Goal: Task Accomplishment & Management: Manage account settings

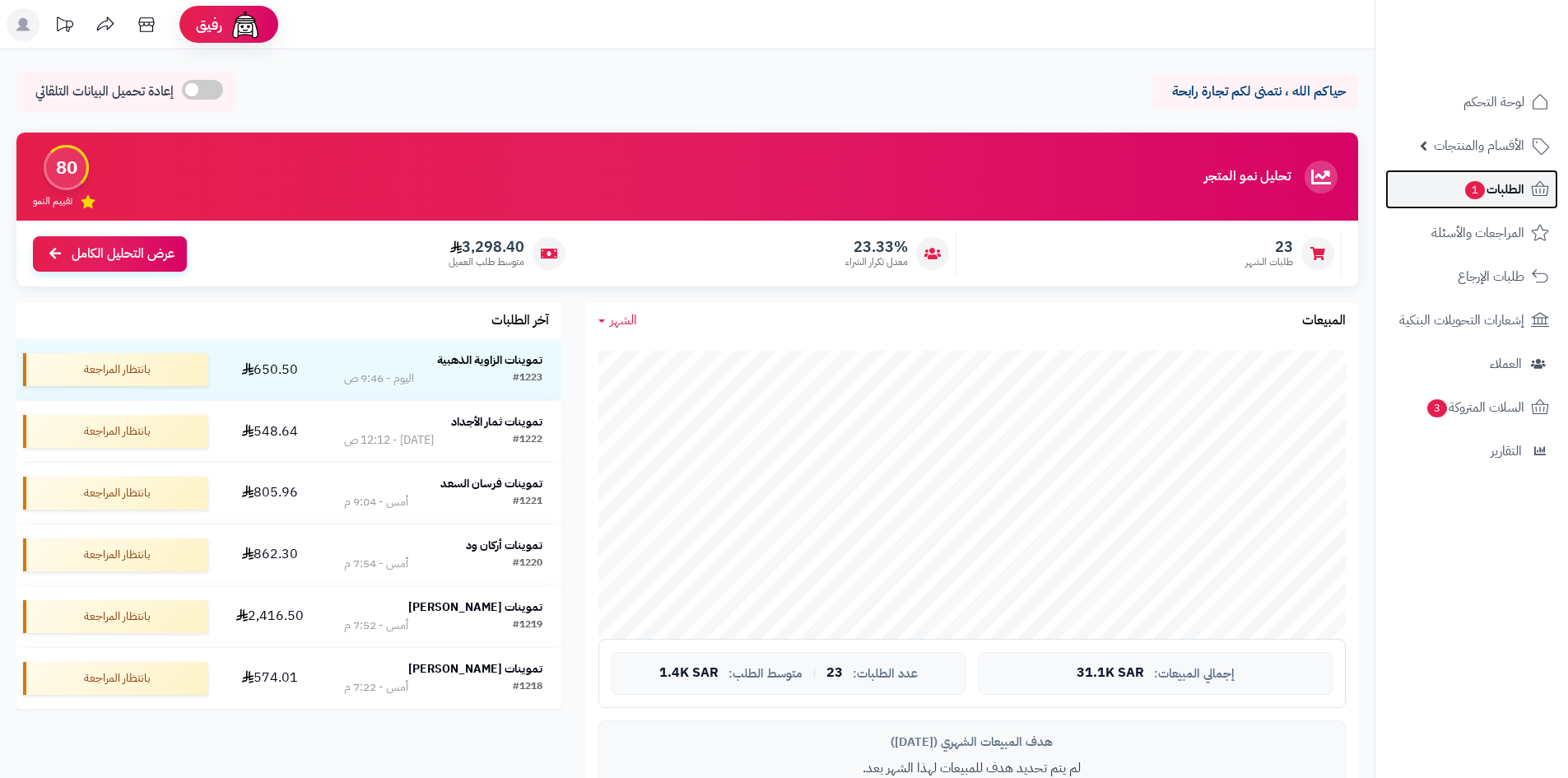
click at [1484, 199] on span "الطلبات 1" at bounding box center [1494, 189] width 61 height 23
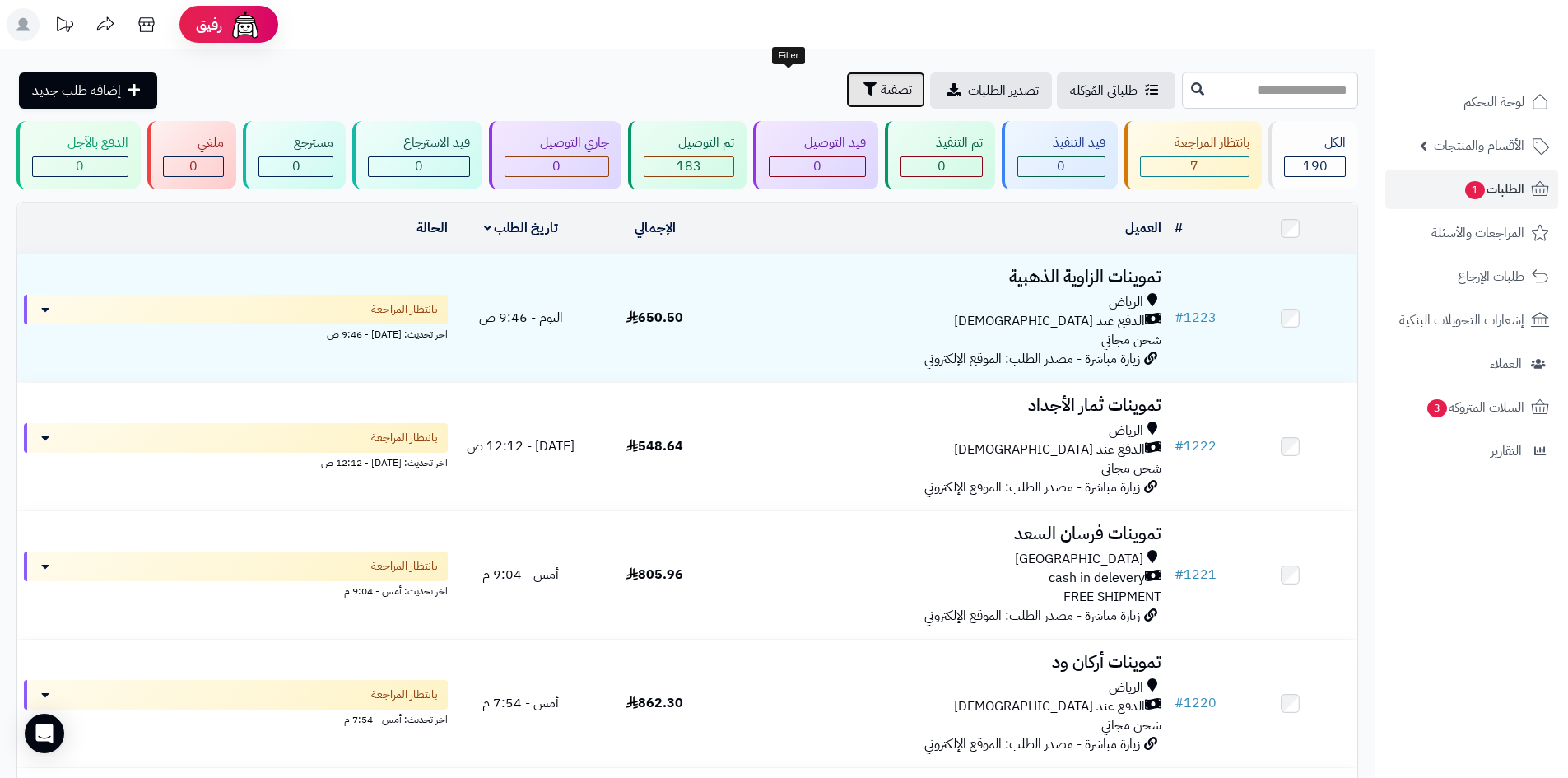
click at [881, 98] on span "تصفية" at bounding box center [896, 89] width 31 height 20
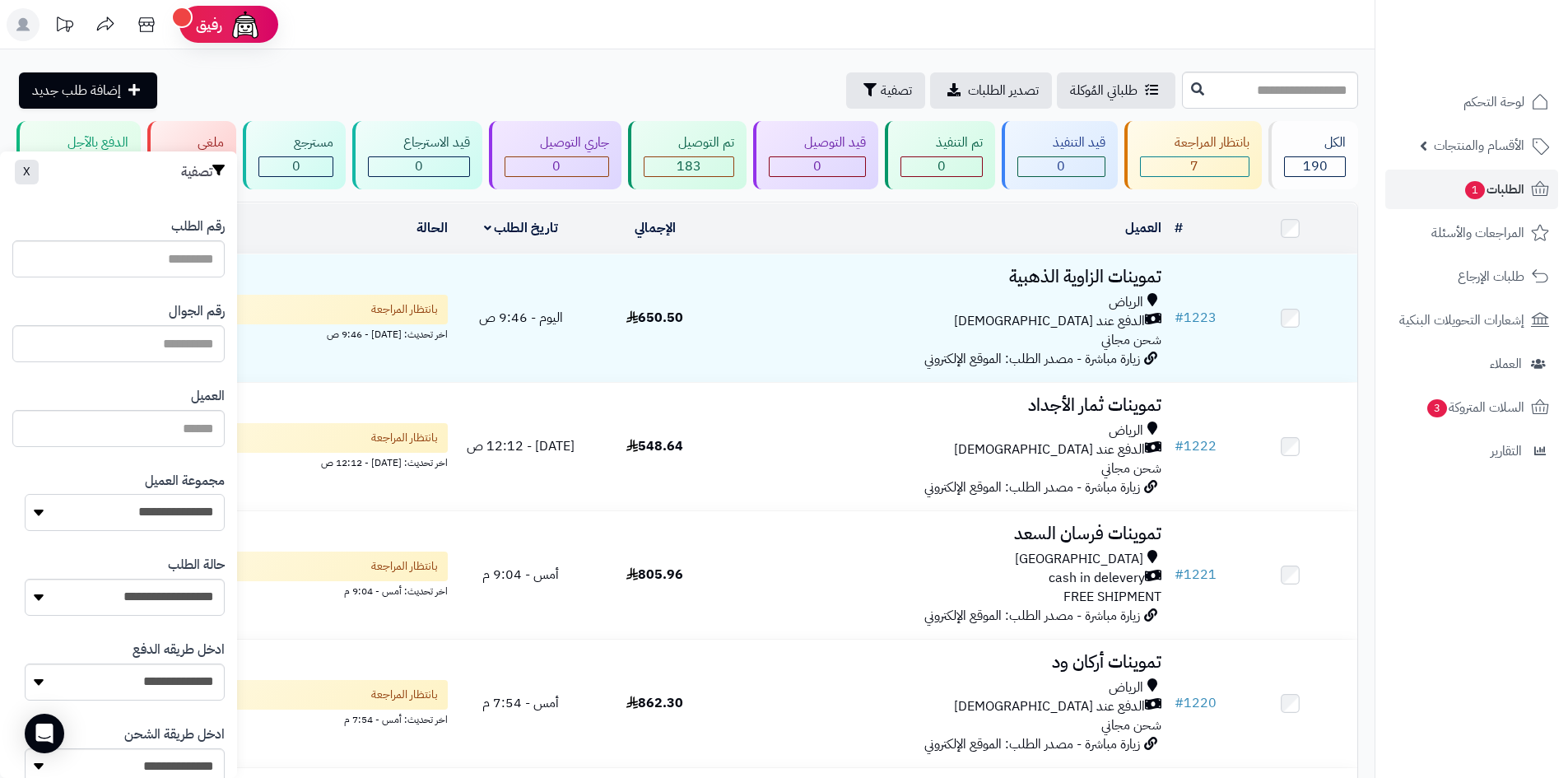
drag, startPoint x: 174, startPoint y: 516, endPoint x: 174, endPoint y: 530, distance: 14.0
click at [174, 516] on select "**********" at bounding box center [125, 512] width 200 height 37
select select "*"
click at [25, 494] on select "**********" at bounding box center [125, 512] width 200 height 37
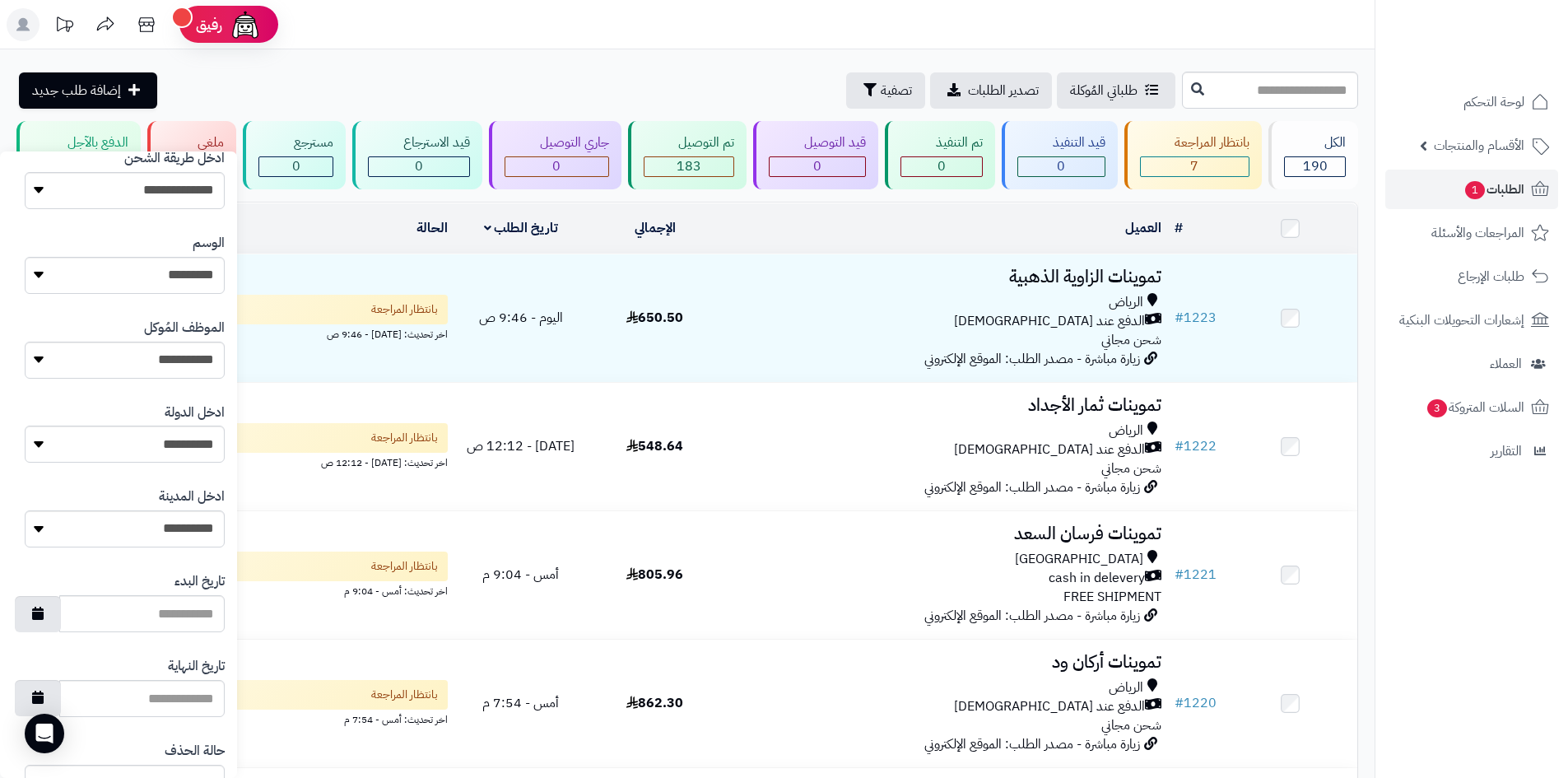
scroll to position [699, 0]
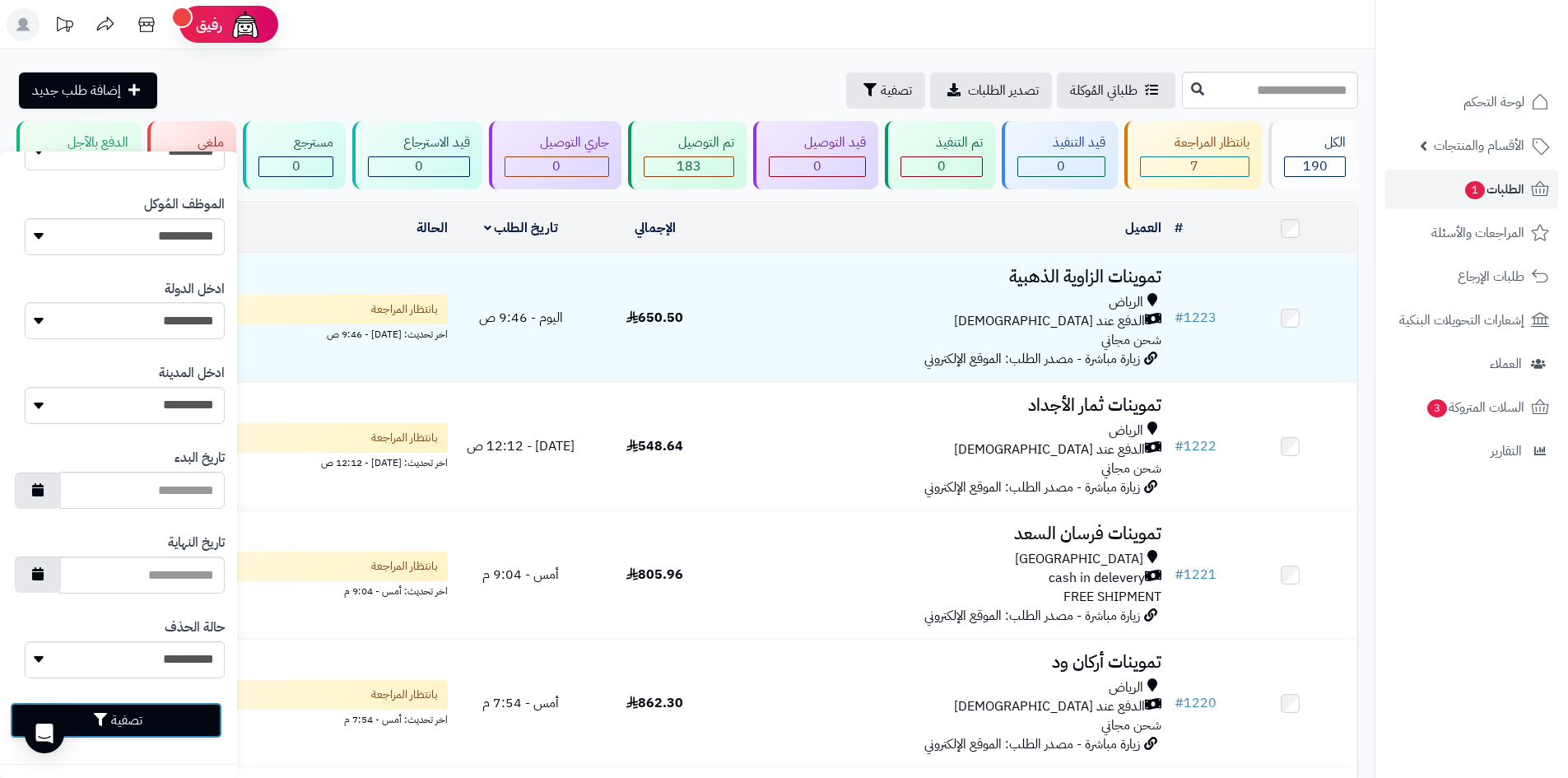
click at [195, 733] on button "تصفية" at bounding box center [116, 720] width 212 height 36
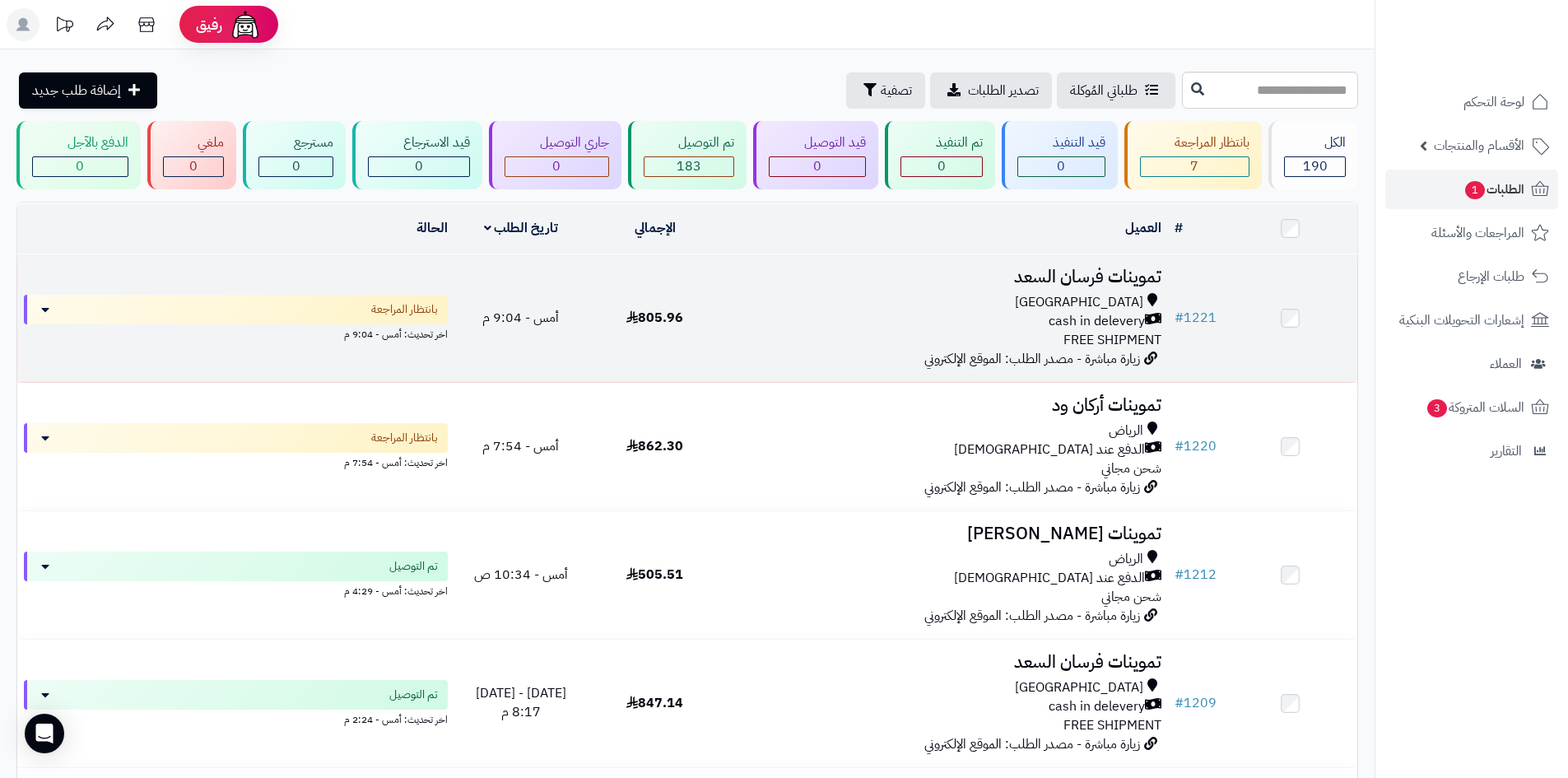
click at [892, 366] on td "تموينات فرسان السعد Riyadh cash in delevery FREE SHIPMENT زيارة مباشرة - مصدر ا…" at bounding box center [945, 319] width 446 height 128
click at [461, 360] on td "أمس - 9:04 م" at bounding box center [521, 319] width 134 height 128
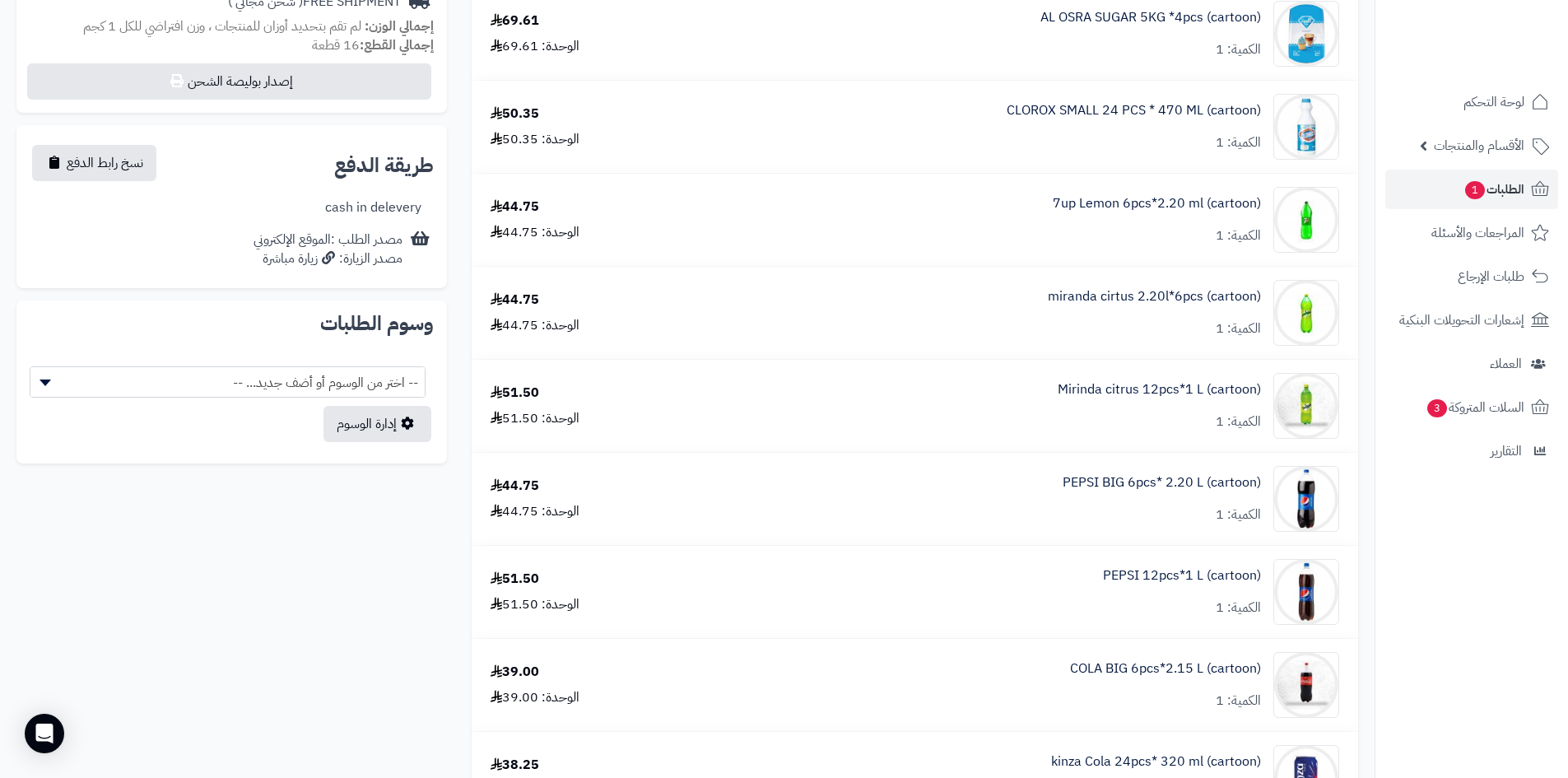
scroll to position [412, 0]
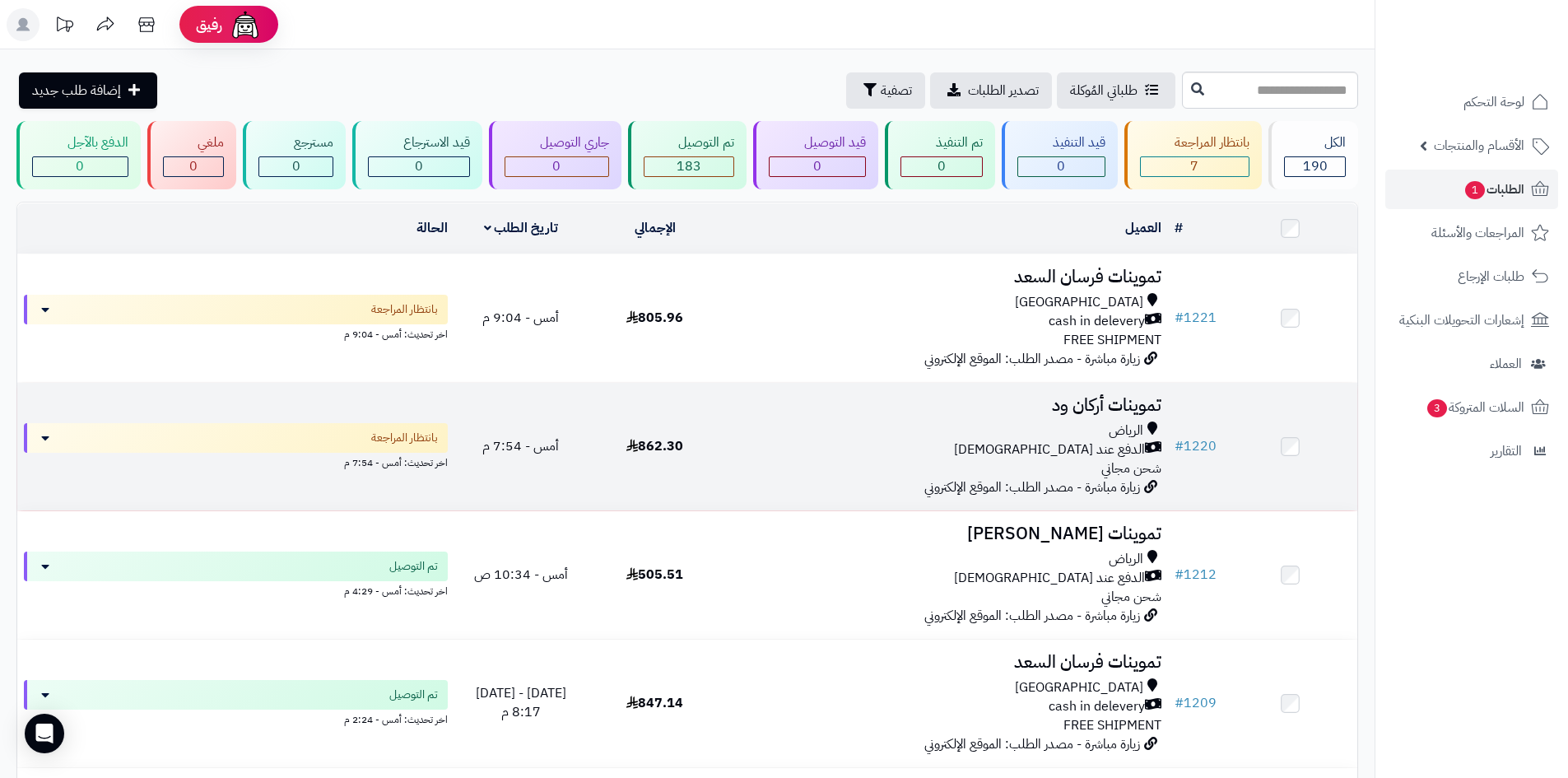
click at [946, 424] on div "الرياض" at bounding box center [945, 431] width 433 height 19
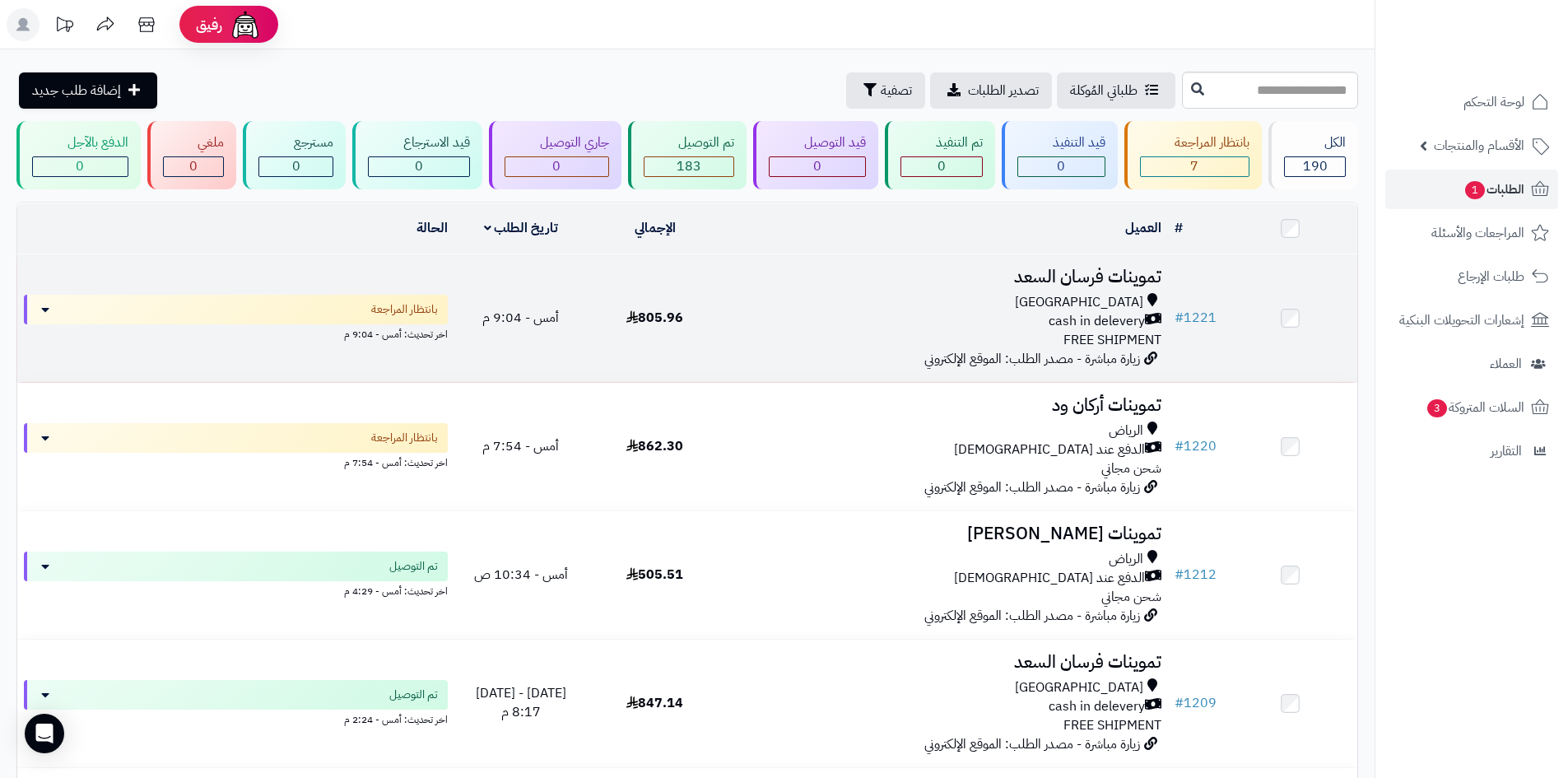
click at [756, 319] on div "cash in delevery" at bounding box center [945, 321] width 433 height 19
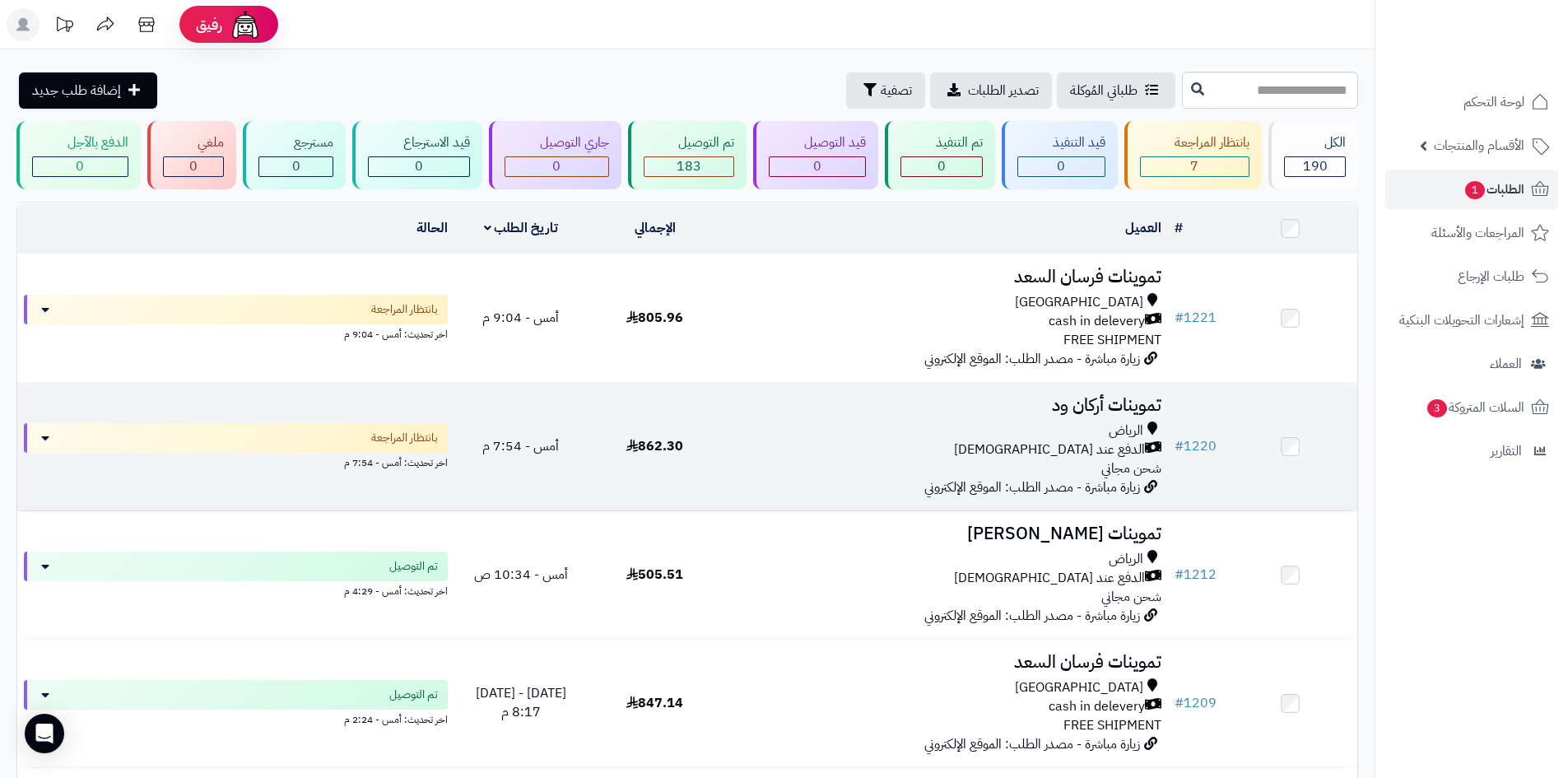
click at [734, 447] on div "الدفع عند [DEMOGRAPHIC_DATA]" at bounding box center [945, 450] width 433 height 19
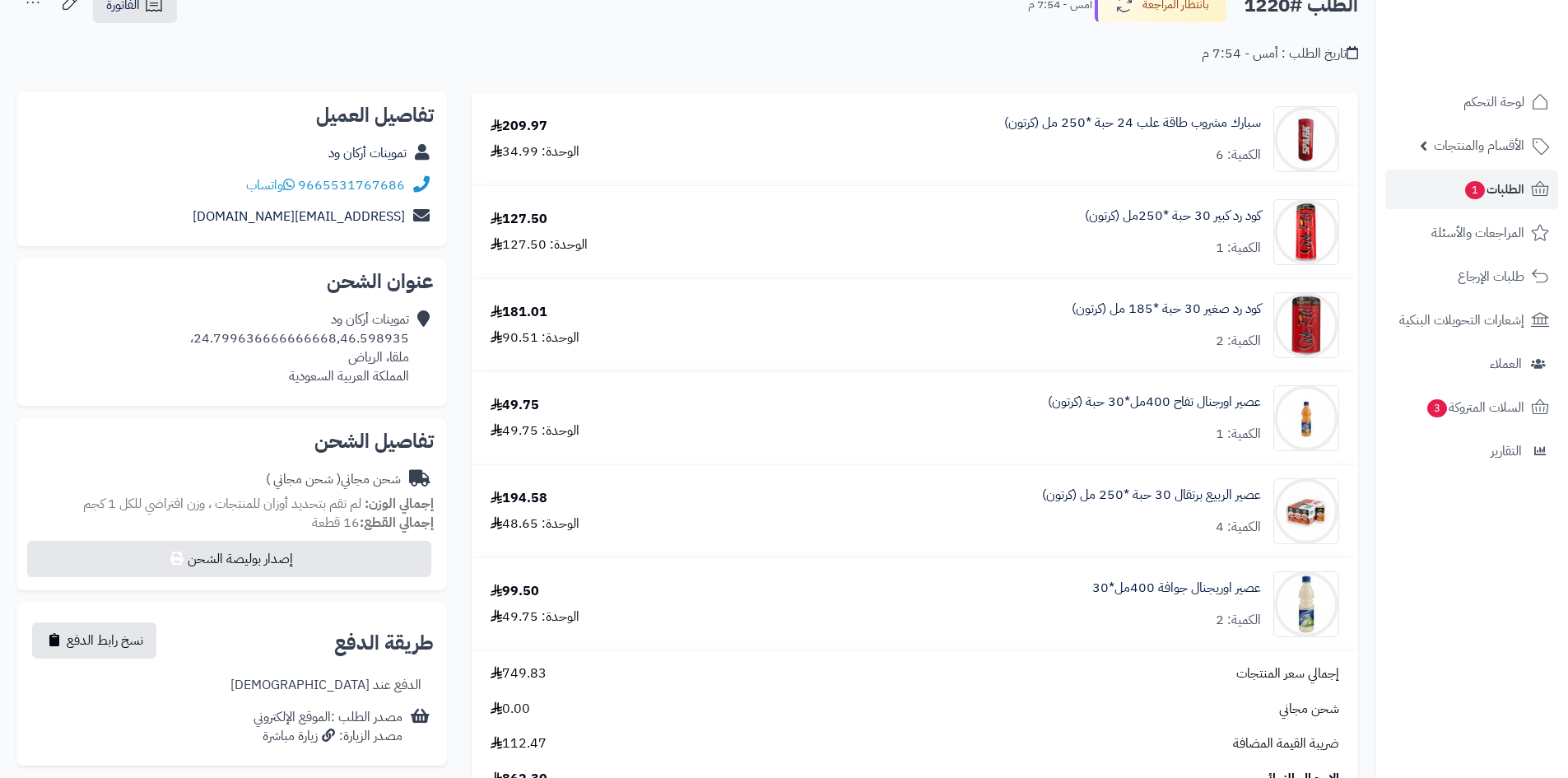
scroll to position [247, 0]
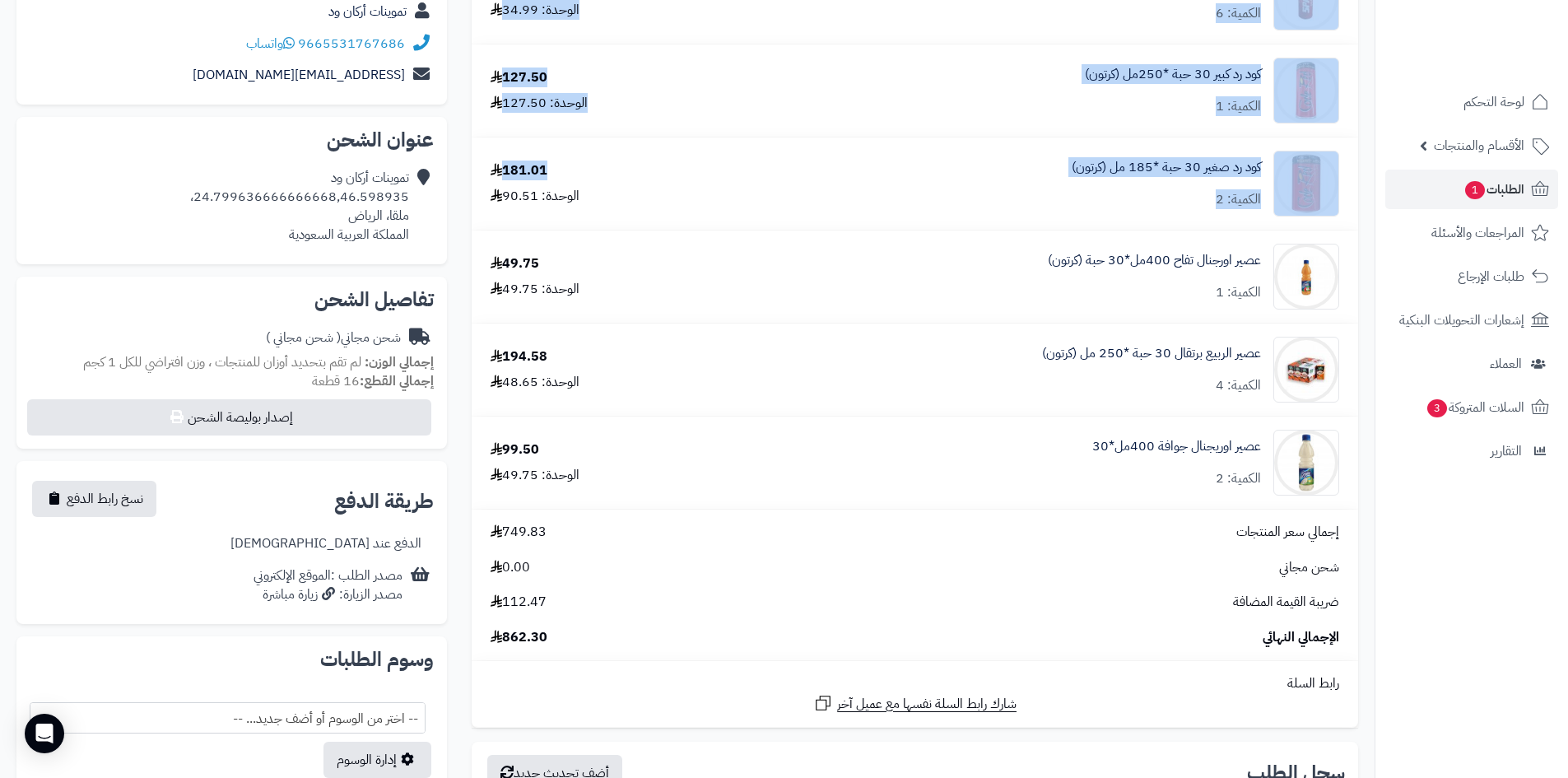
drag, startPoint x: 1363, startPoint y: 488, endPoint x: 753, endPoint y: 175, distance: 685.6
click at [681, 170] on div "**********" at bounding box center [915, 472] width 912 height 1043
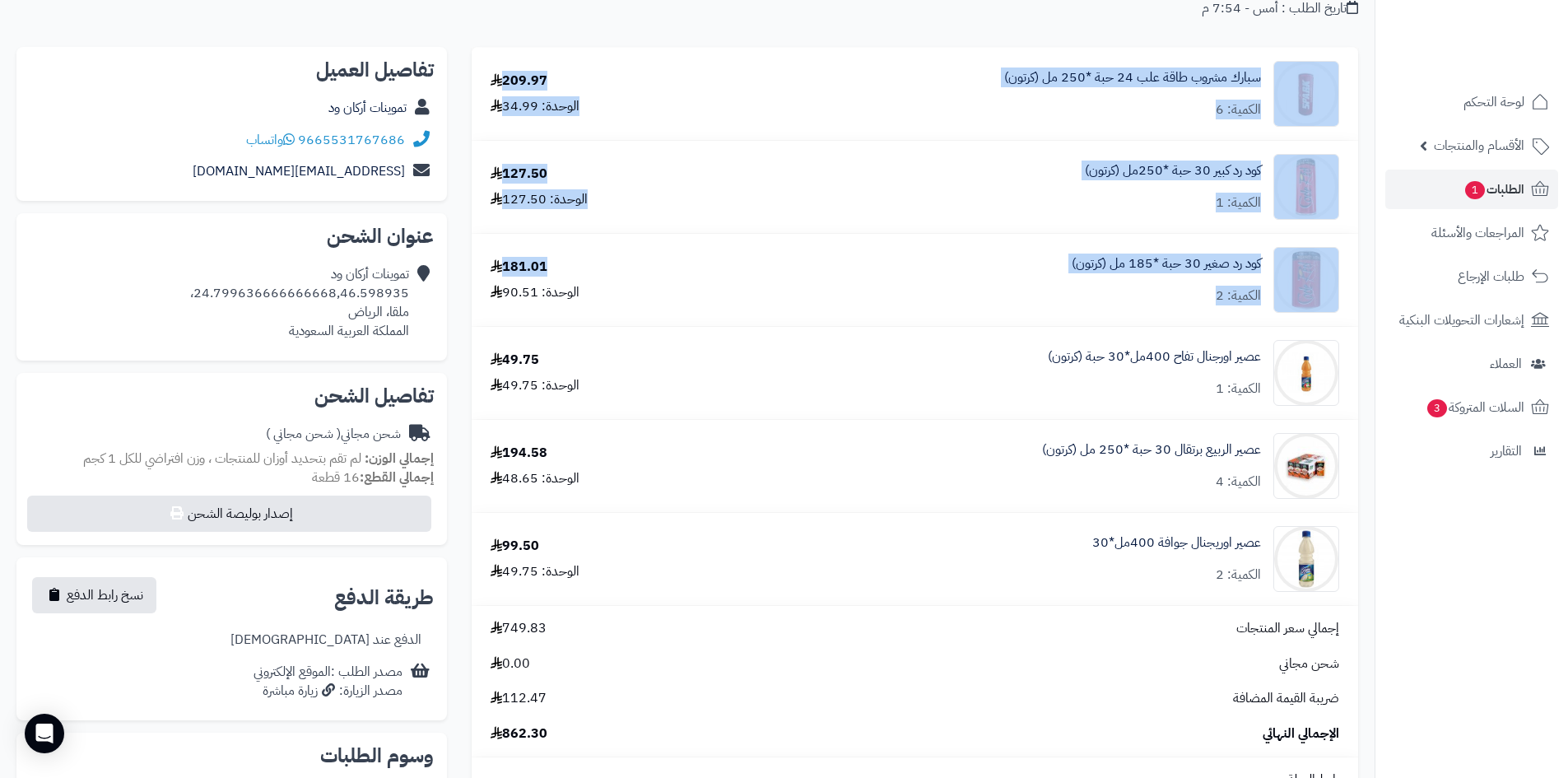
scroll to position [0, 0]
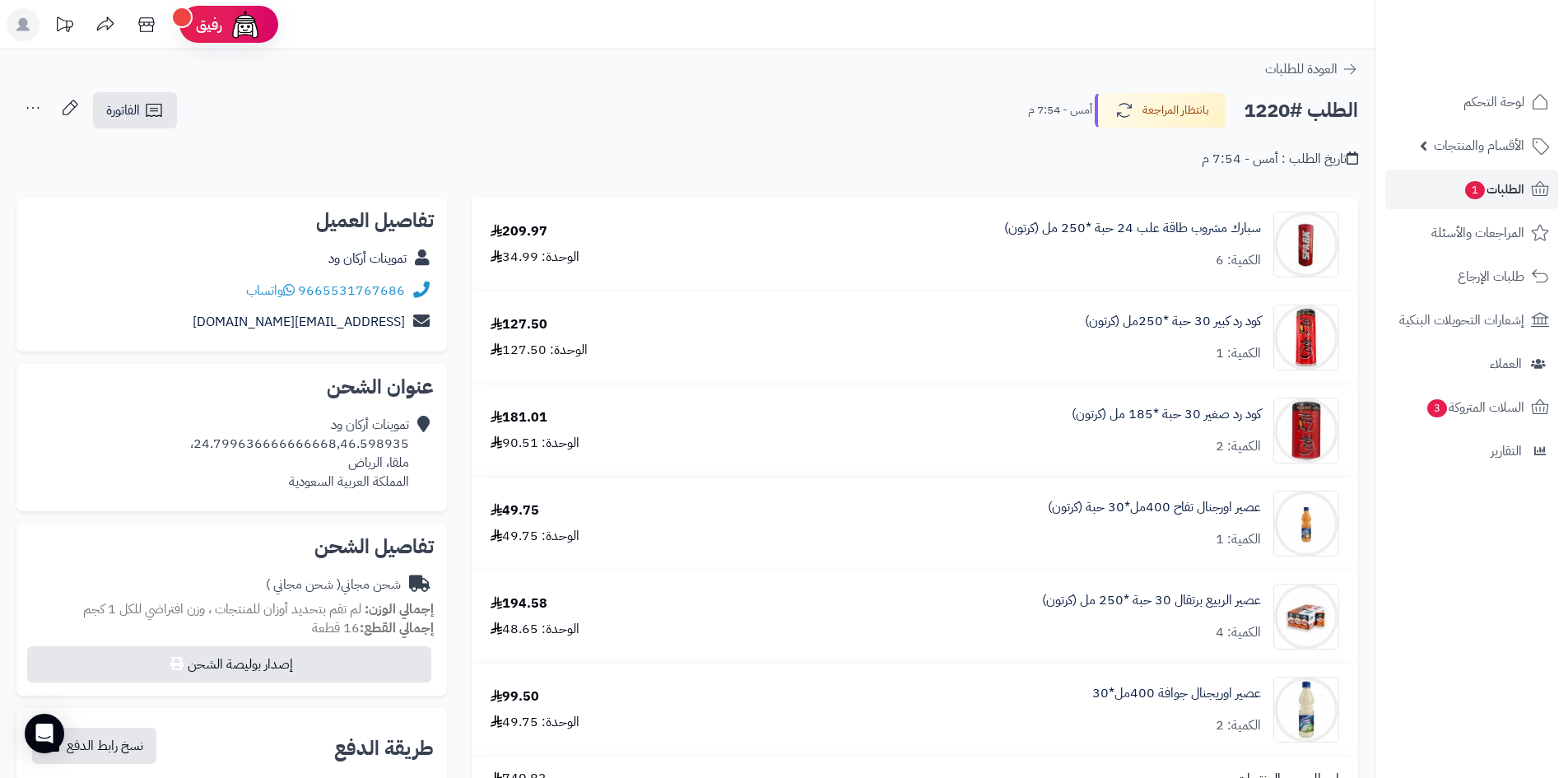
click at [652, 139] on div "تاريخ الطلب : أمس - 7:54 م" at bounding box center [687, 149] width 1342 height 39
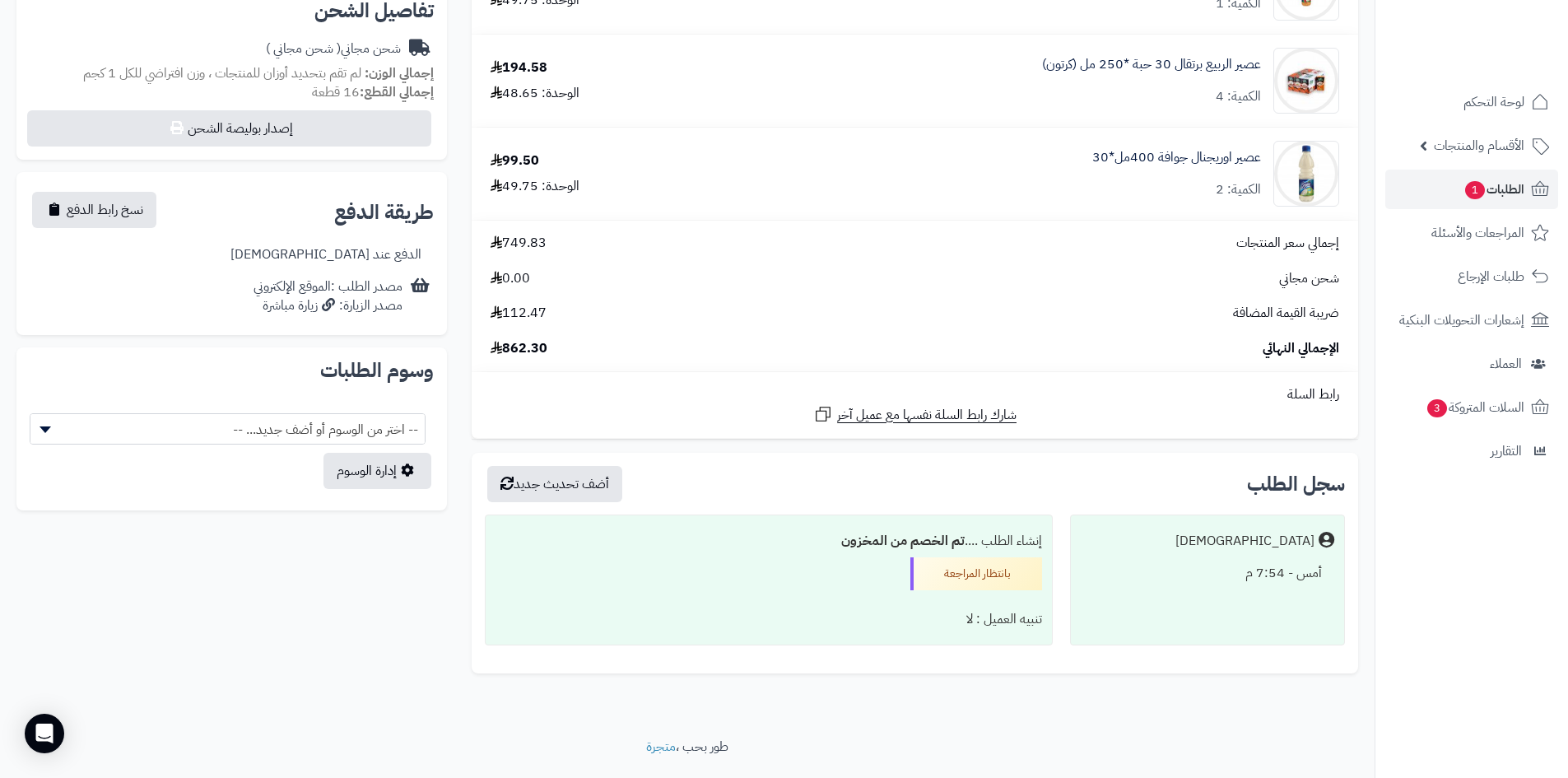
scroll to position [578, 0]
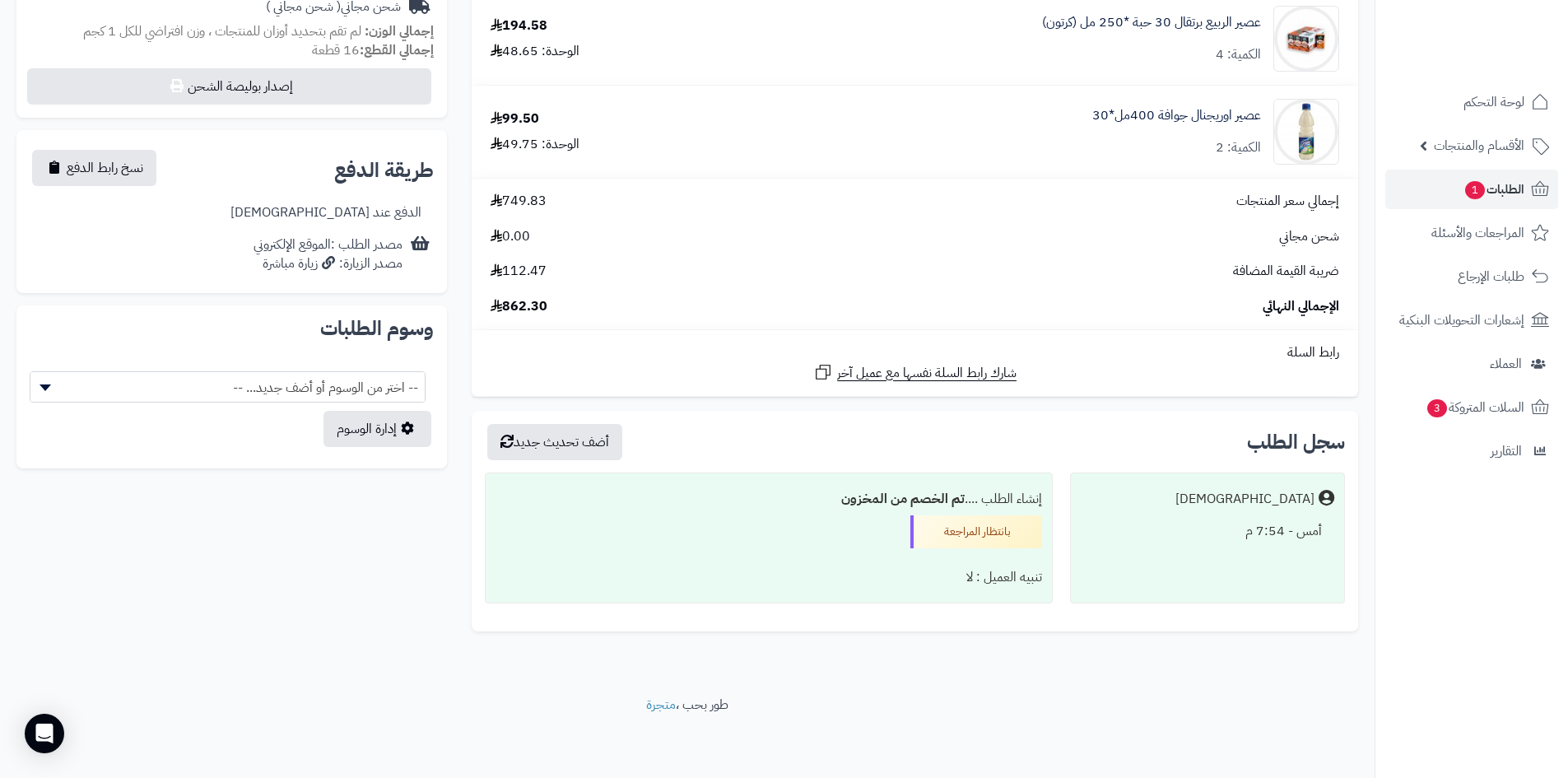
drag, startPoint x: 319, startPoint y: 152, endPoint x: 1314, endPoint y: 665, distance: 1119.5
click at [1302, 679] on div "**********" at bounding box center [687, 84] width 1375 height 1224
click at [1355, 595] on div "سجل الطلب أضف تحديث جديد Matjrah أمس - 7:54 م إنشاء الطلب .... تم الخصم من المخ…" at bounding box center [914, 522] width 887 height 221
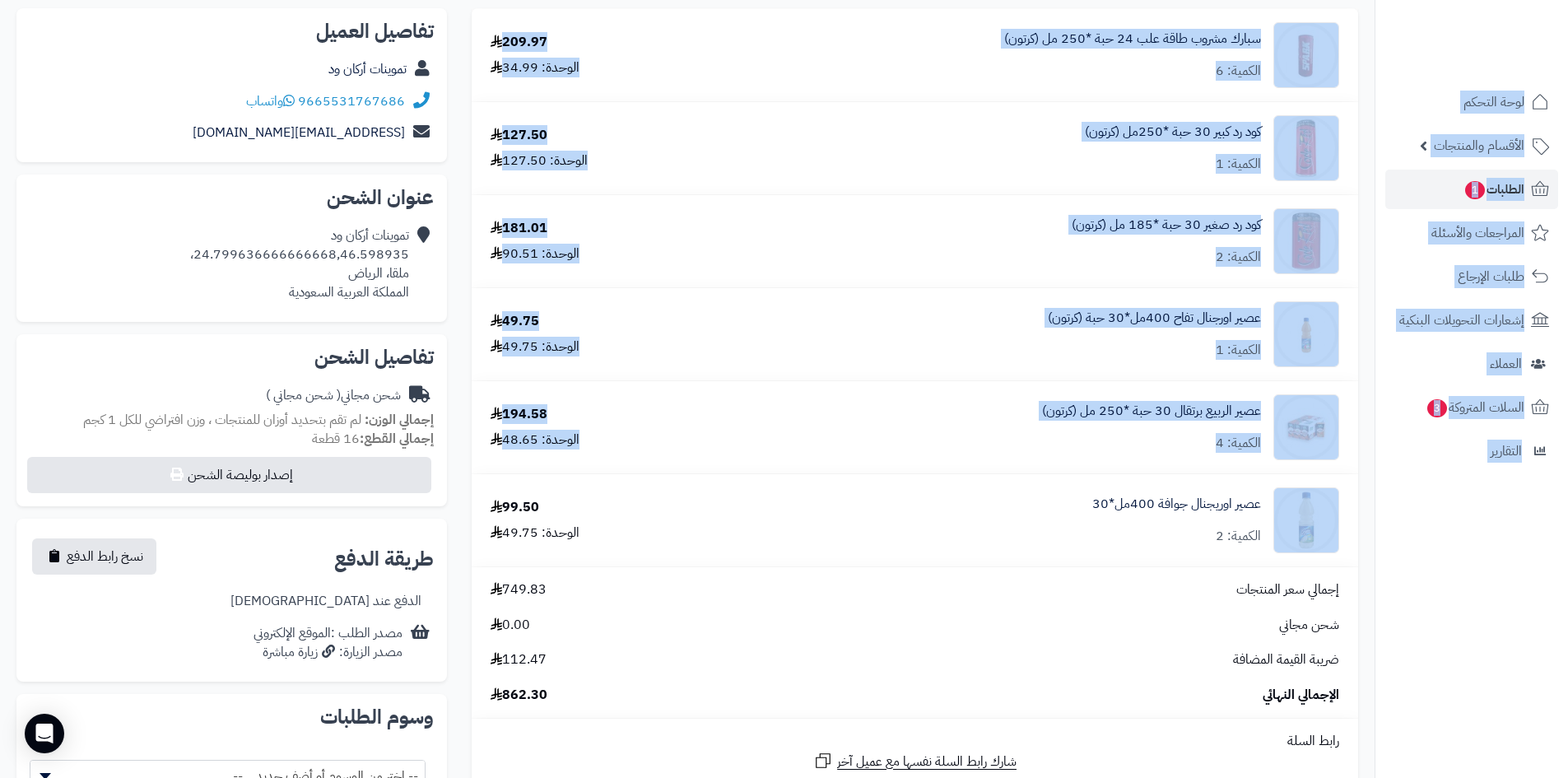
scroll to position [0, 0]
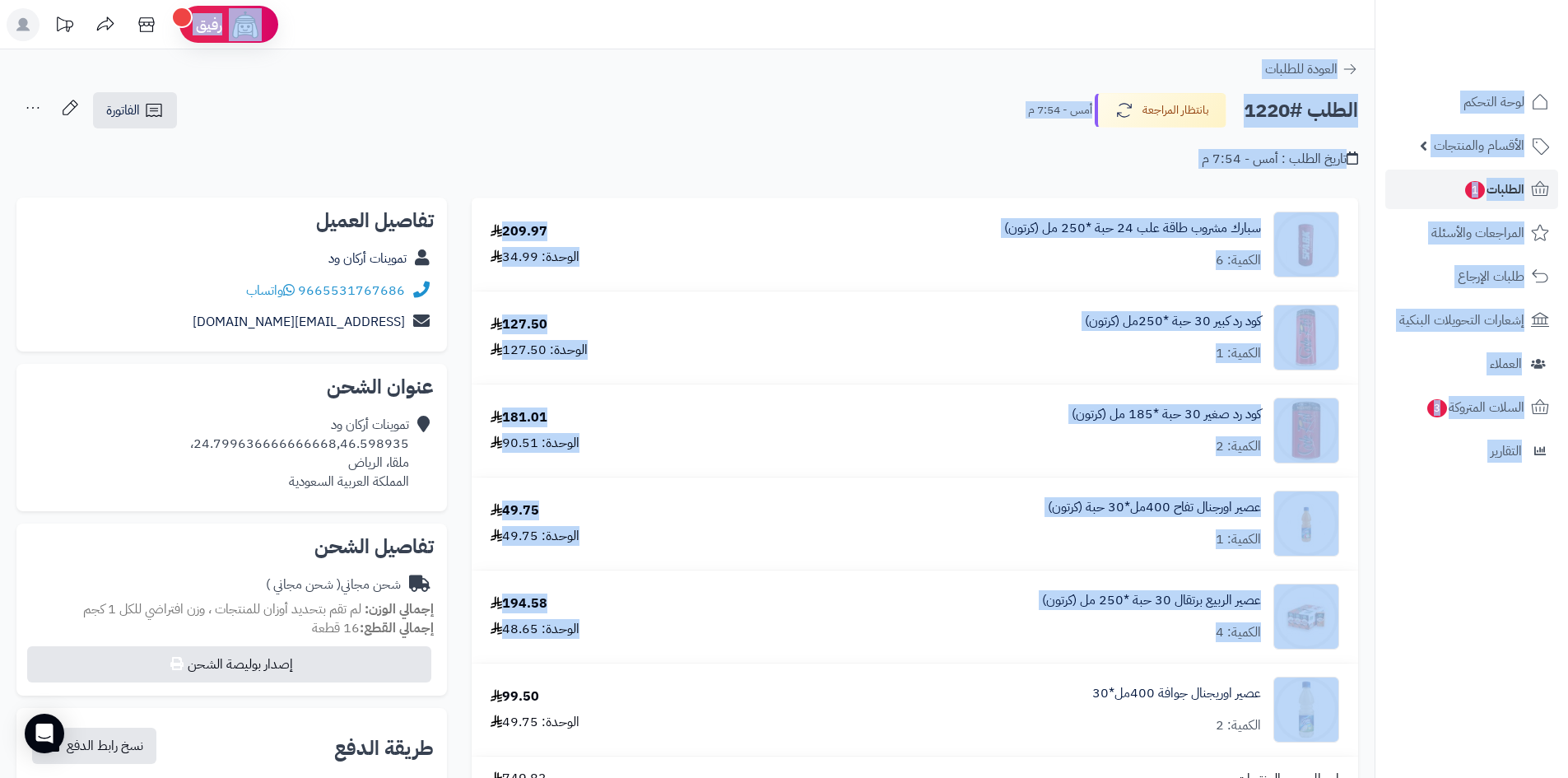
drag, startPoint x: 1354, startPoint y: 331, endPoint x: 577, endPoint y: -28, distance: 855.9
click at [577, 0] on html "رفيق ! الطلبات معالجة مكتمل إرجاع المنتجات العملاء المتواجدون الان 462 عملاء من…" at bounding box center [784, 389] width 1568 height 778
click at [540, 73] on div "العودة للطلبات" at bounding box center [687, 69] width 1375 height 20
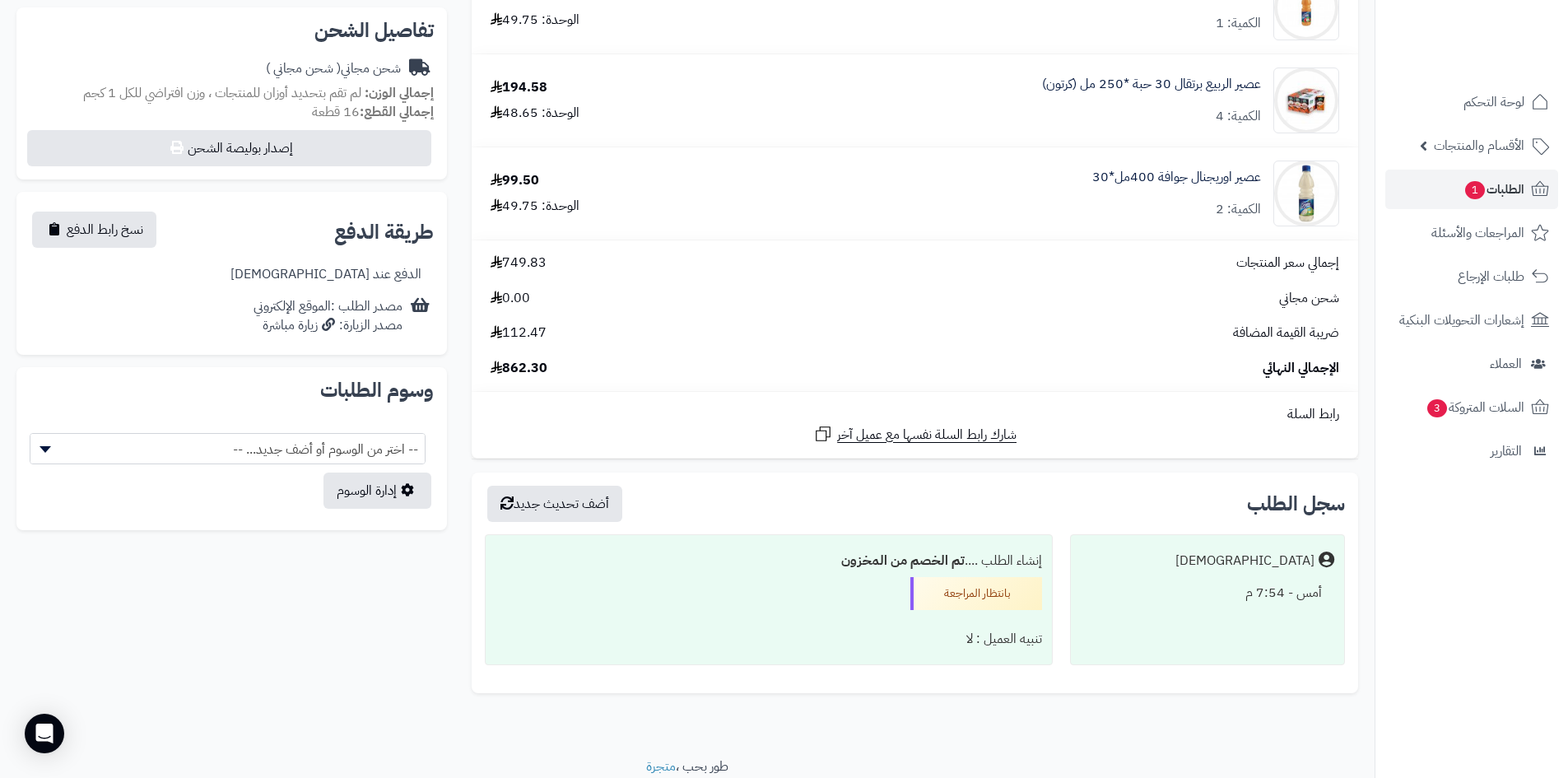
scroll to position [578, 0]
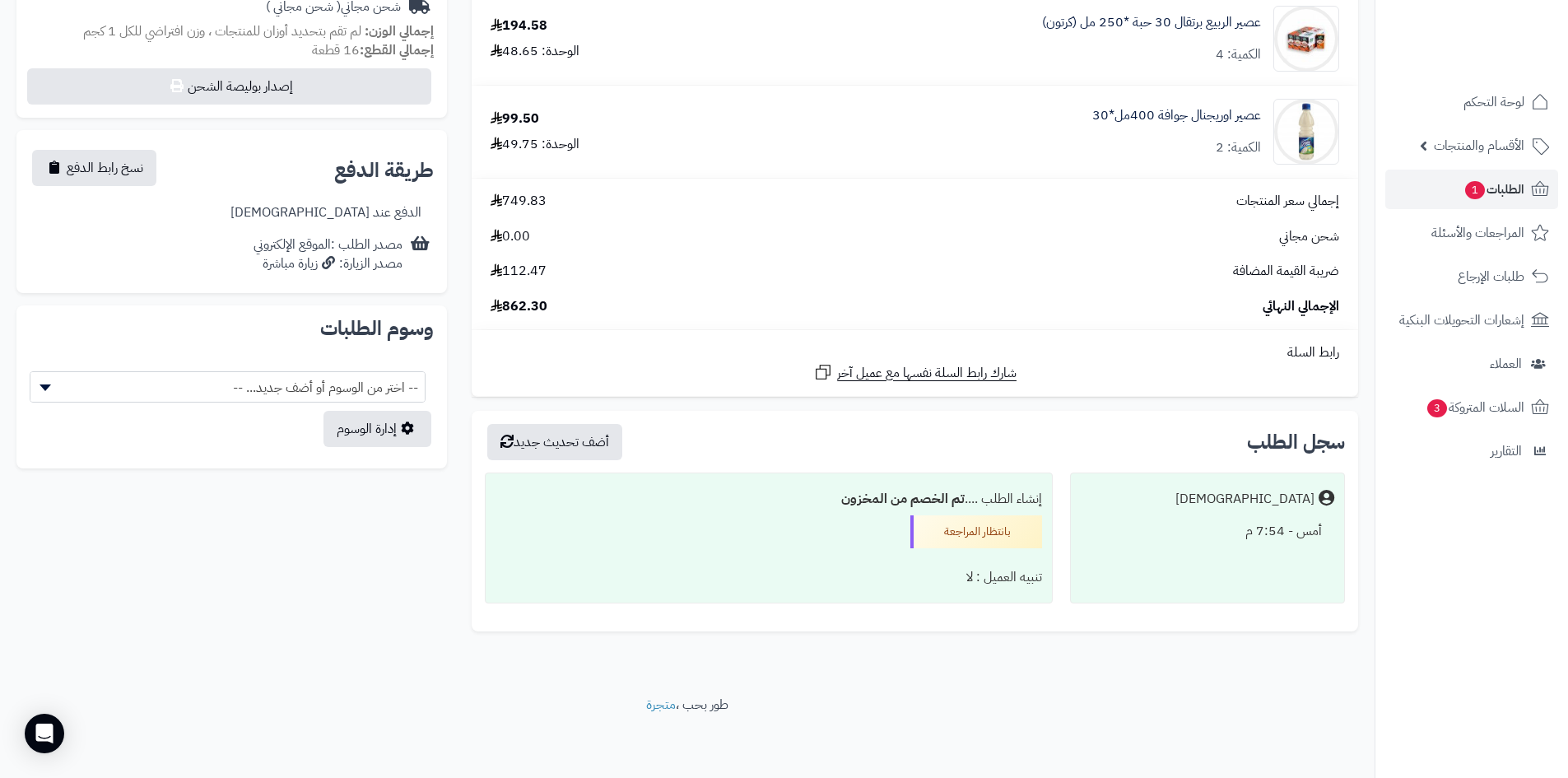
drag, startPoint x: 480, startPoint y: 220, endPoint x: 1383, endPoint y: 517, distance: 950.6
click at [1364, 682] on div "**********" at bounding box center [687, 84] width 1375 height 1224
click at [1348, 382] on div "شارك رابط السلة نفسها مع عميل آخر" at bounding box center [915, 373] width 874 height 21
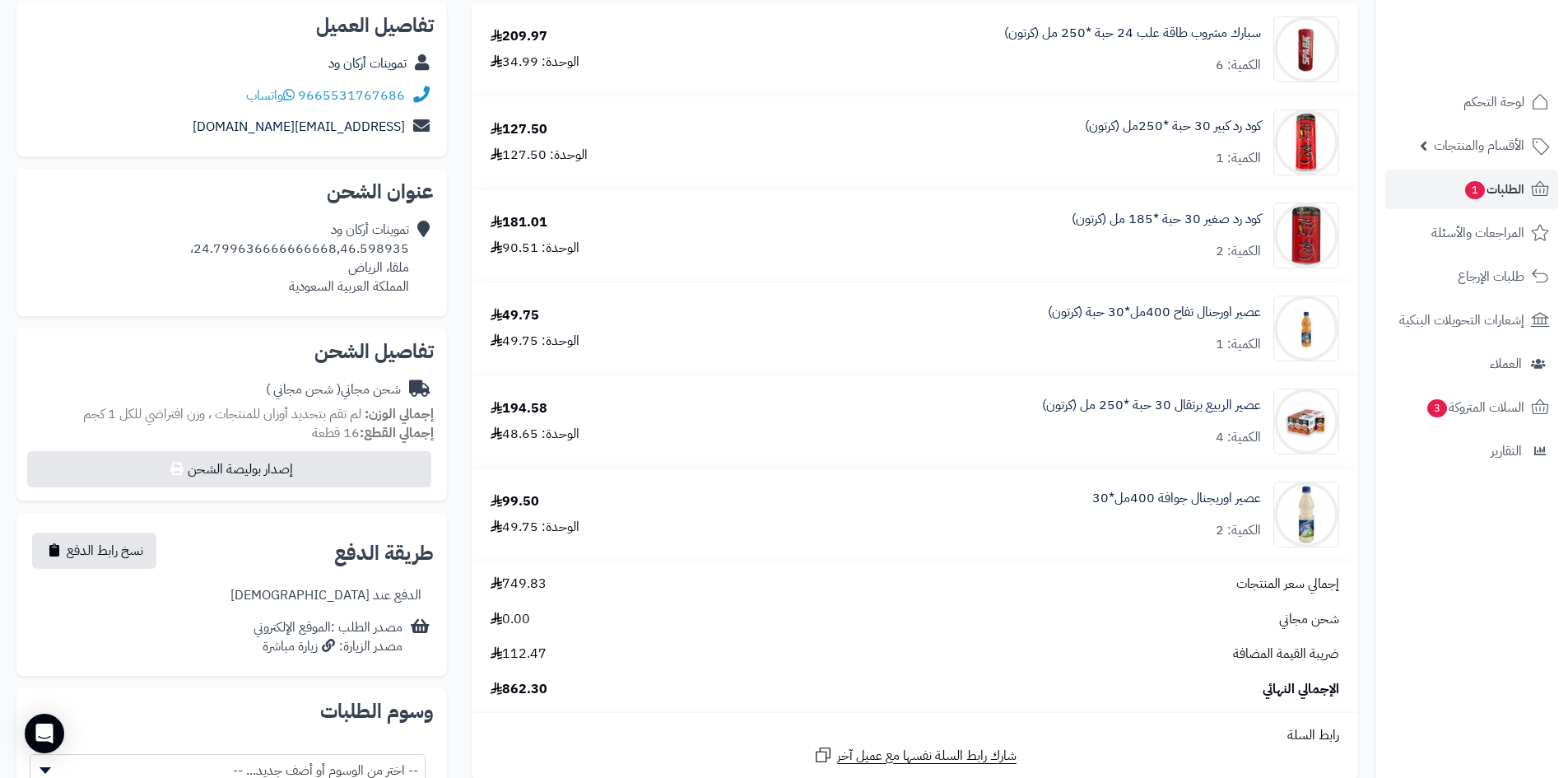
scroll to position [167, 0]
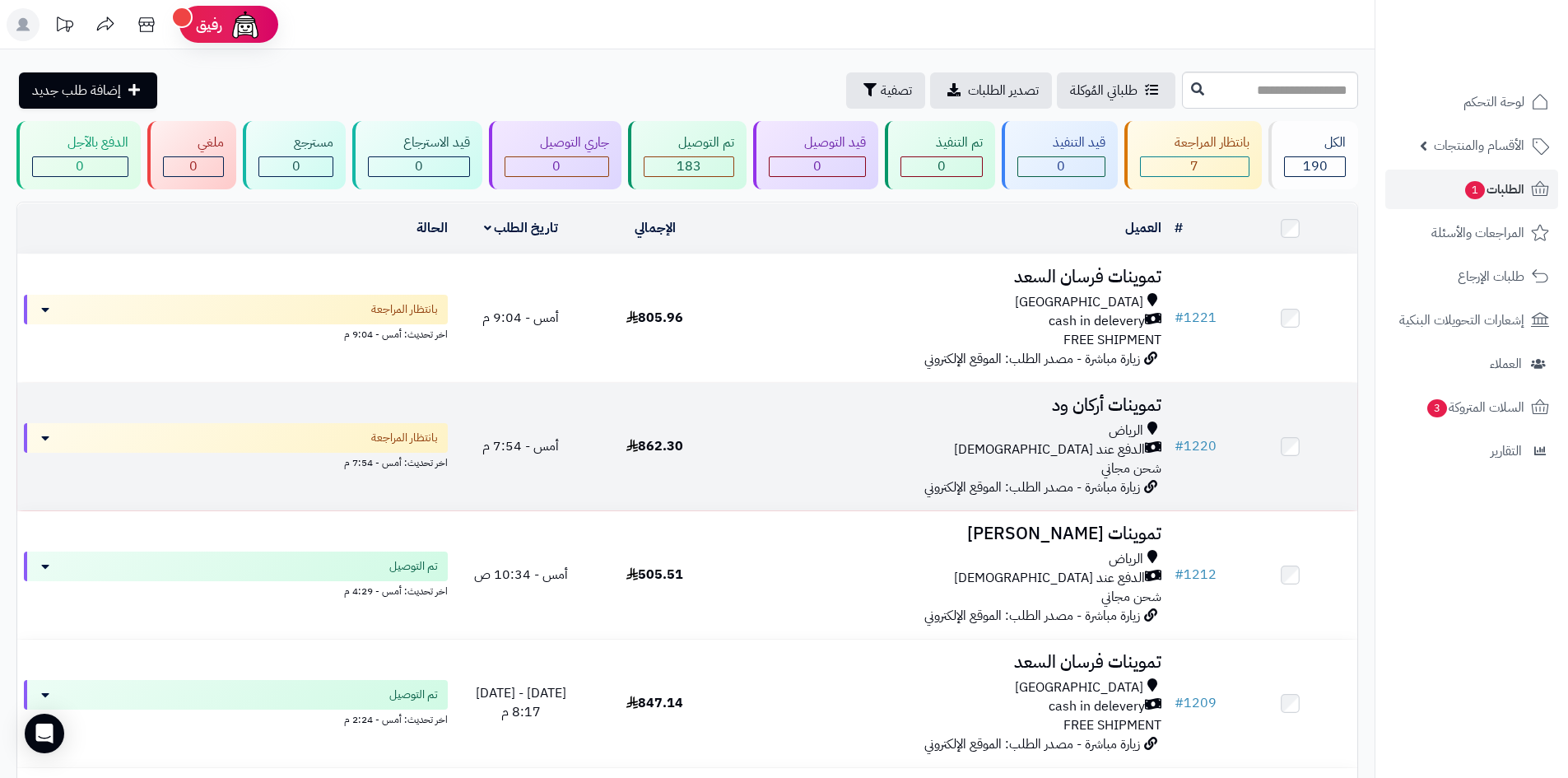
click at [890, 398] on h3 "تموينات أركان ود" at bounding box center [945, 406] width 433 height 19
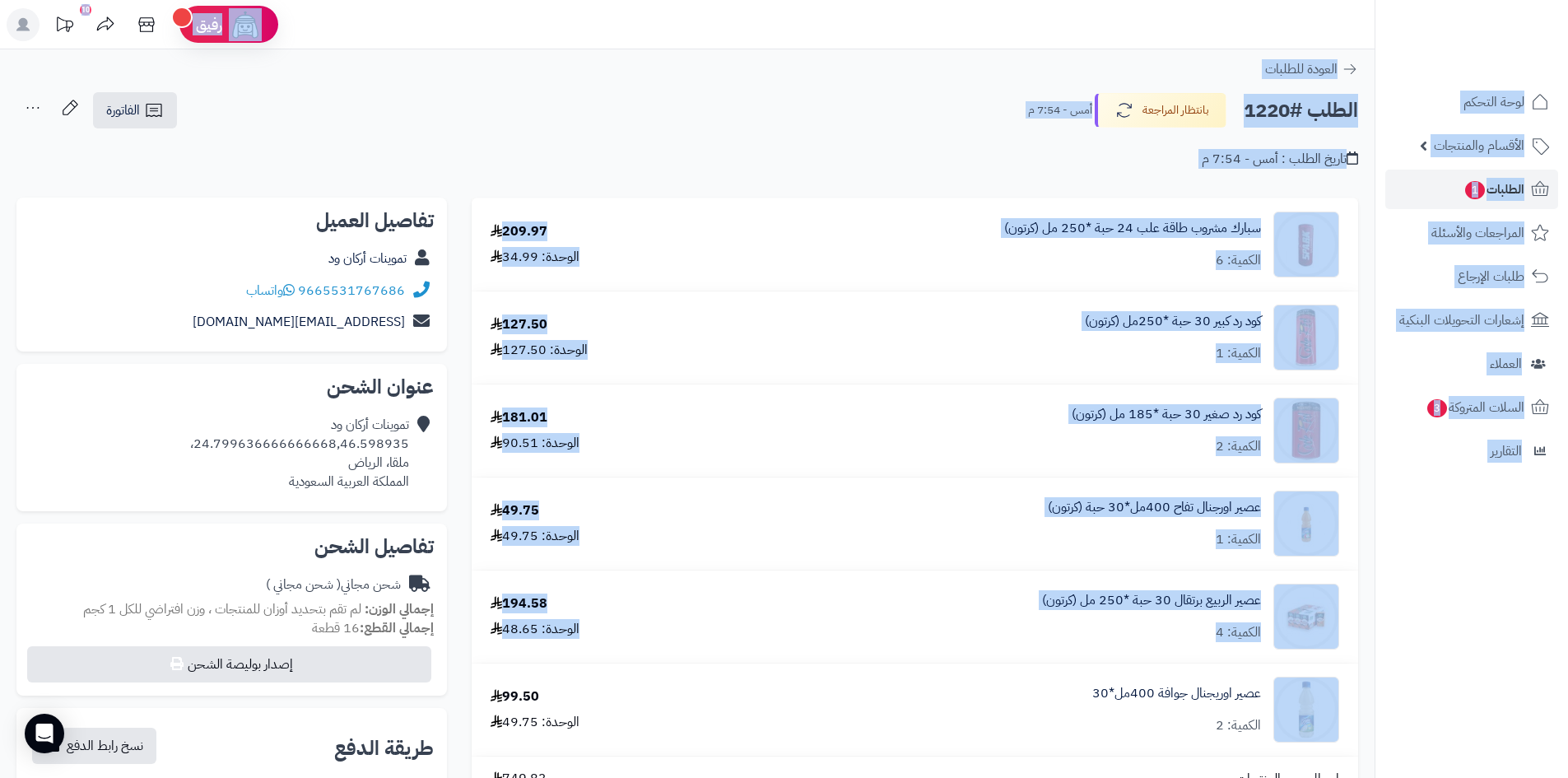
drag, startPoint x: 1356, startPoint y: 580, endPoint x: 736, endPoint y: -16, distance: 860.0
click at [736, 0] on html "رفيق ! 10 الطلبات معالجة مكتمل إرجاع المنتجات العملاء المتواجدون الان 462 عملاء…" at bounding box center [784, 389] width 1568 height 778
click at [718, 79] on div "**********" at bounding box center [687, 661] width 1375 height 1224
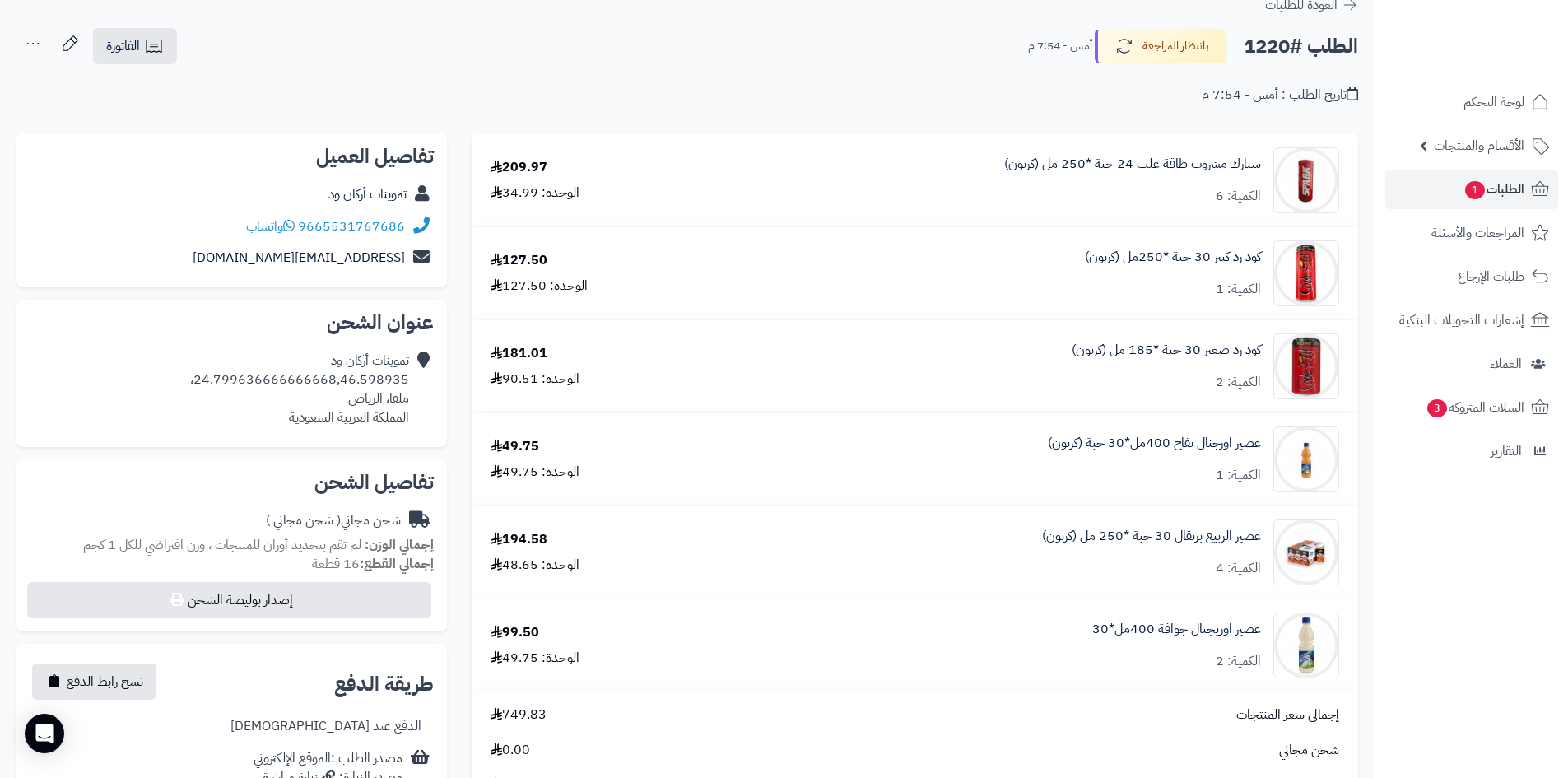
scroll to position [103, 0]
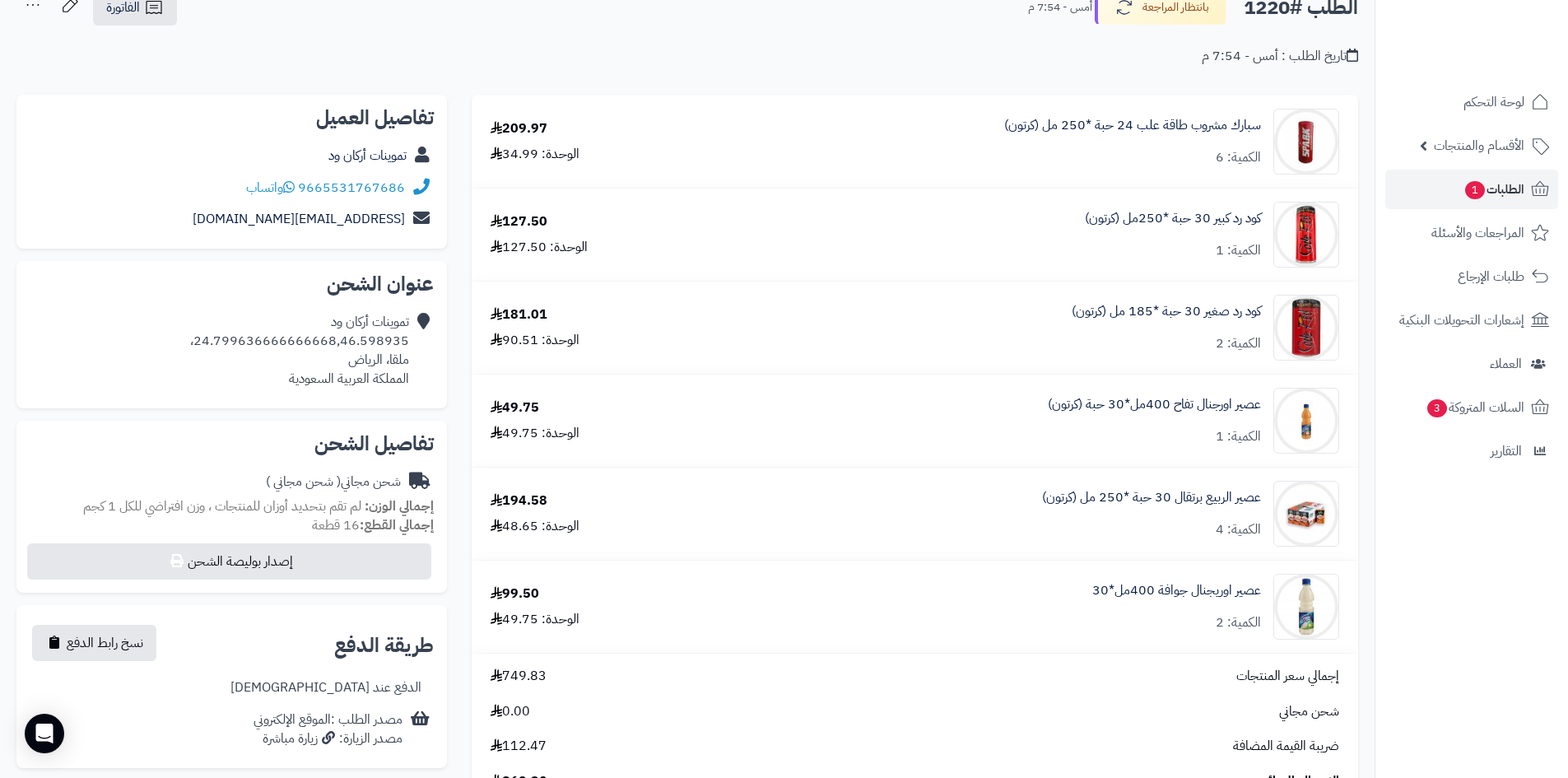
drag, startPoint x: 465, startPoint y: 130, endPoint x: 1304, endPoint y: 609, distance: 966.1
click at [1304, 609] on div "**********" at bounding box center [687, 559] width 1375 height 1224
click at [1362, 579] on div "**********" at bounding box center [915, 617] width 912 height 1043
drag, startPoint x: 1367, startPoint y: 629, endPoint x: 619, endPoint y: 48, distance: 947.1
click at [619, 48] on div "**********" at bounding box center [687, 559] width 1375 height 1224
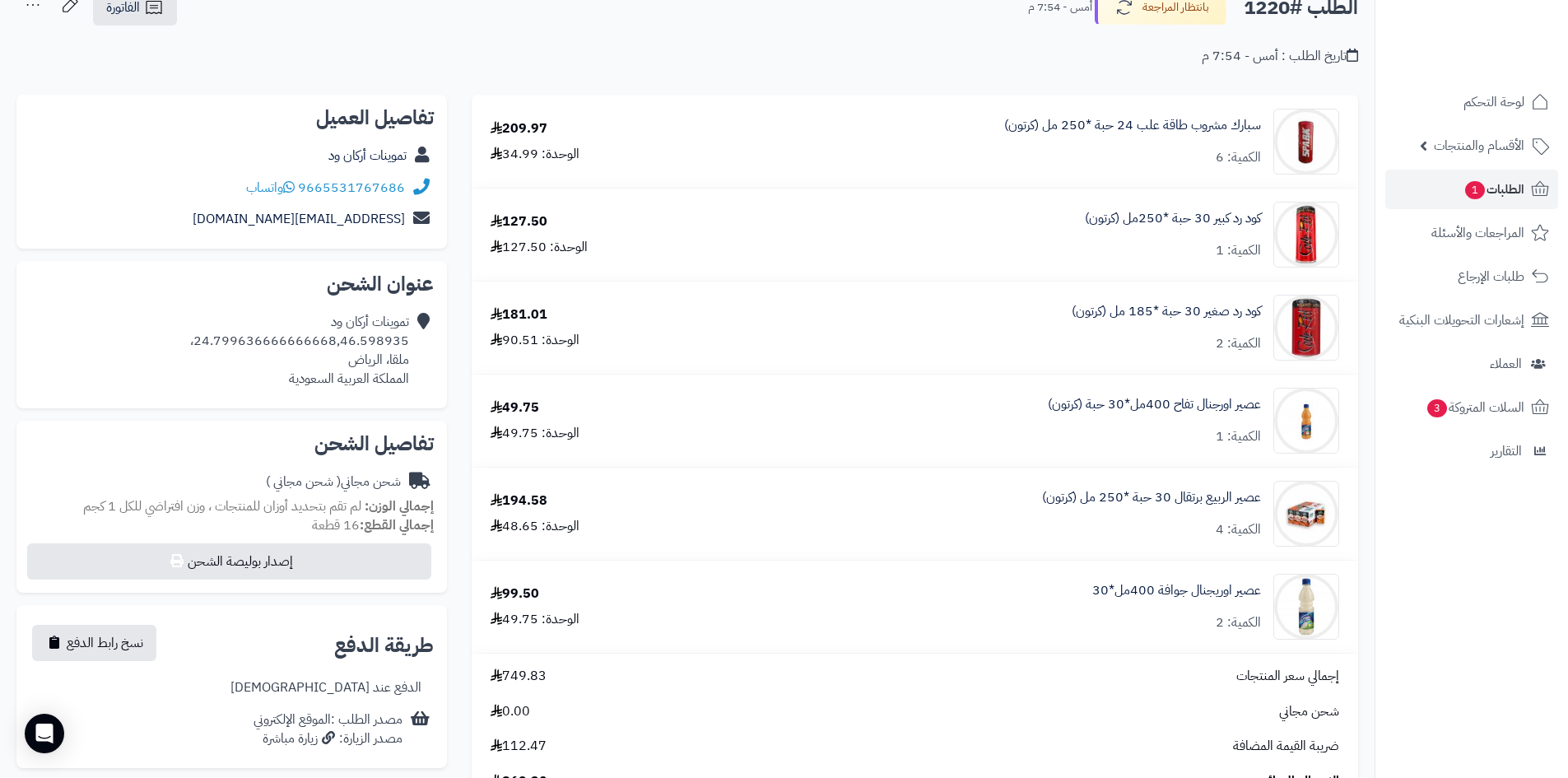
click at [624, 62] on div "تاريخ الطلب : أمس - 7:54 م" at bounding box center [687, 46] width 1342 height 39
click at [1514, 197] on span "الطلبات 1" at bounding box center [1494, 189] width 61 height 23
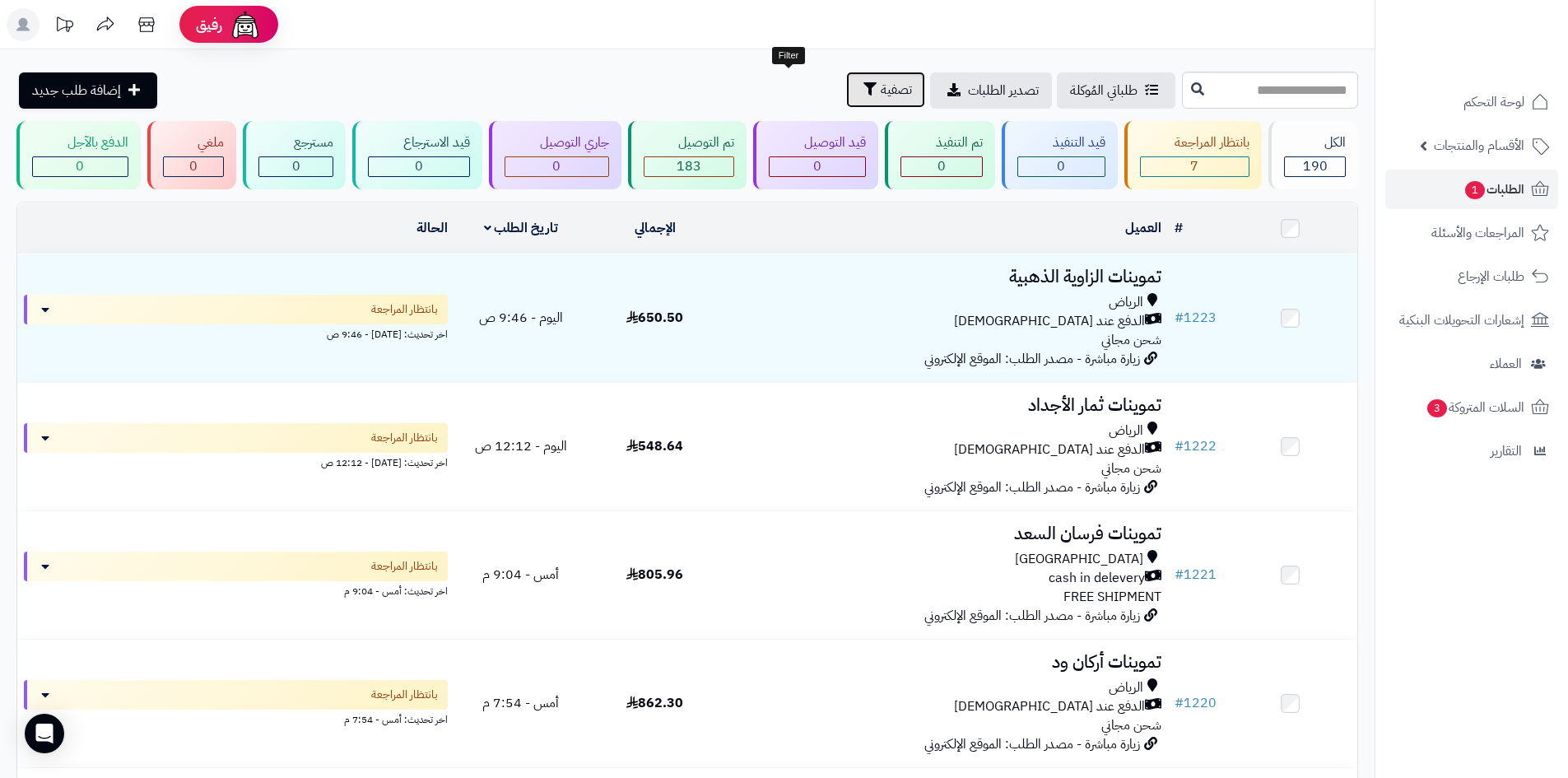
click at [881, 80] on span "تصفية" at bounding box center [896, 89] width 31 height 20
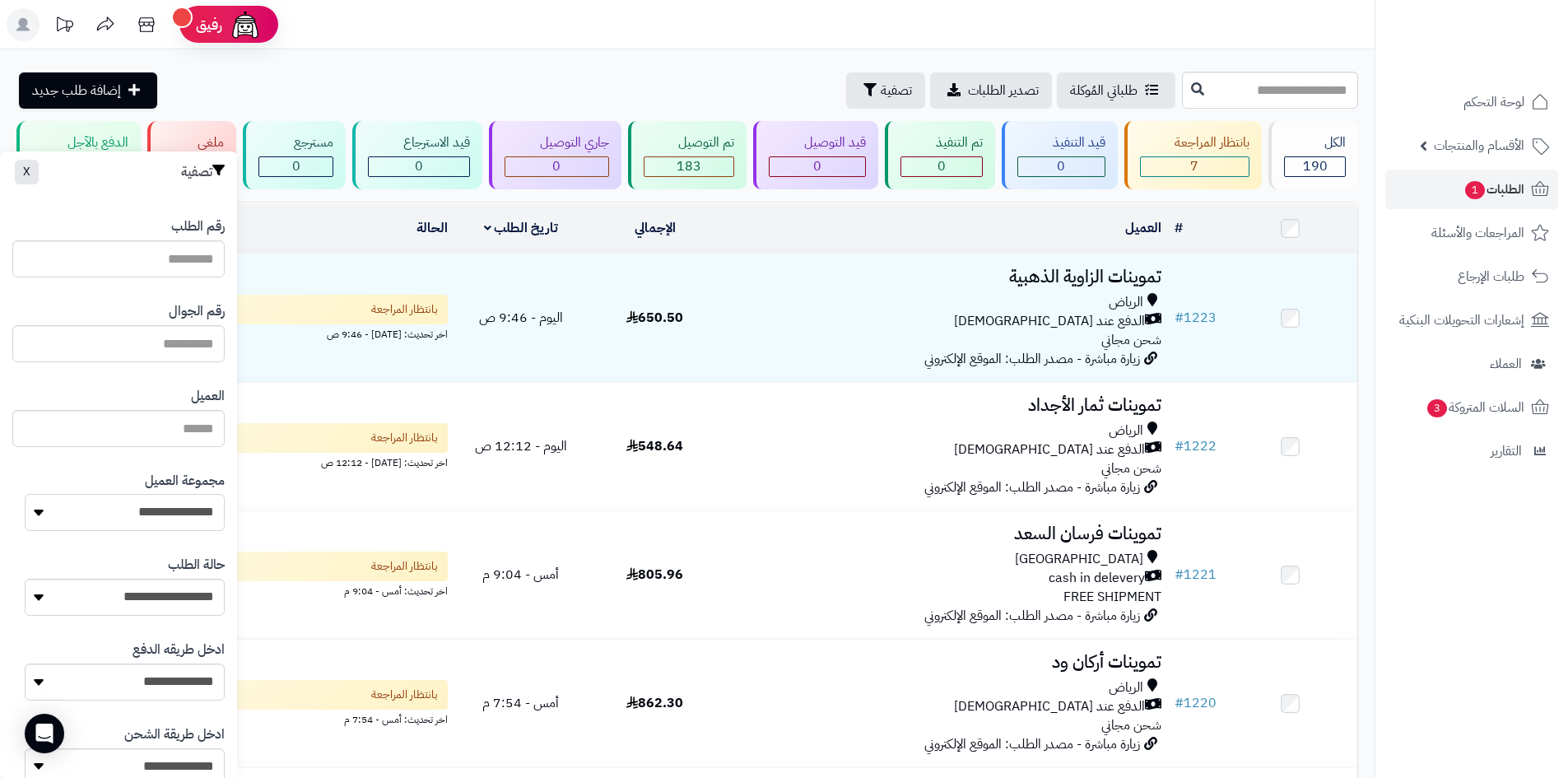
click at [173, 516] on select "**********" at bounding box center [125, 512] width 200 height 37
select select "*"
click at [25, 494] on select "**********" at bounding box center [125, 512] width 200 height 37
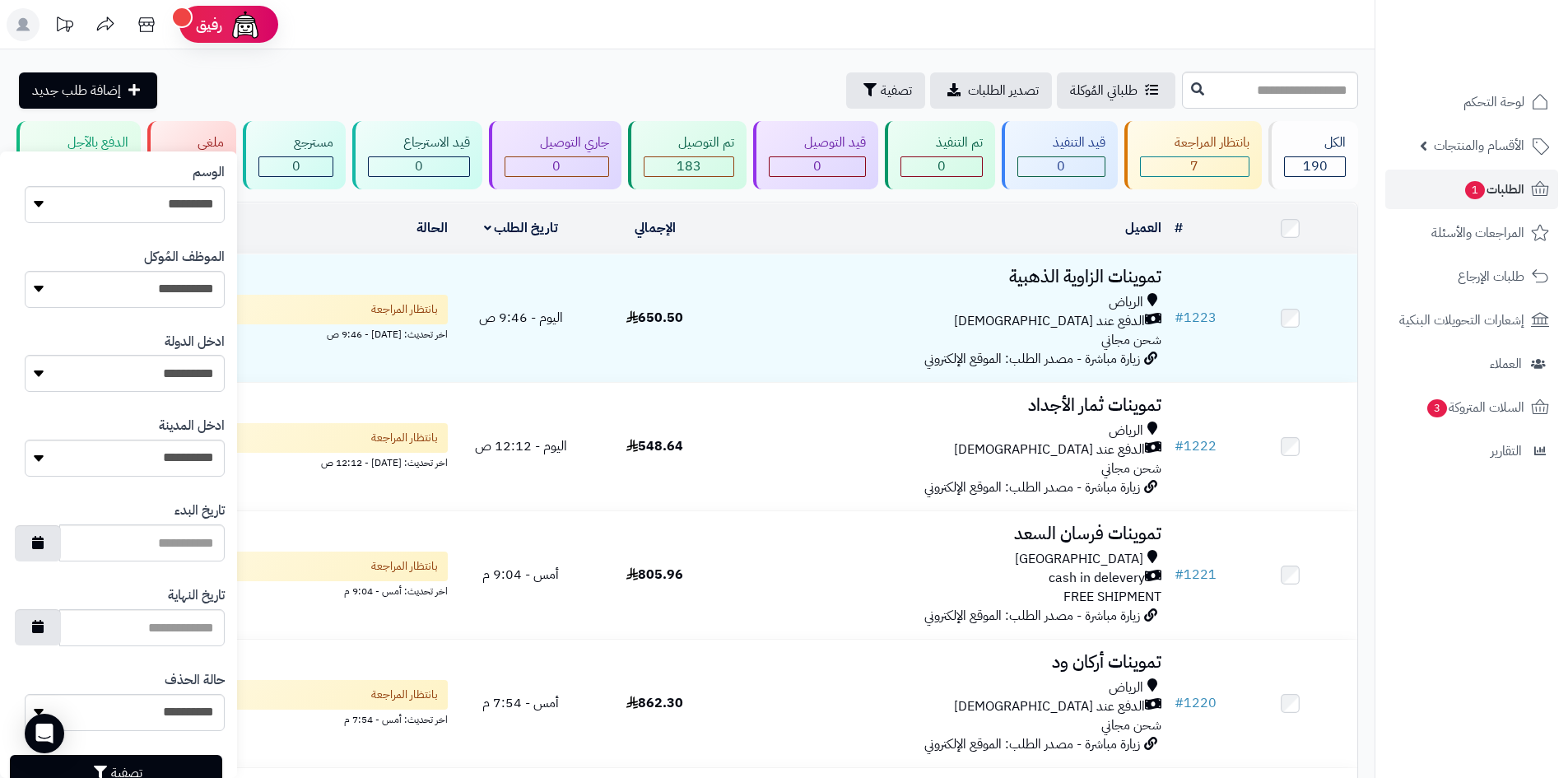
scroll to position [699, 0]
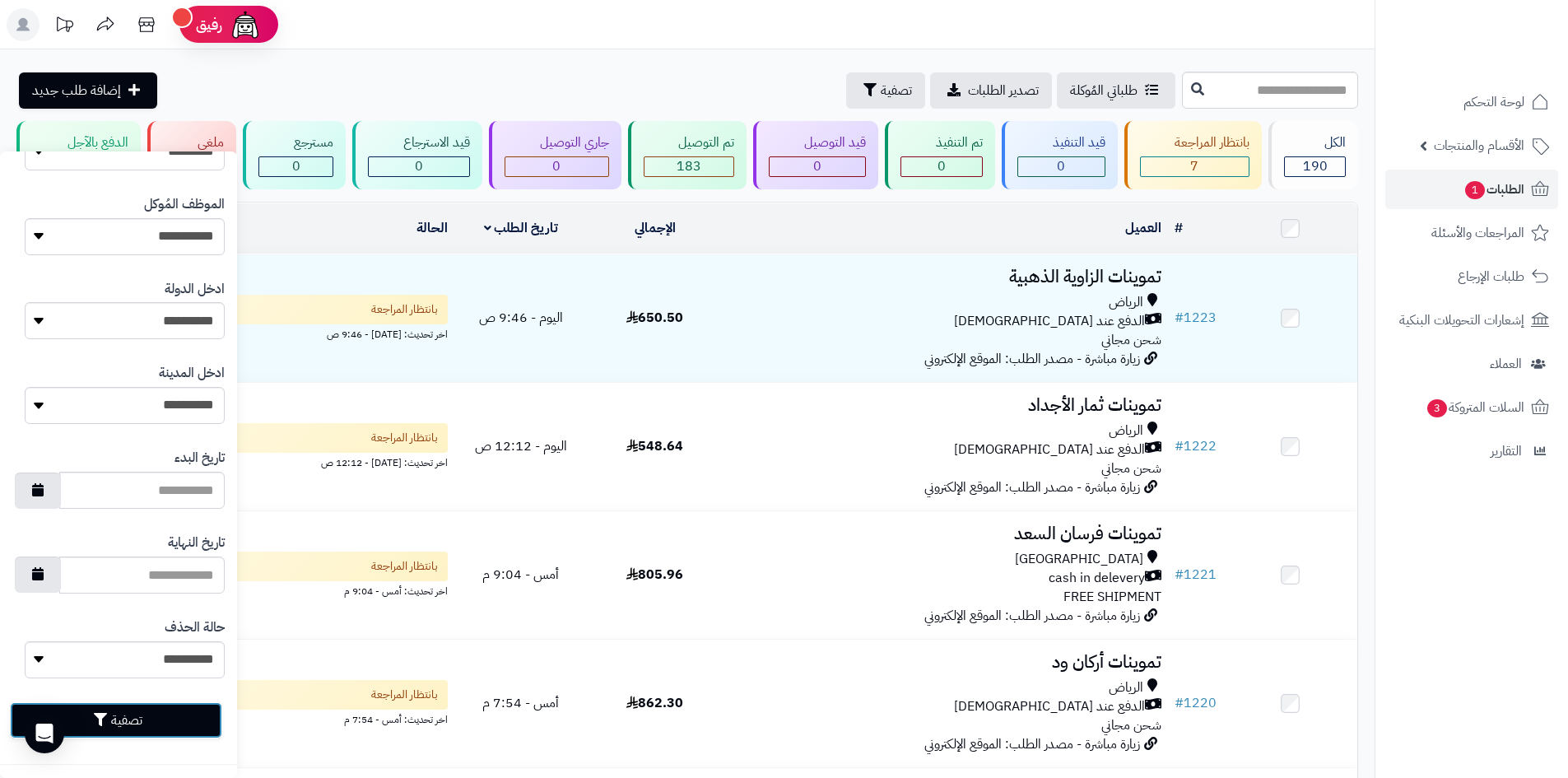
click at [208, 719] on button "تصفية" at bounding box center [116, 720] width 212 height 36
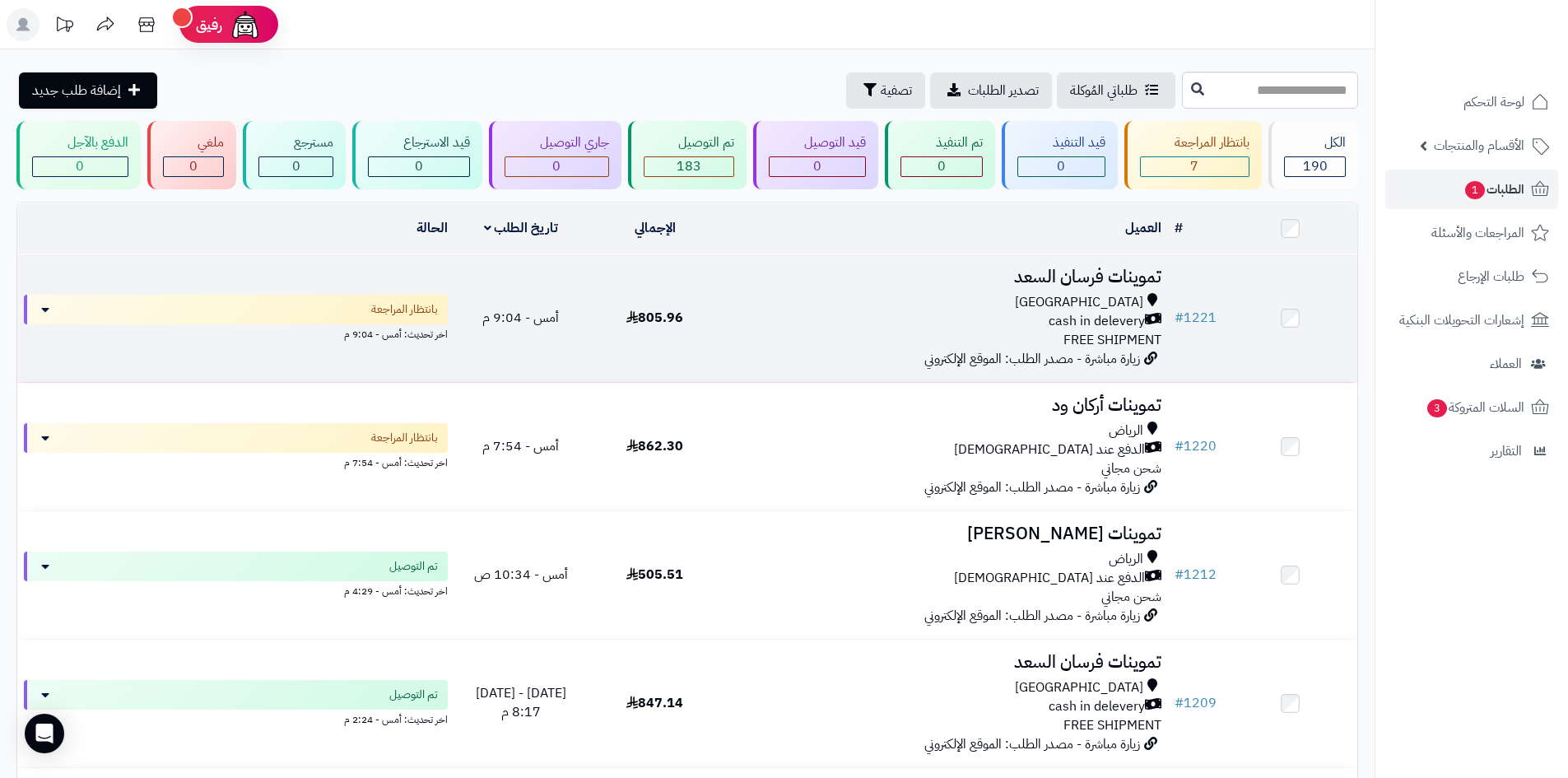
click at [796, 306] on div "[GEOGRAPHIC_DATA]" at bounding box center [945, 302] width 433 height 19
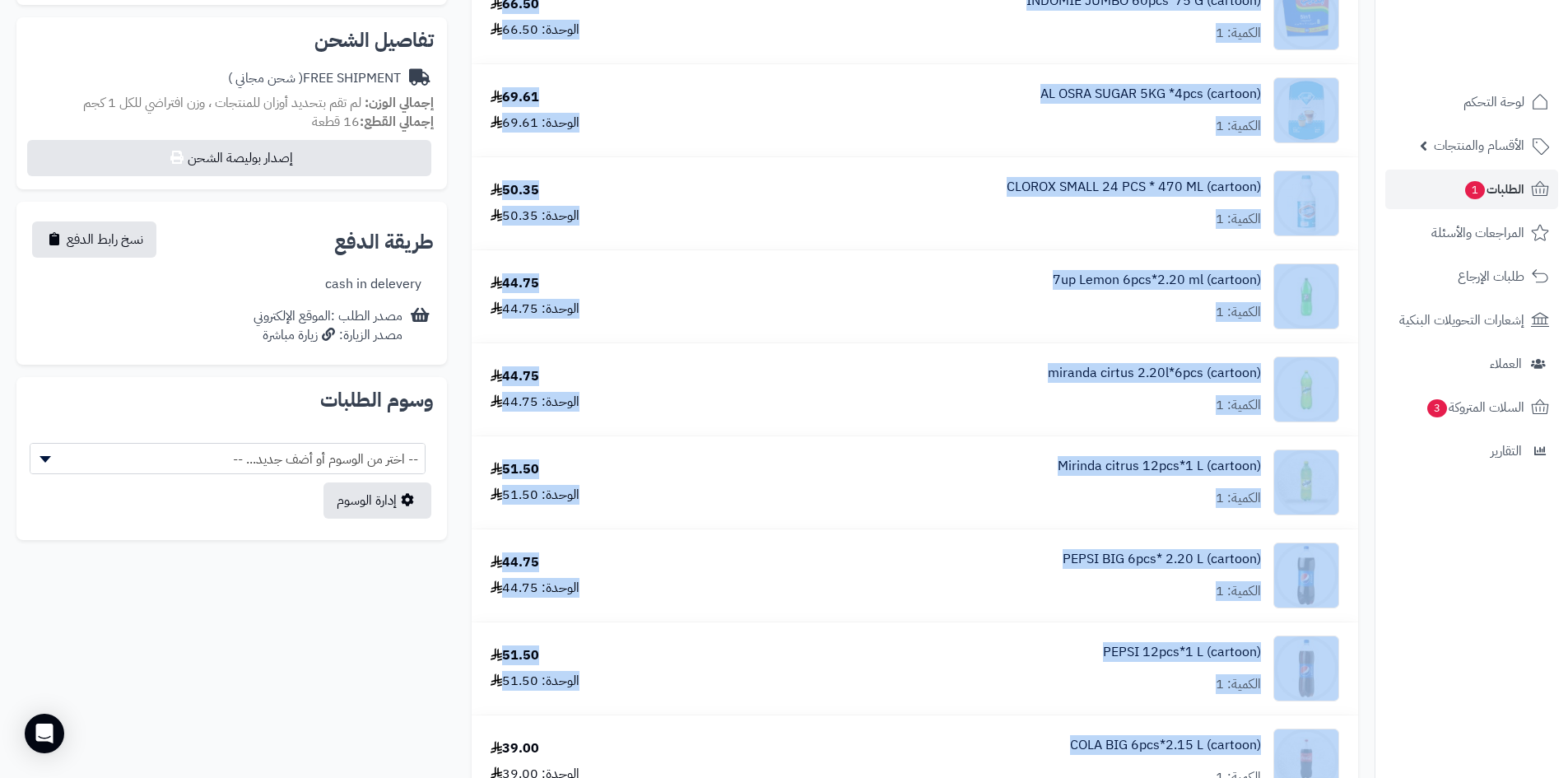
scroll to position [530, 0]
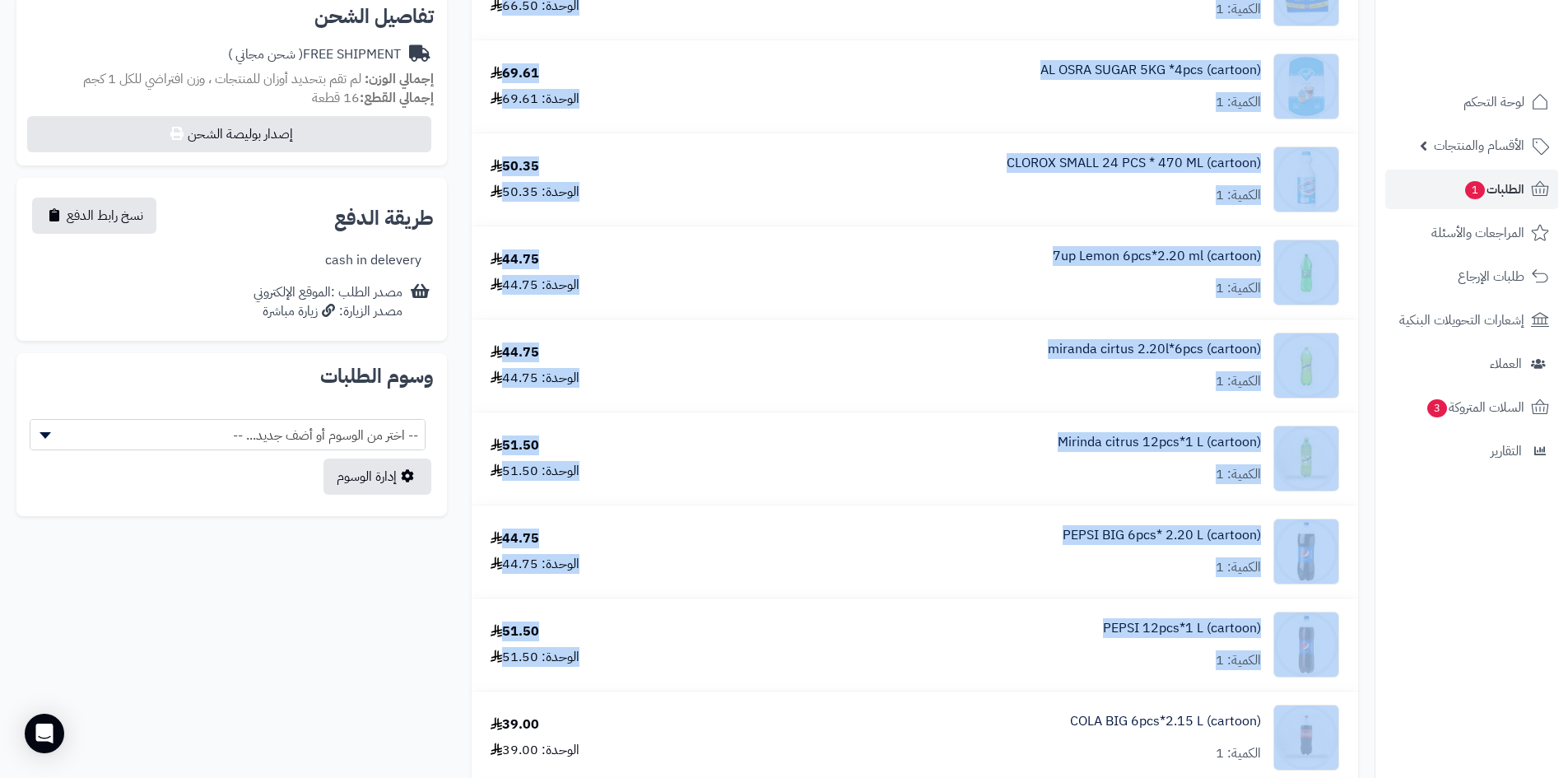
drag, startPoint x: 467, startPoint y: 173, endPoint x: 1306, endPoint y: 699, distance: 990.3
click at [1285, 742] on div "**********" at bounding box center [687, 550] width 1375 height 2062
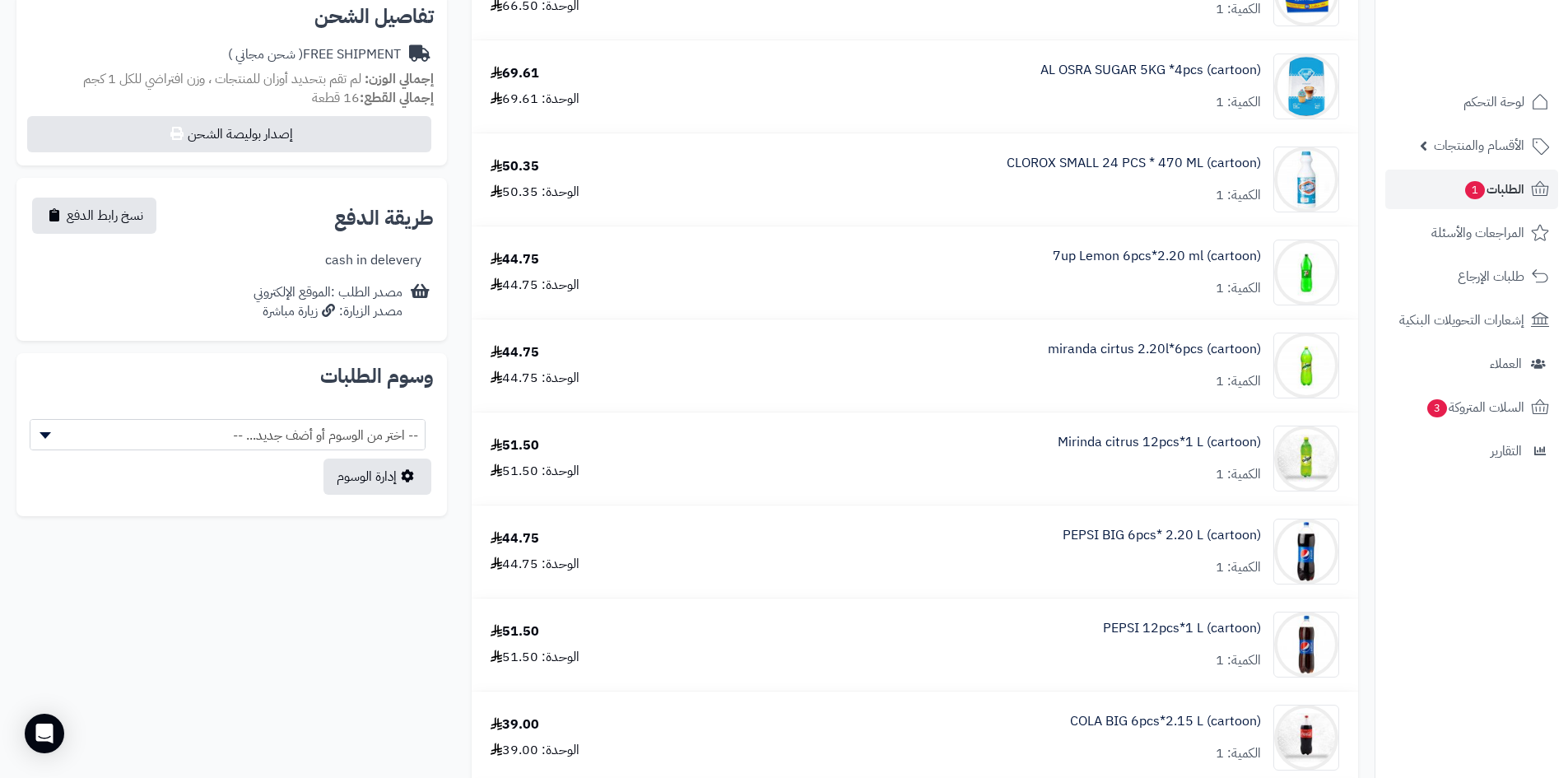
click at [1365, 577] on div "indomi chicken baldi 60pcs*75g (cartoon) الكمية: 1 61.00 الوحدة: 61.00 indomi m…" at bounding box center [915, 608] width 912 height 1881
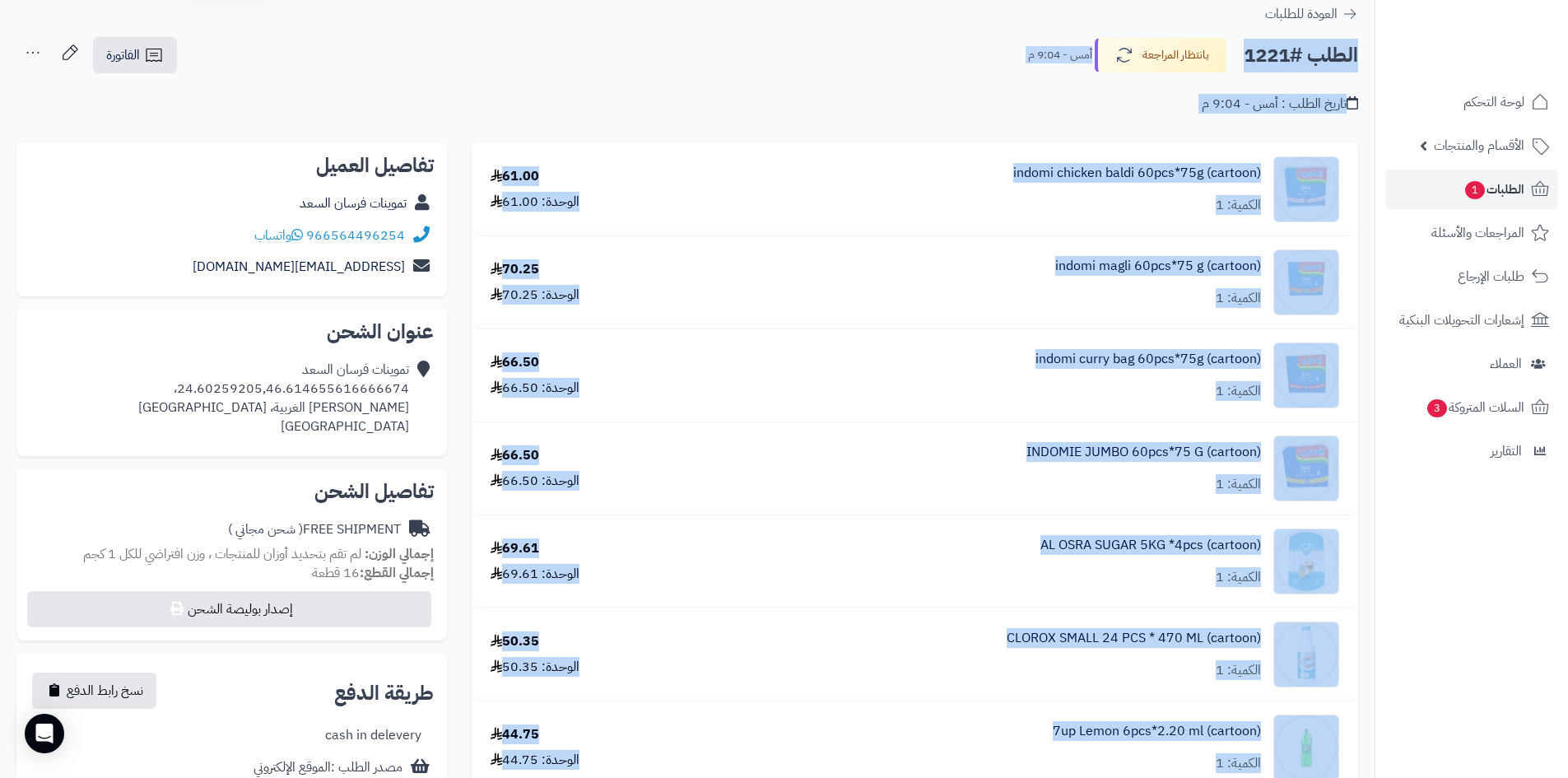
scroll to position [0, 0]
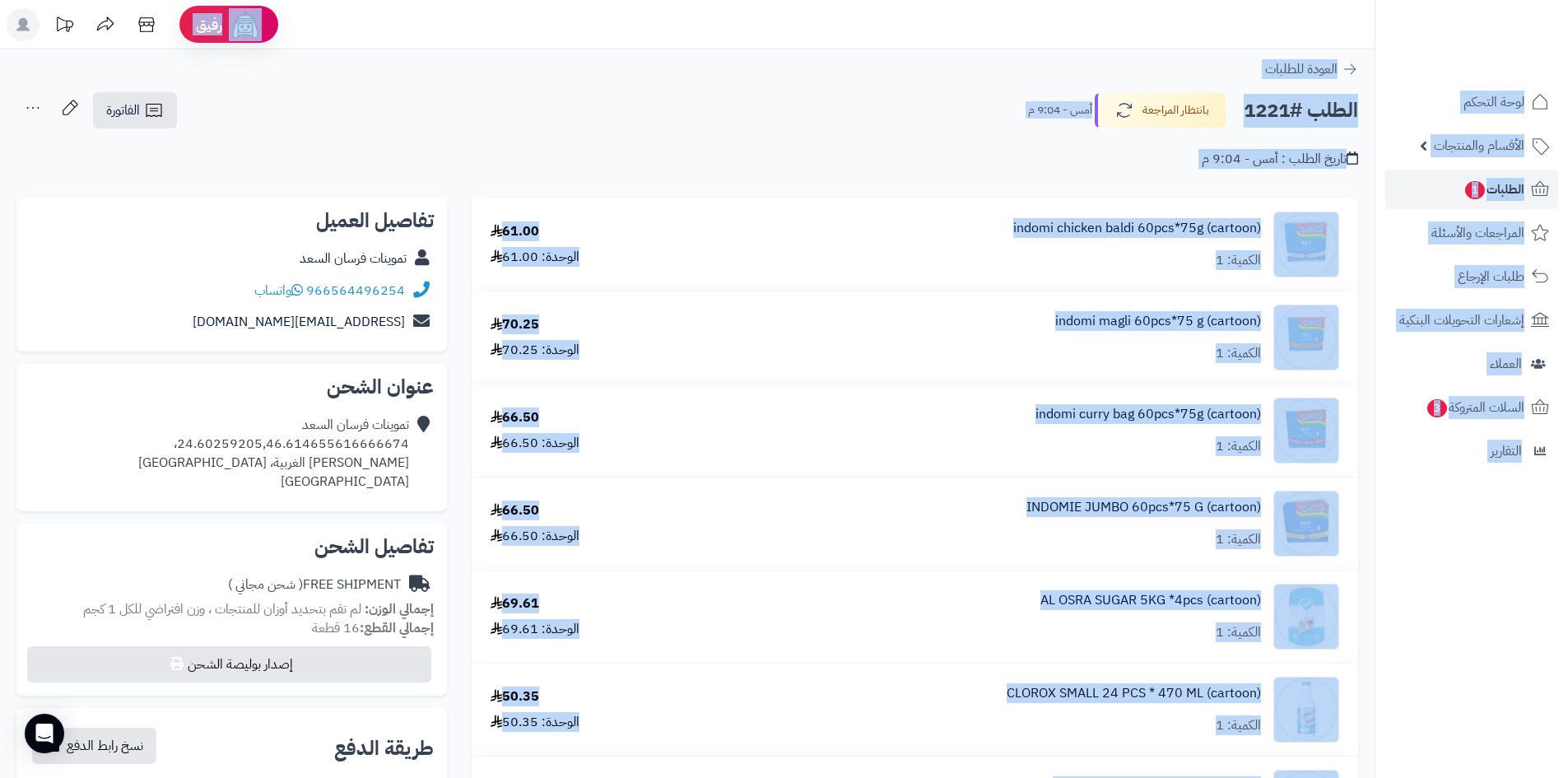
drag, startPoint x: 1354, startPoint y: 416, endPoint x: 519, endPoint y: -72, distance: 967.1
click at [519, 0] on html "رفيق ! الطلبات معالجة مكتمل إرجاع المنتجات العملاء المتواجدون الان 462 عملاء من…" at bounding box center [784, 389] width 1568 height 778
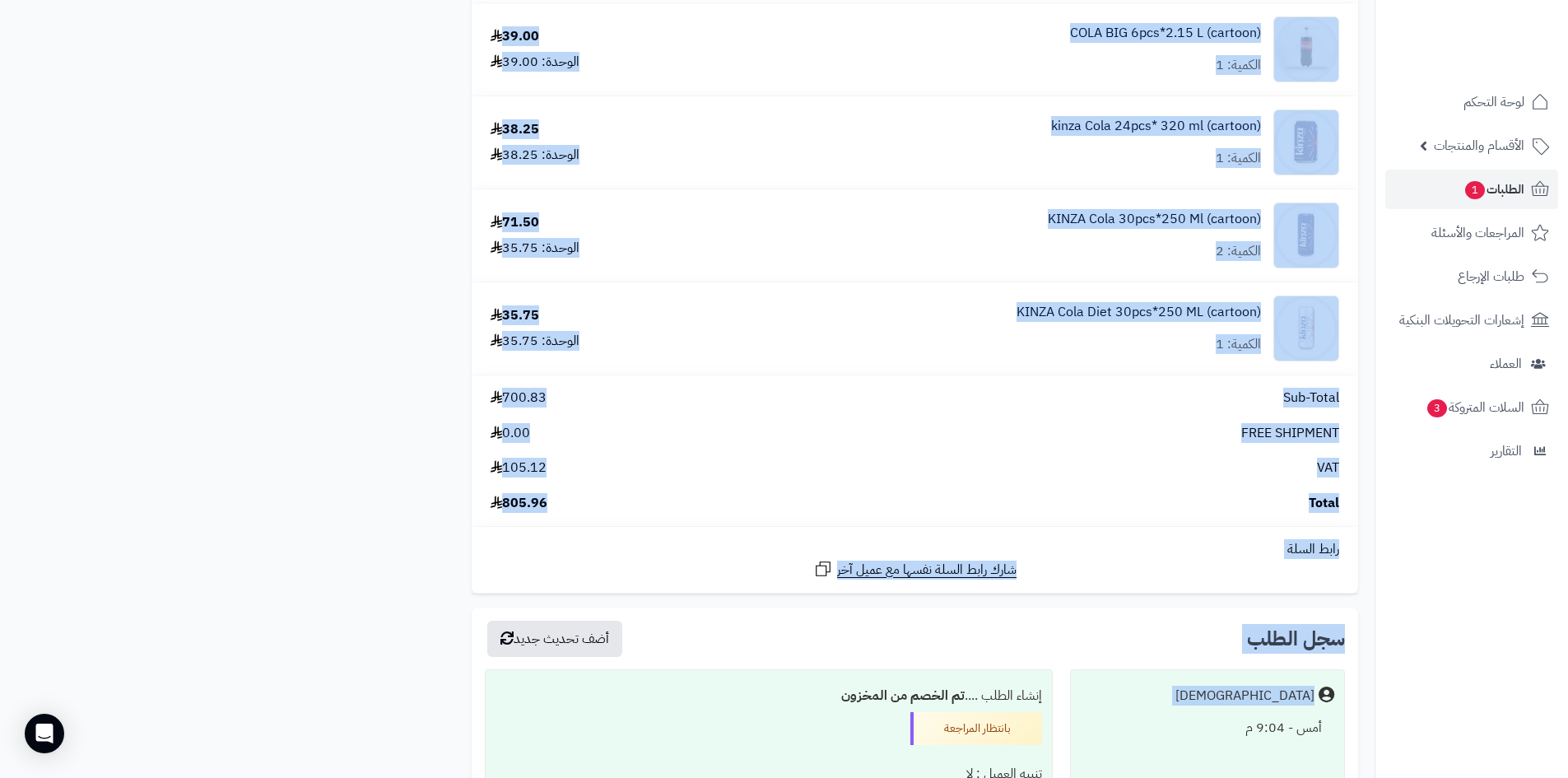
scroll to position [1224, 0]
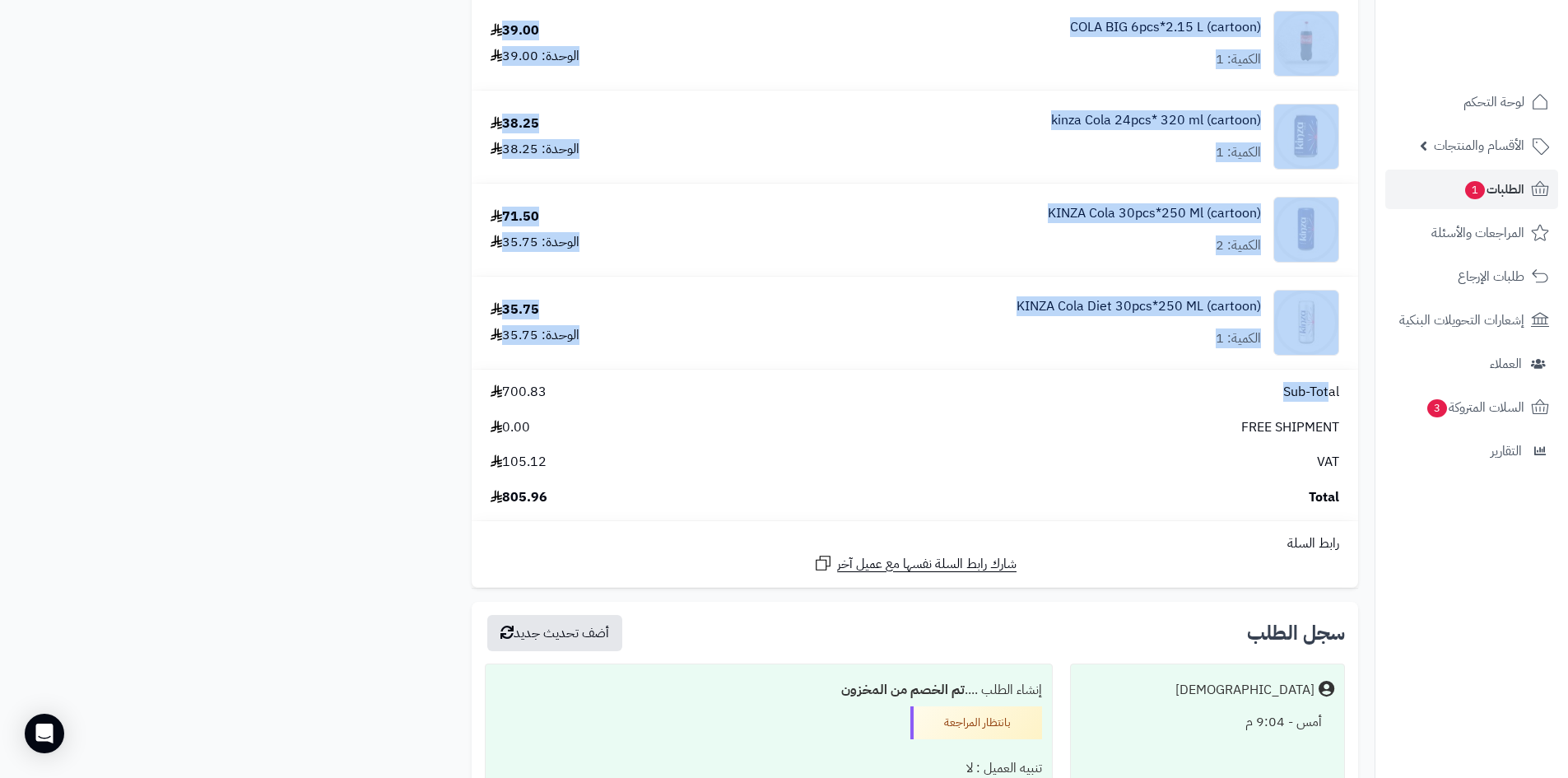
drag, startPoint x: 500, startPoint y: 174, endPoint x: 1331, endPoint y: 381, distance: 856.4
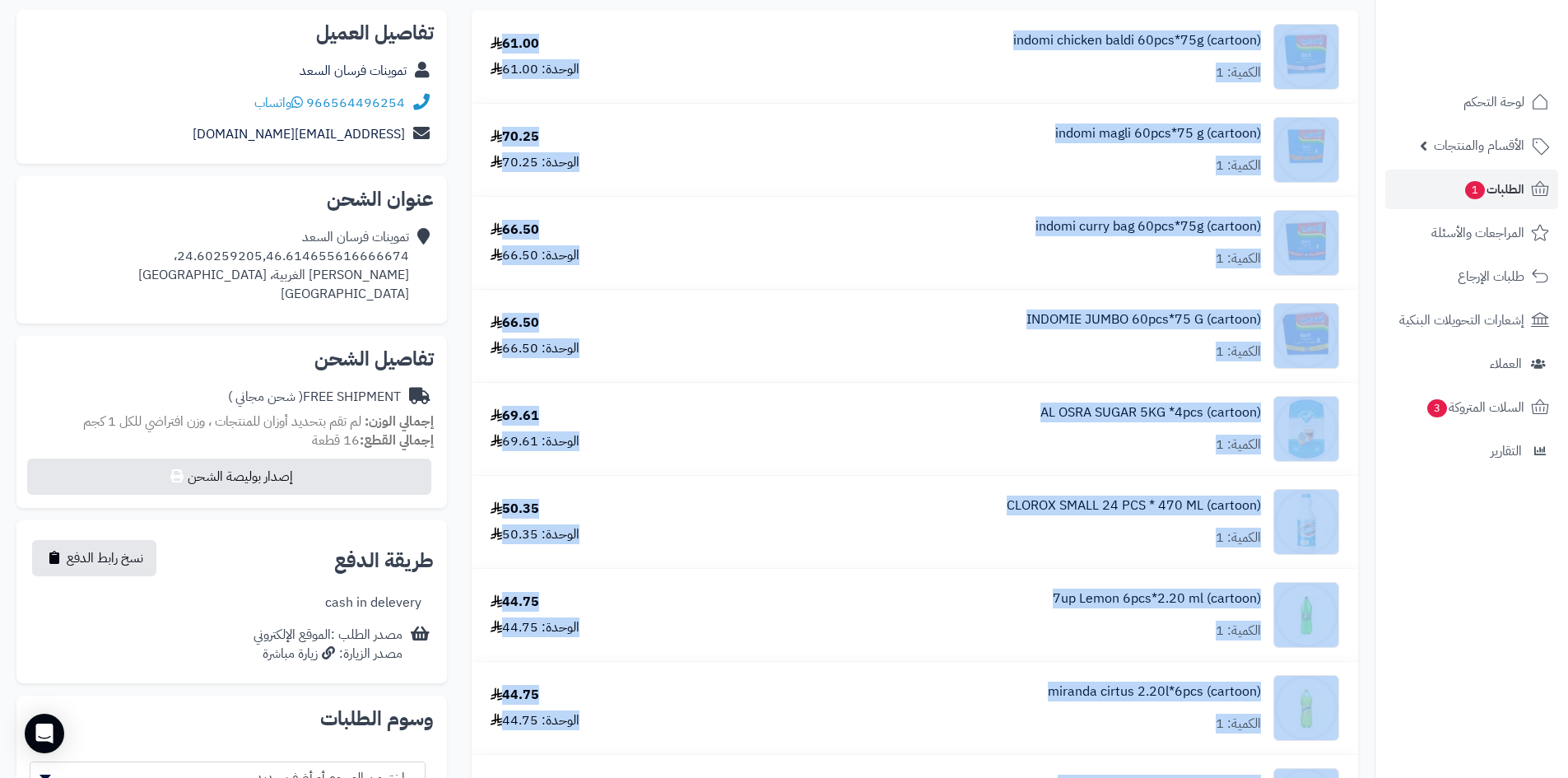
scroll to position [0, 0]
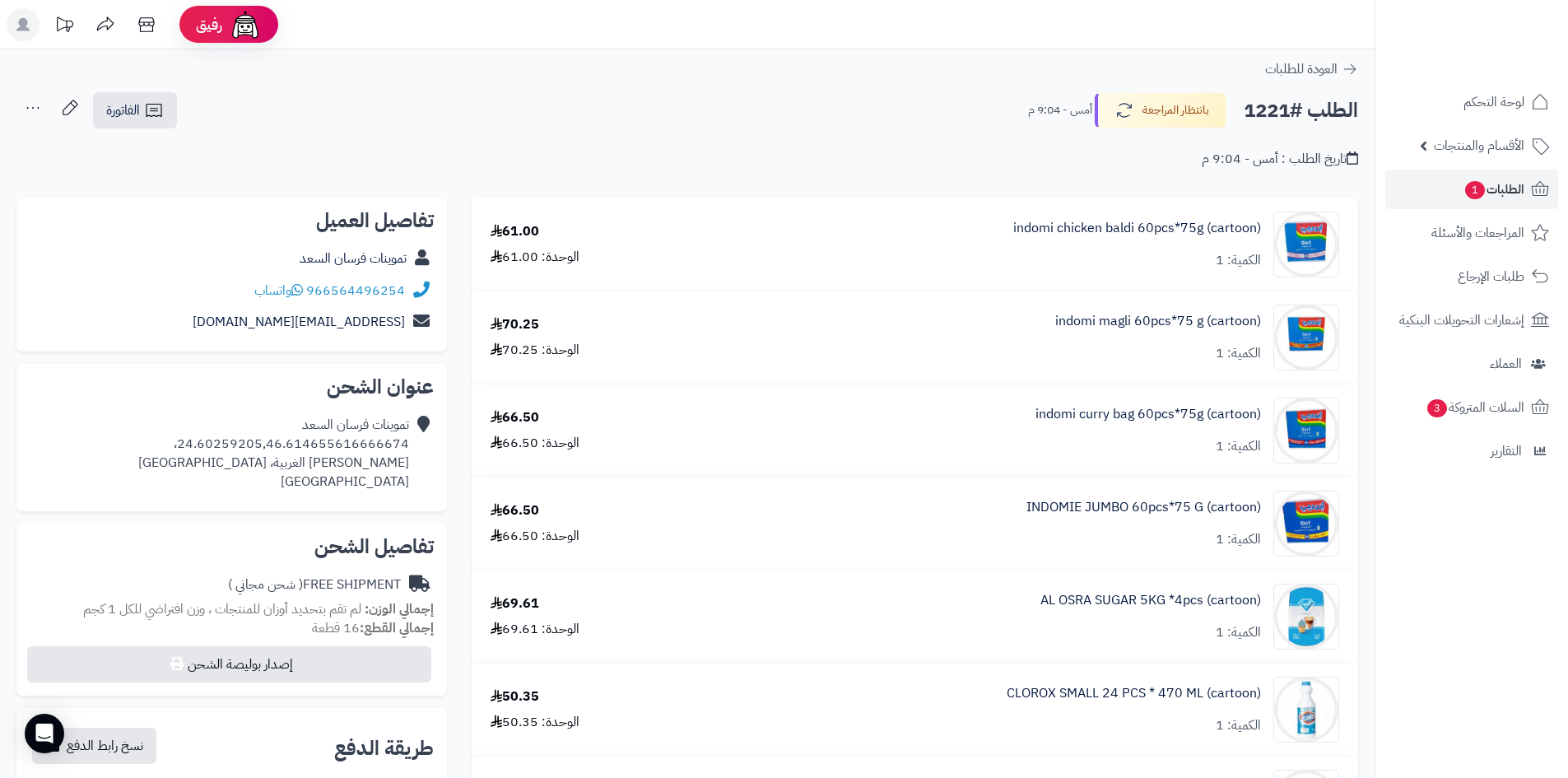
click at [527, 150] on div "تاريخ الطلب : أمس - 9:04 م" at bounding box center [687, 149] width 1342 height 39
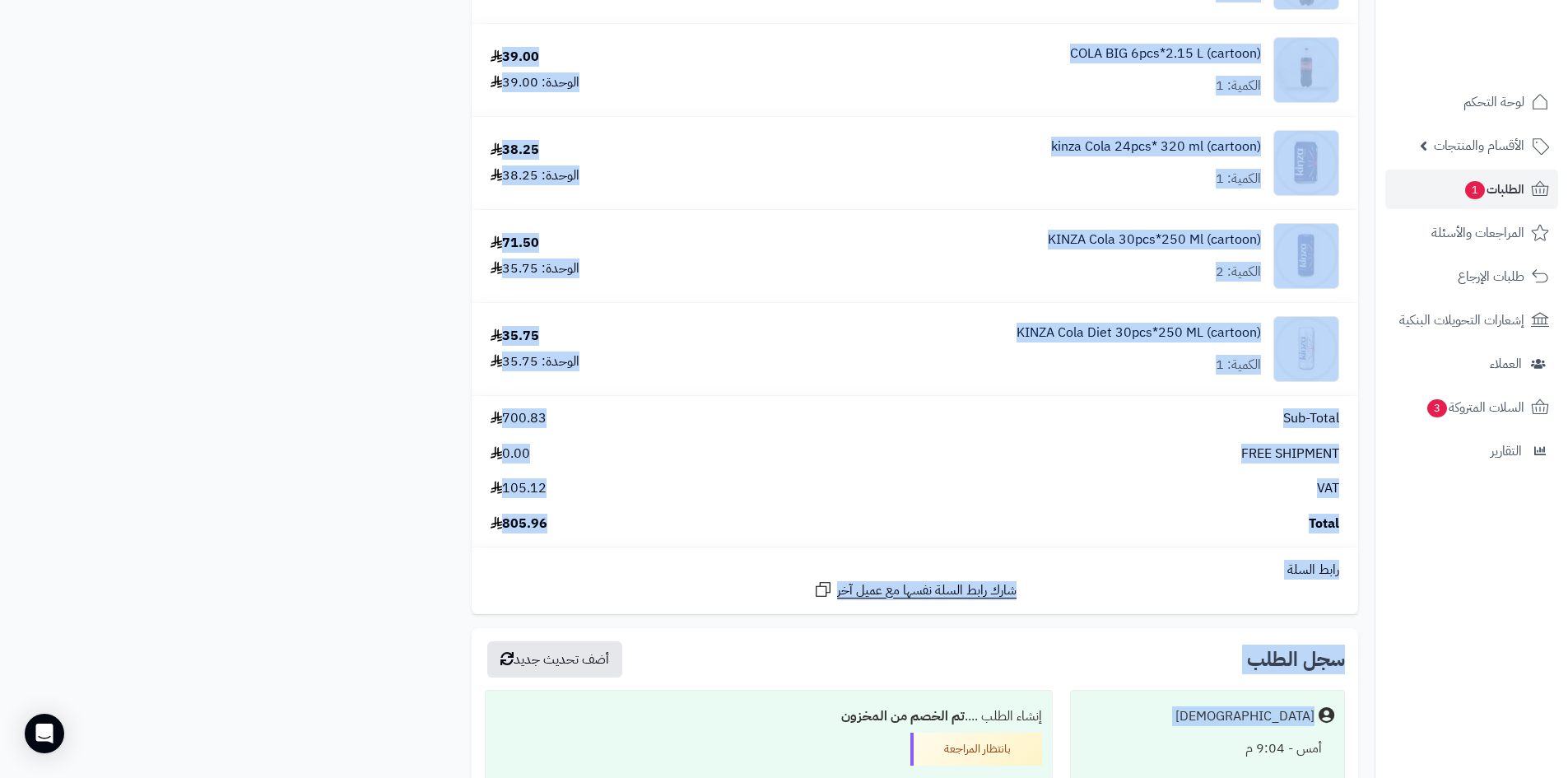
scroll to position [1415, 0]
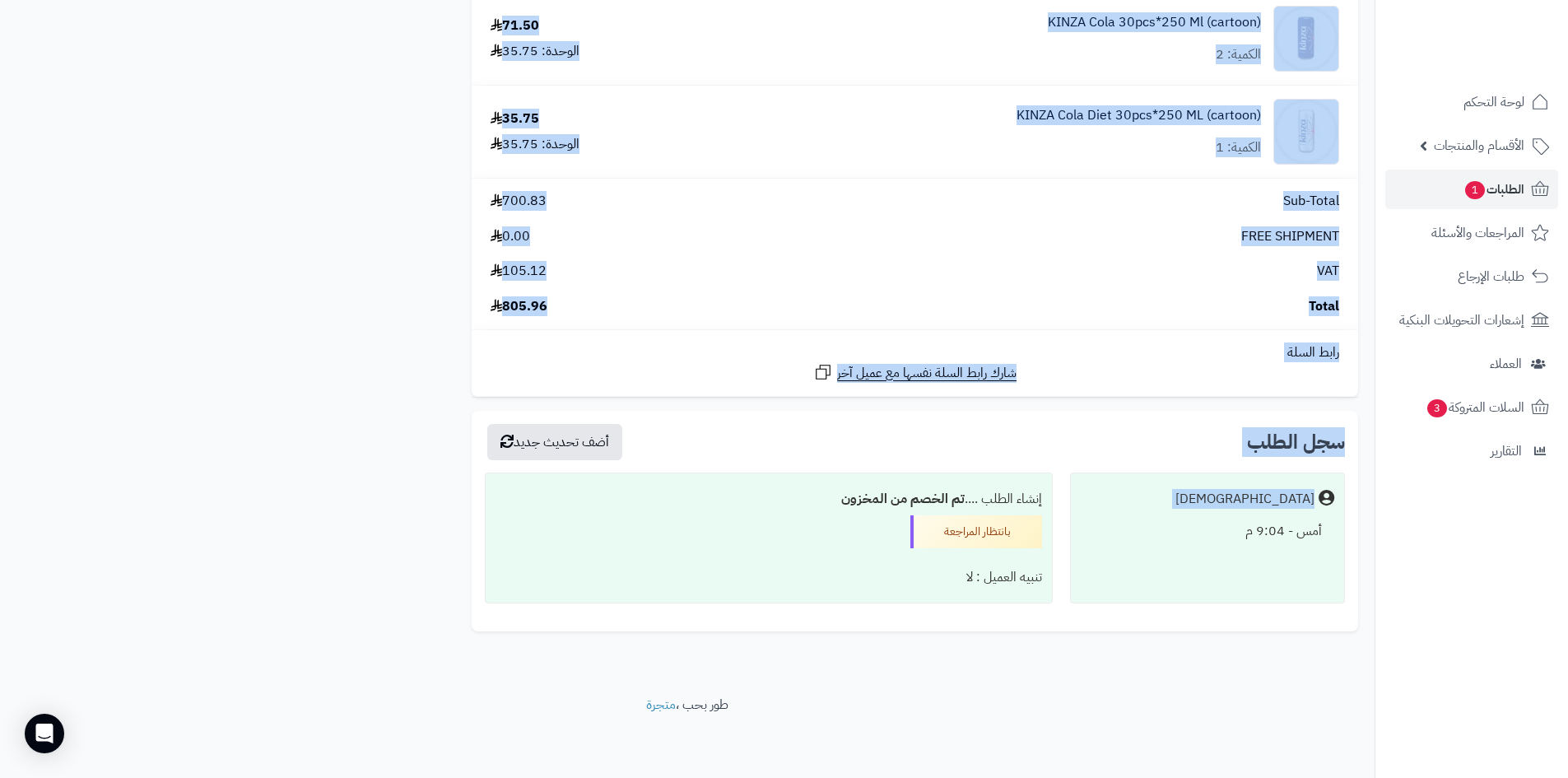
drag, startPoint x: 453, startPoint y: 174, endPoint x: 477, endPoint y: 132, distance: 48.4
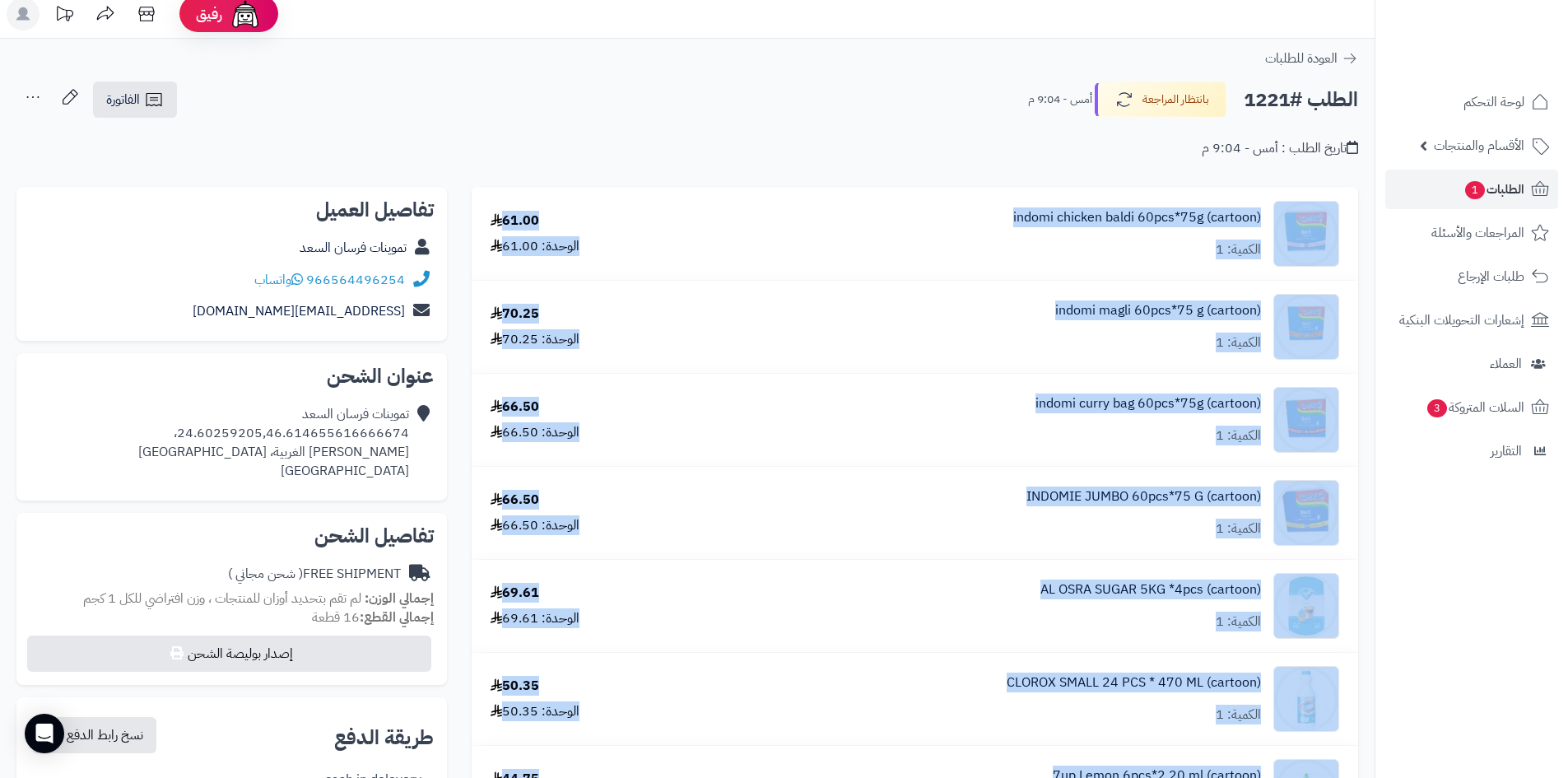
scroll to position [0, 0]
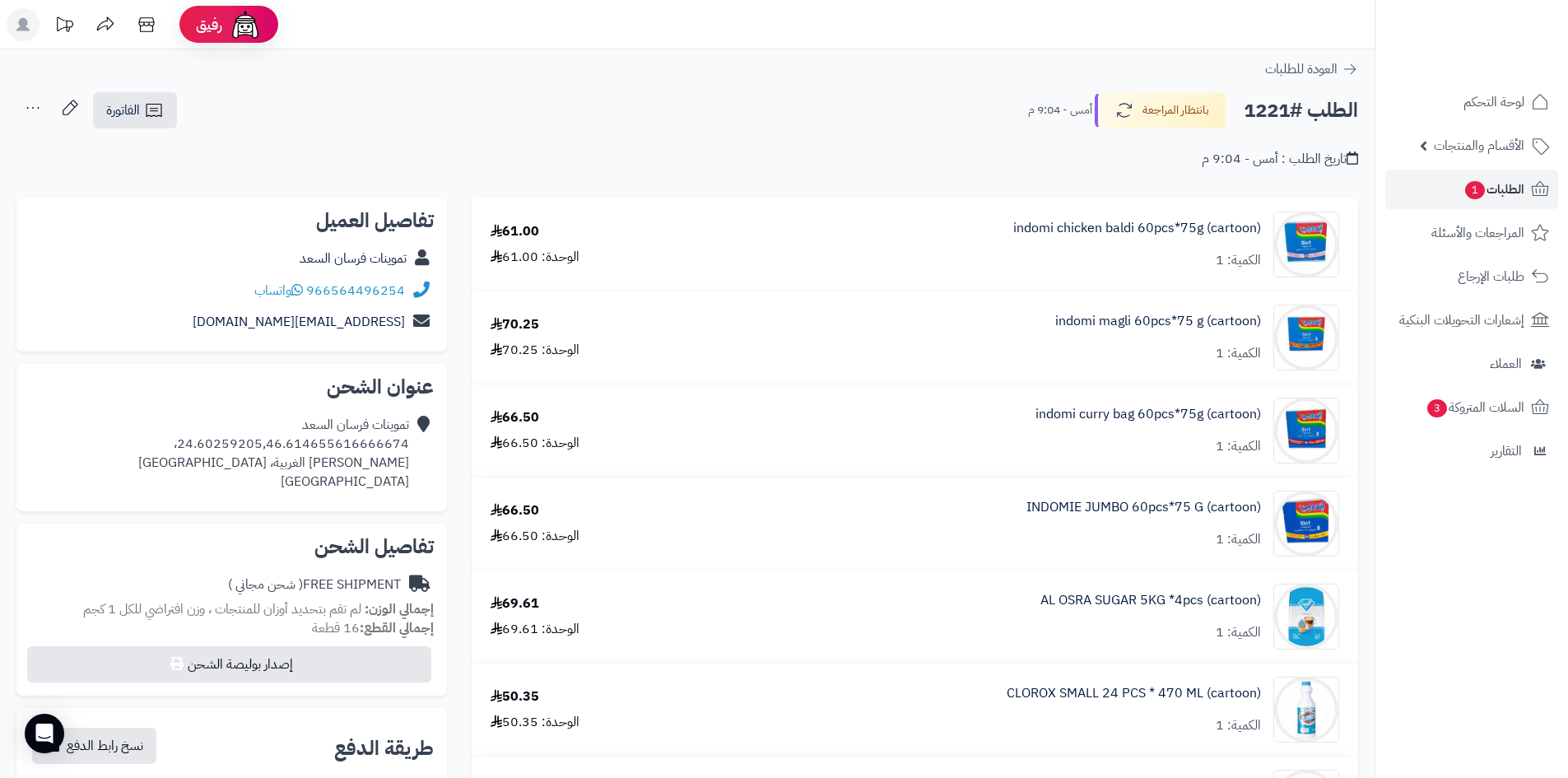
click at [649, 155] on div "تاريخ الطلب : أمس - 9:04 م" at bounding box center [687, 149] width 1342 height 39
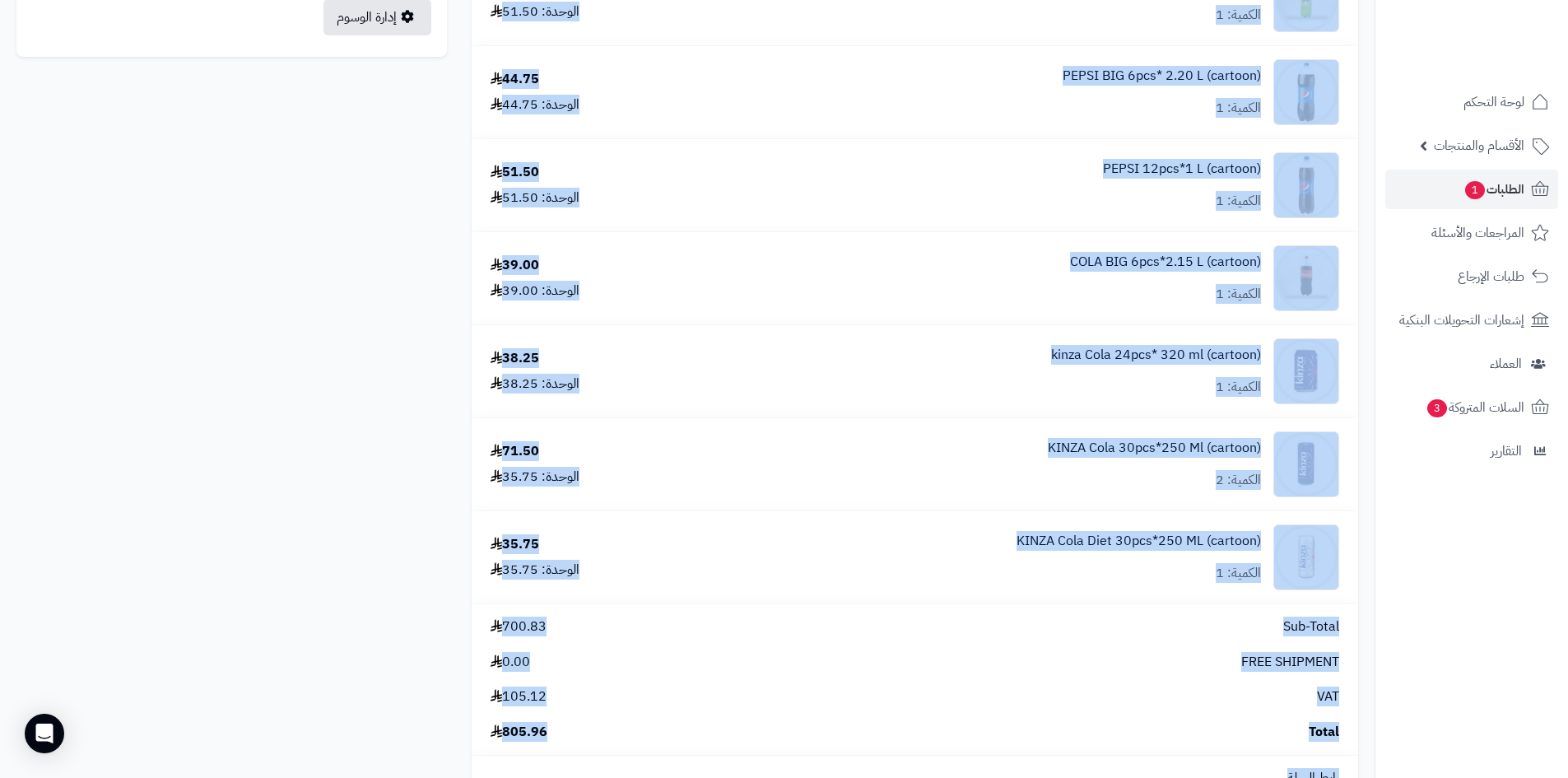
scroll to position [1273, 0]
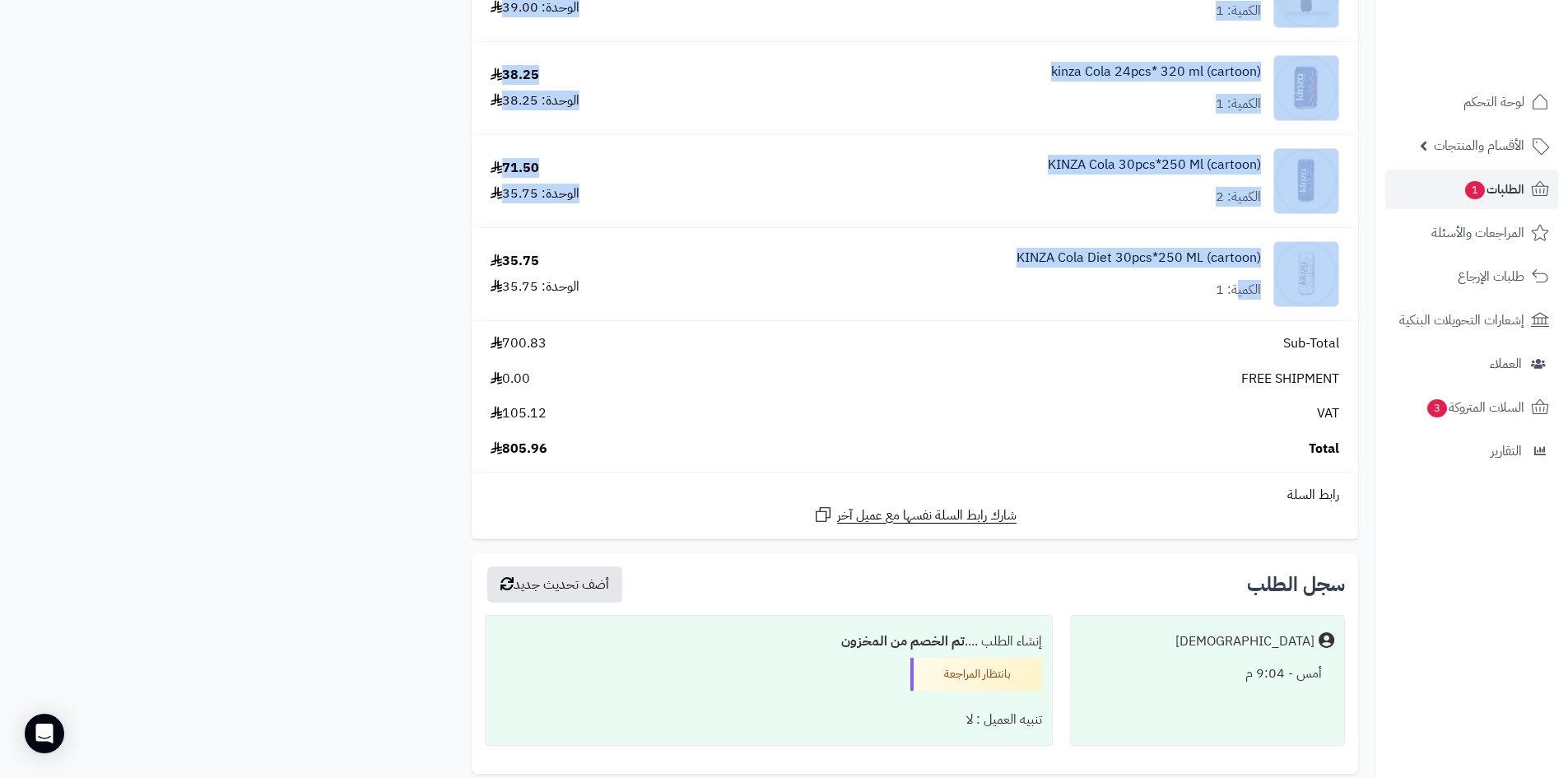
drag, startPoint x: 511, startPoint y: 177, endPoint x: 1236, endPoint y: 313, distance: 737.6
click at [1466, 199] on span "الطلبات 1" at bounding box center [1494, 189] width 61 height 23
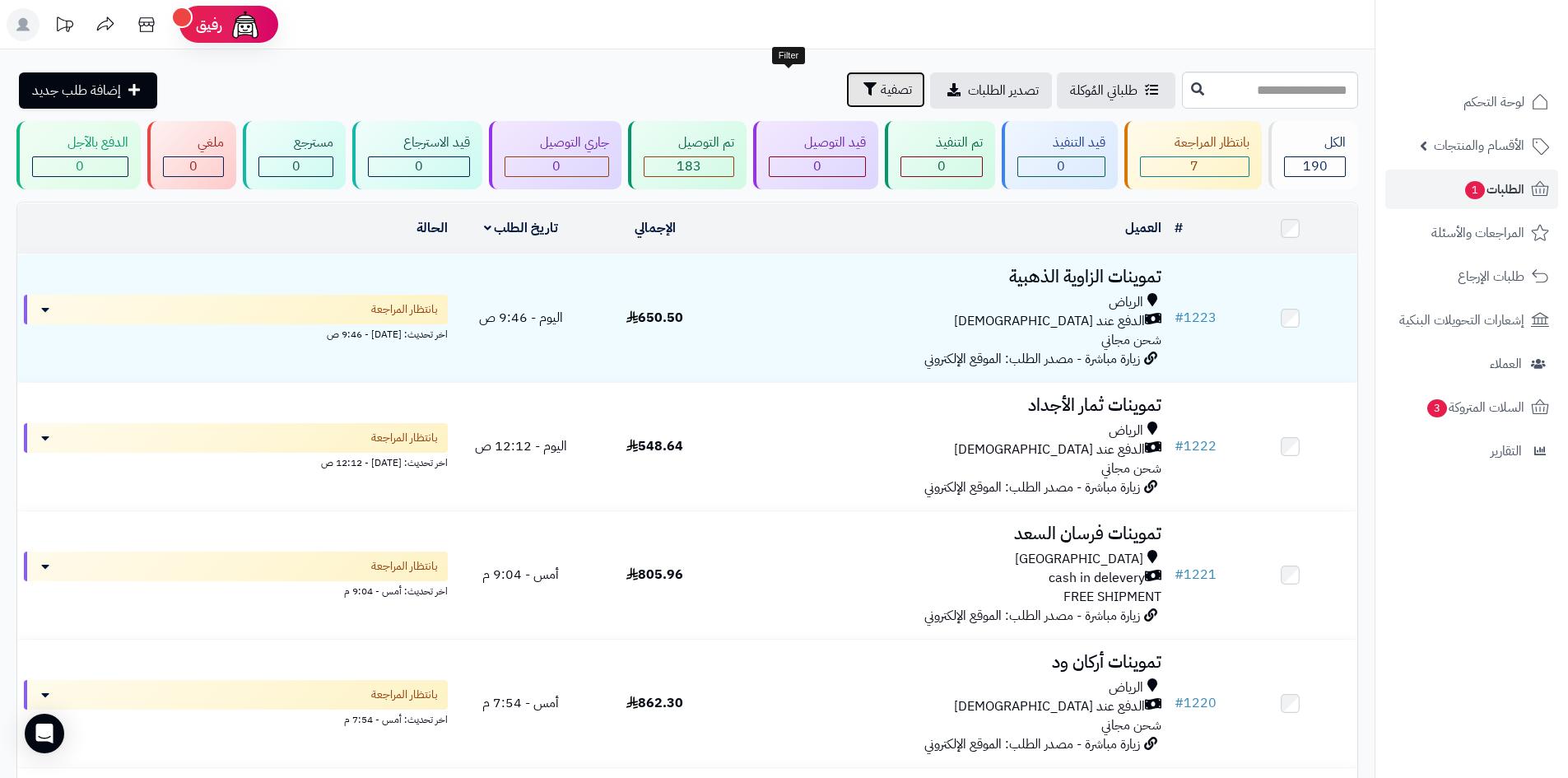
click at [863, 92] on icon "button" at bounding box center [869, 88] width 13 height 13
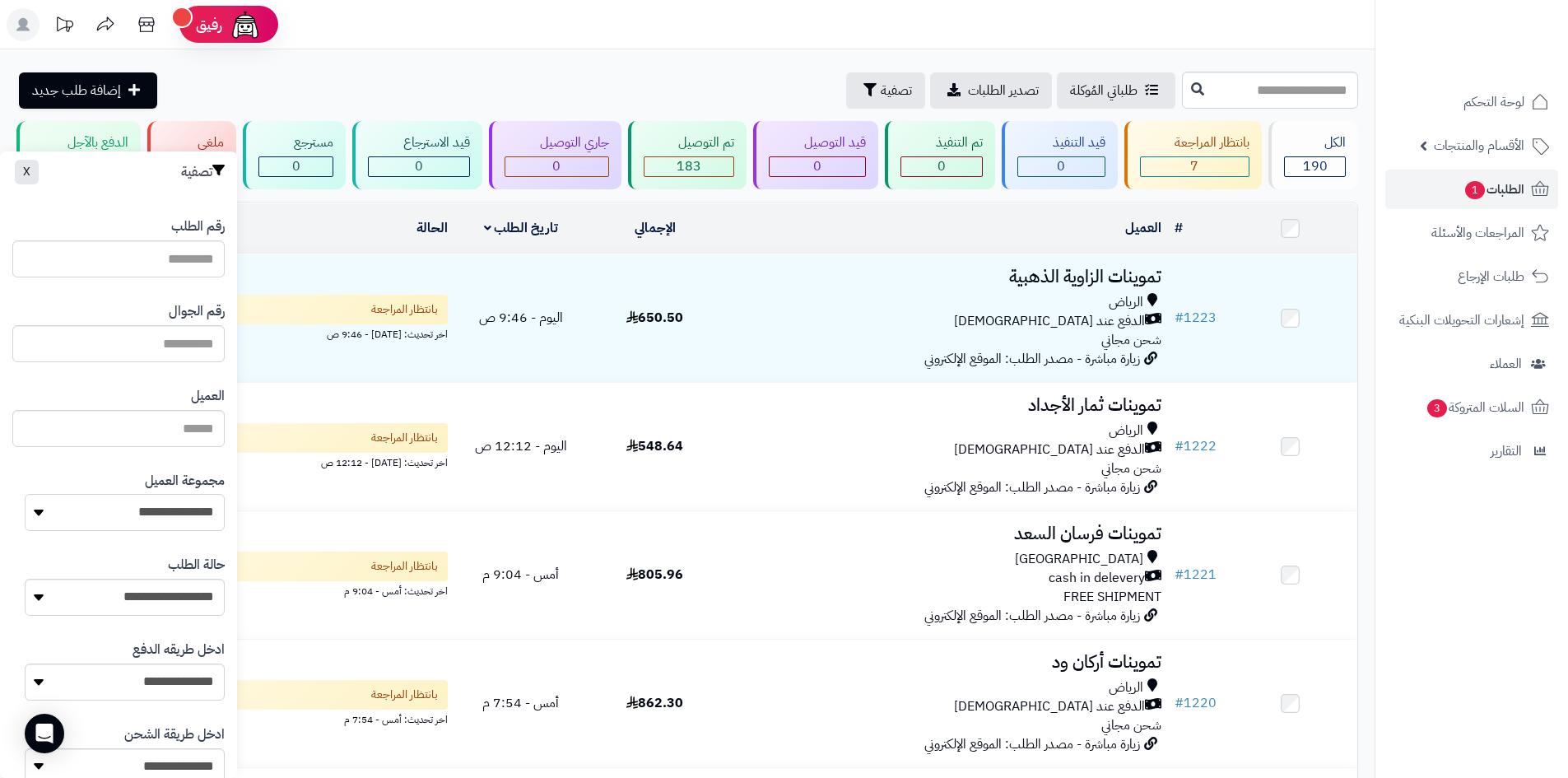
drag, startPoint x: 85, startPoint y: 520, endPoint x: 98, endPoint y: 526, distance: 14.3
click at [85, 520] on select "**********" at bounding box center [125, 512] width 200 height 37
select select "*"
click at [25, 494] on select "**********" at bounding box center [125, 512] width 200 height 37
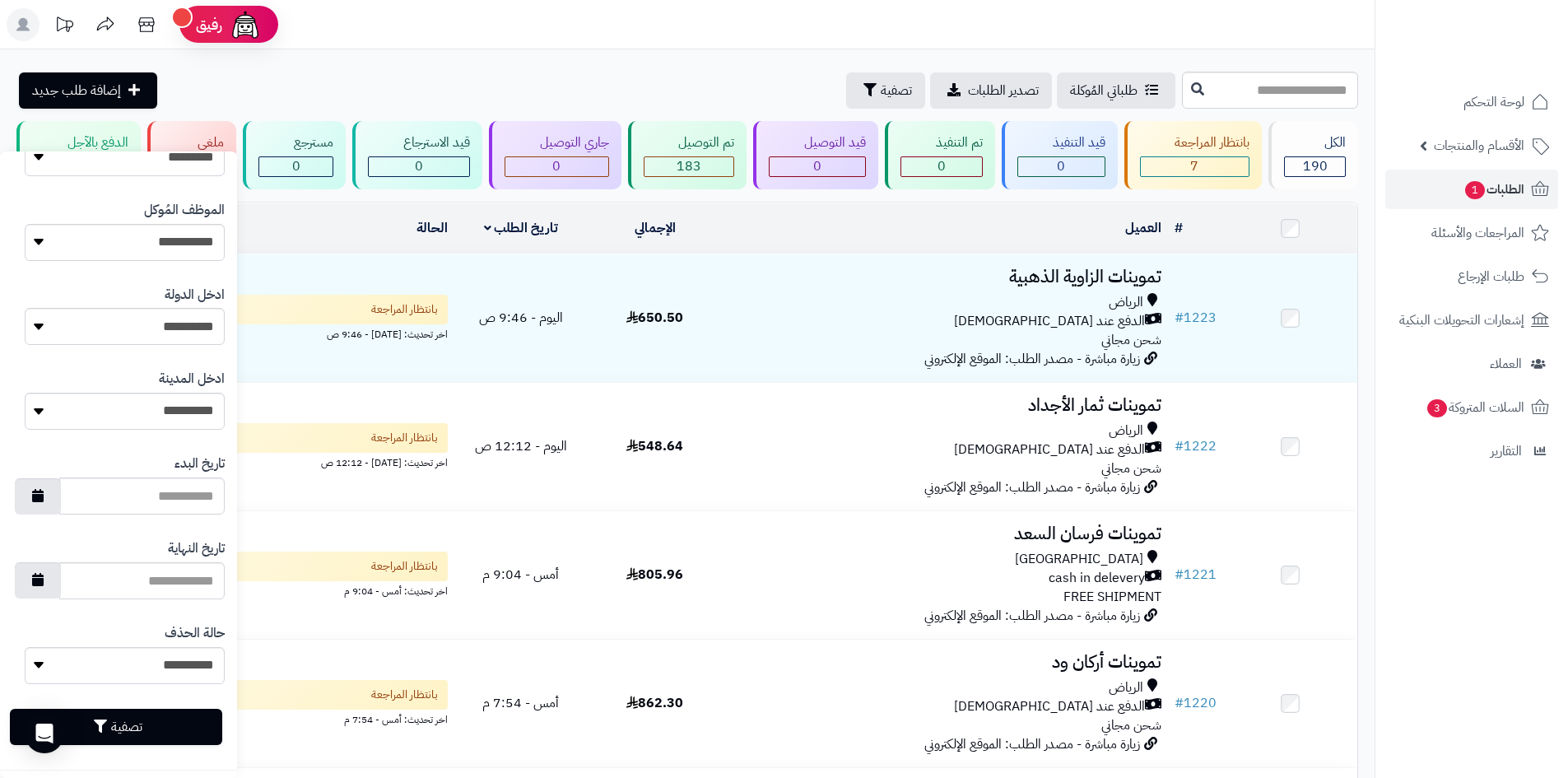
scroll to position [699, 0]
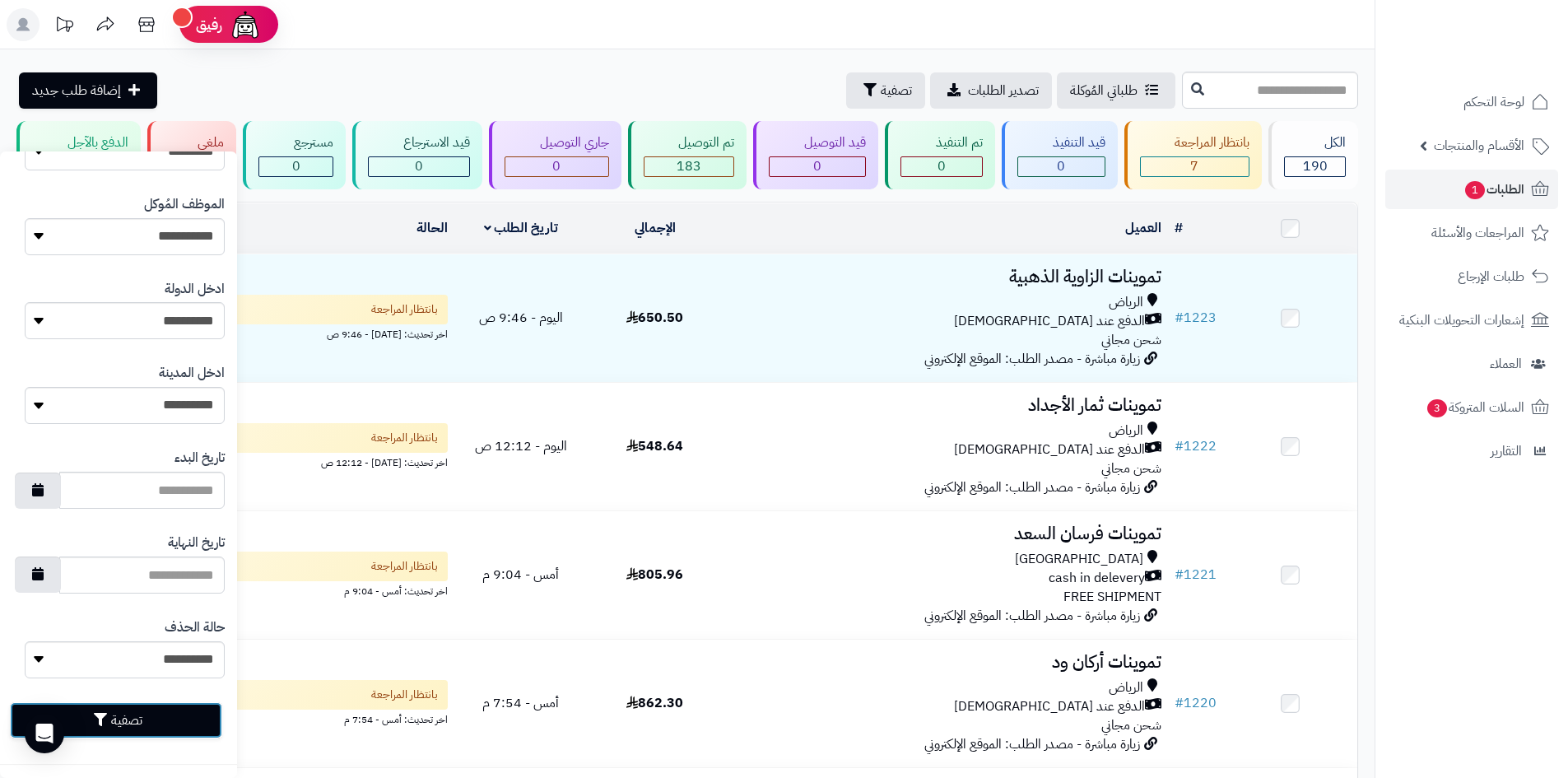
click at [175, 723] on button "تصفية" at bounding box center [116, 720] width 212 height 36
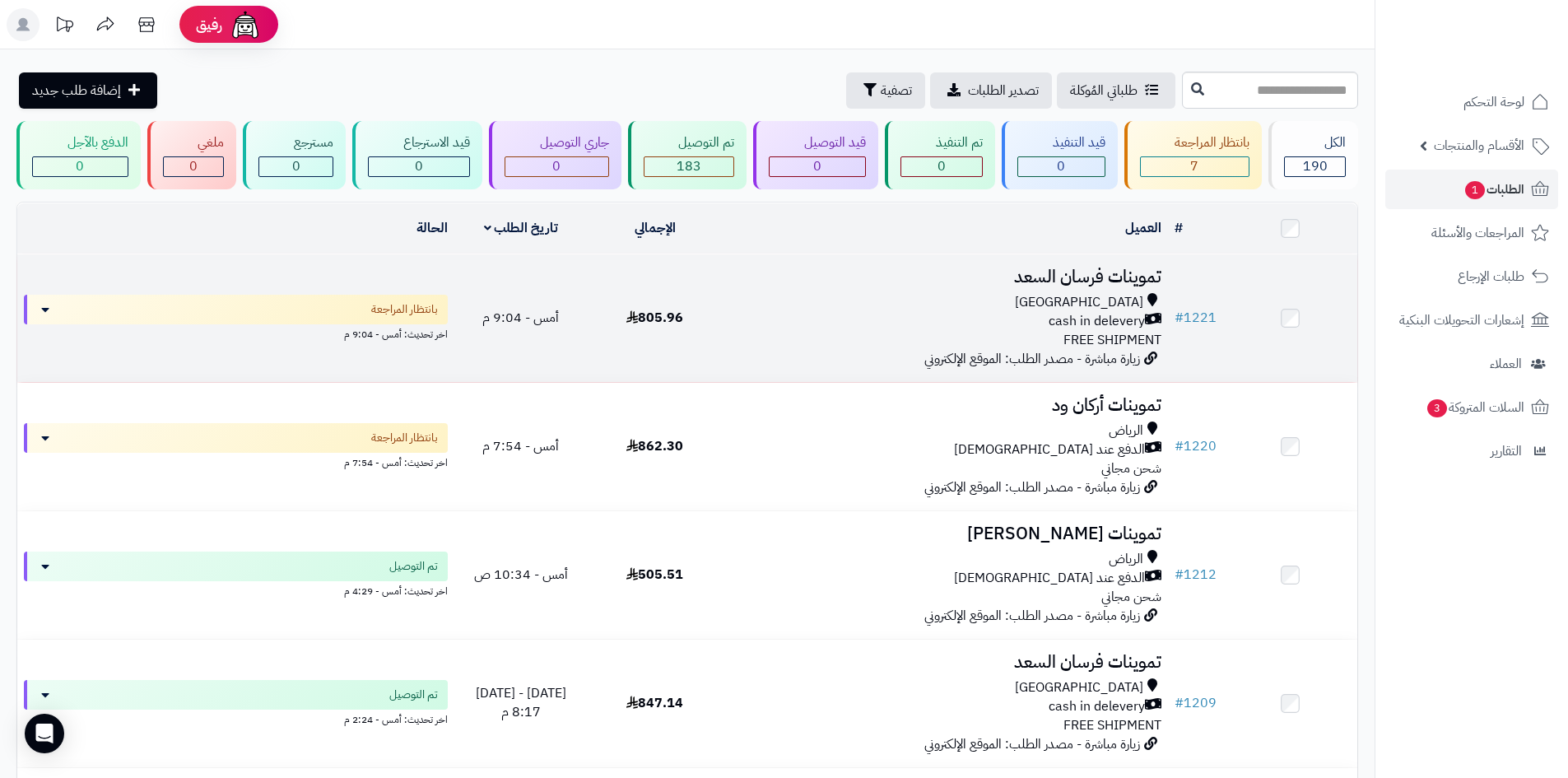
drag, startPoint x: 898, startPoint y: 346, endPoint x: 889, endPoint y: 337, distance: 12.7
click at [889, 338] on td "تموينات فرسان السعد Riyadh cash in delevery FREE SHIPMENT زيارة مباشرة - مصدر ا…" at bounding box center [945, 319] width 446 height 128
click at [902, 324] on div "cash in delevery" at bounding box center [945, 321] width 433 height 19
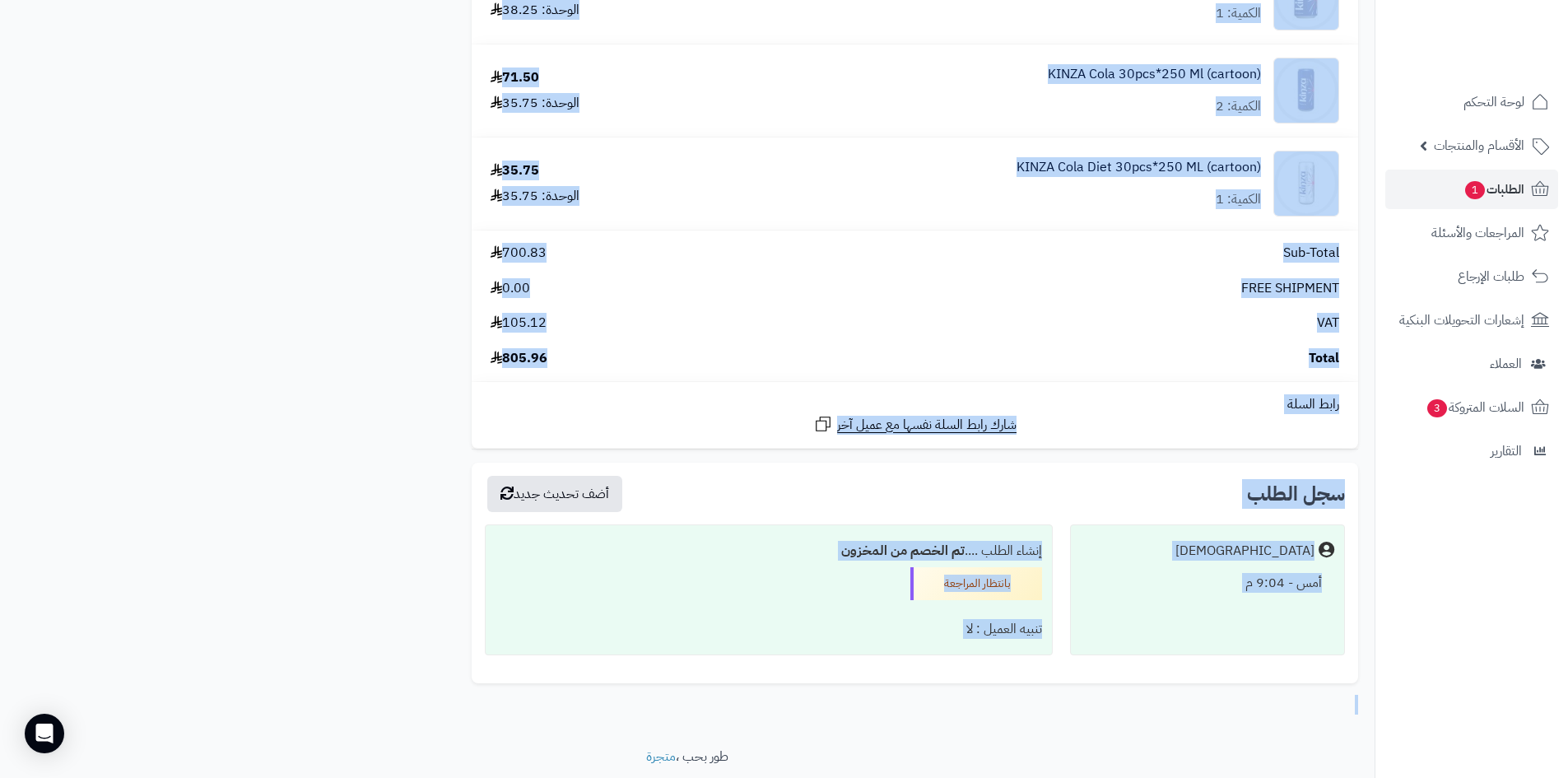
scroll to position [1415, 0]
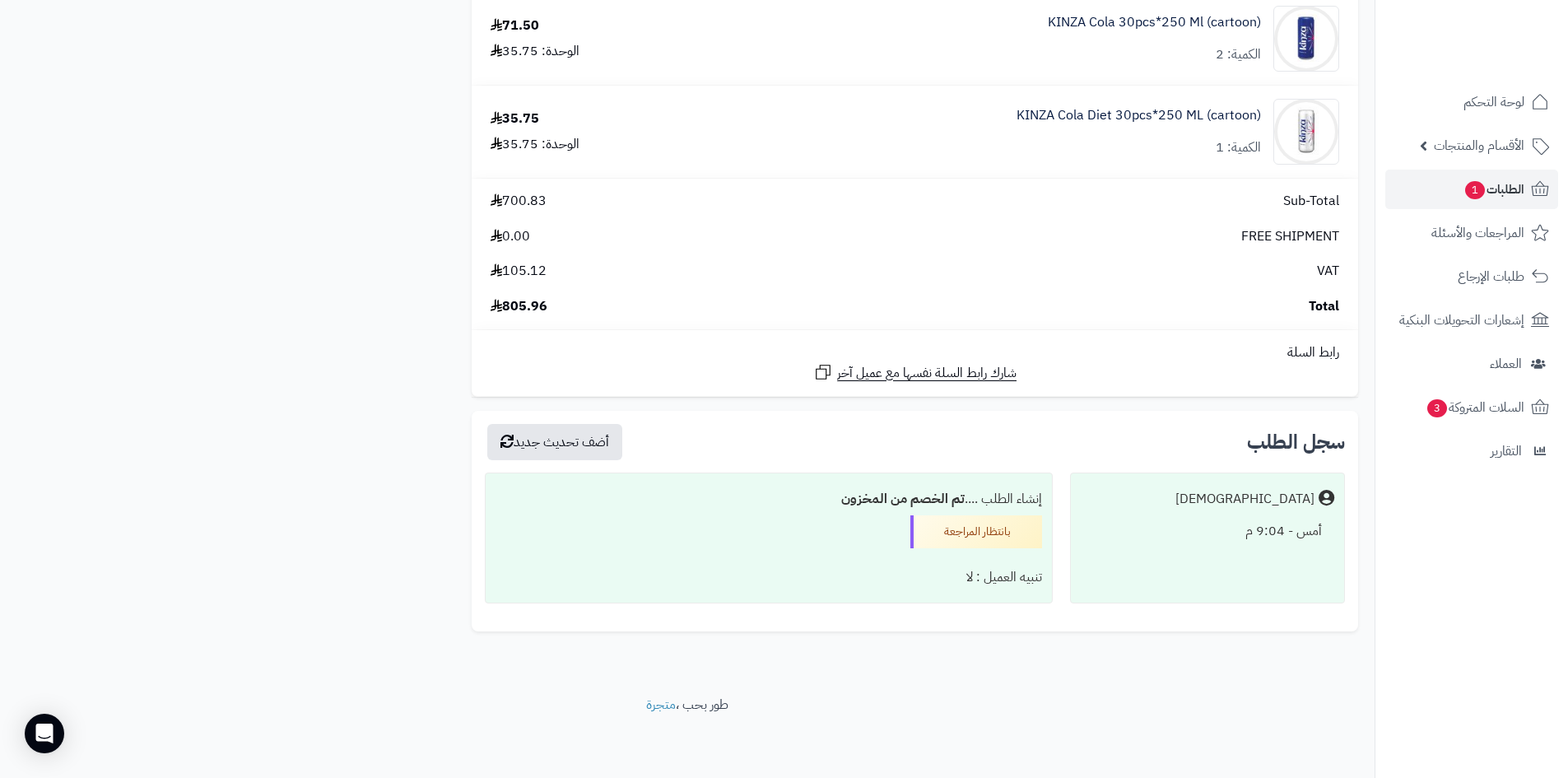
drag, startPoint x: 470, startPoint y: 196, endPoint x: 306, endPoint y: 350, distance: 225.0
drag, startPoint x: 465, startPoint y: 220, endPoint x: 424, endPoint y: 322, distance: 109.9
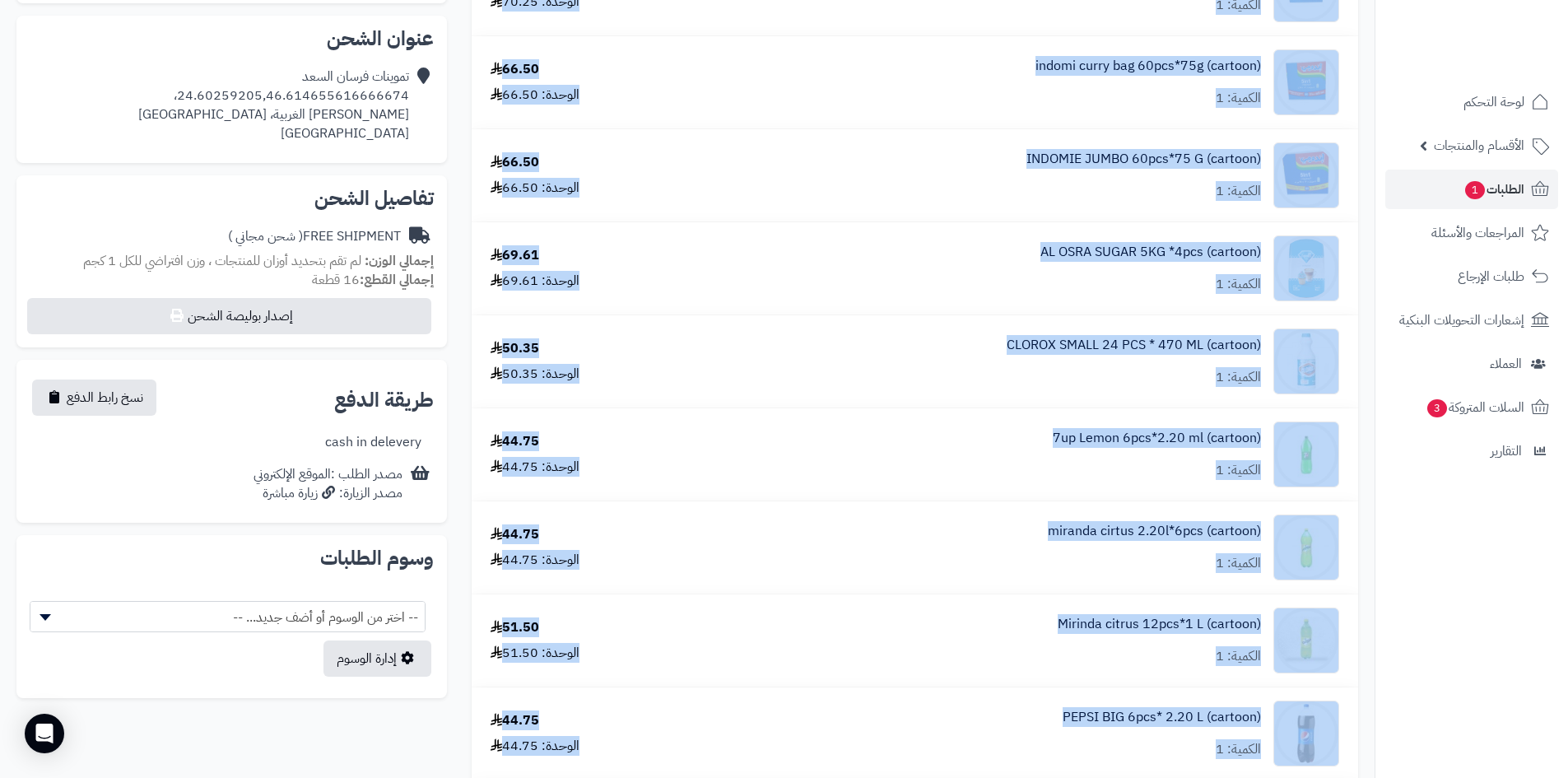
scroll to position [468, 0]
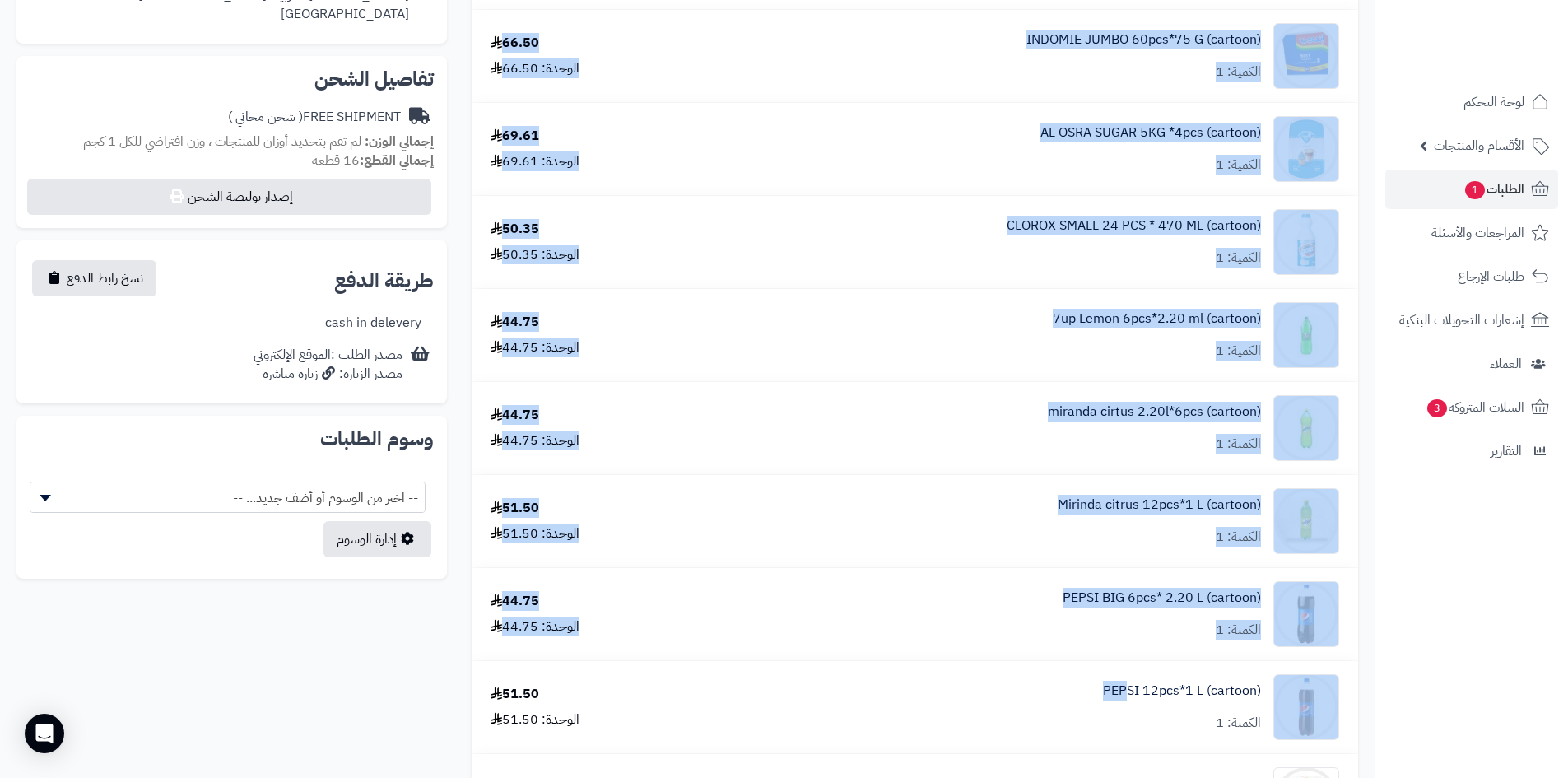
drag, startPoint x: 462, startPoint y: 204, endPoint x: 1131, endPoint y: 674, distance: 817.6
click at [1131, 674] on div "indomi chicken baldi 60pcs*75g (cartoon) الكمية: 1 61.00 الوحدة: 61.00 indomi m…" at bounding box center [915, 670] width 912 height 1881
click at [462, 420] on div "indomi chicken baldi 60pcs*75g (cartoon) الكمية: 1 61.00 الوحدة: 61.00 indomi m…" at bounding box center [915, 670] width 912 height 1881
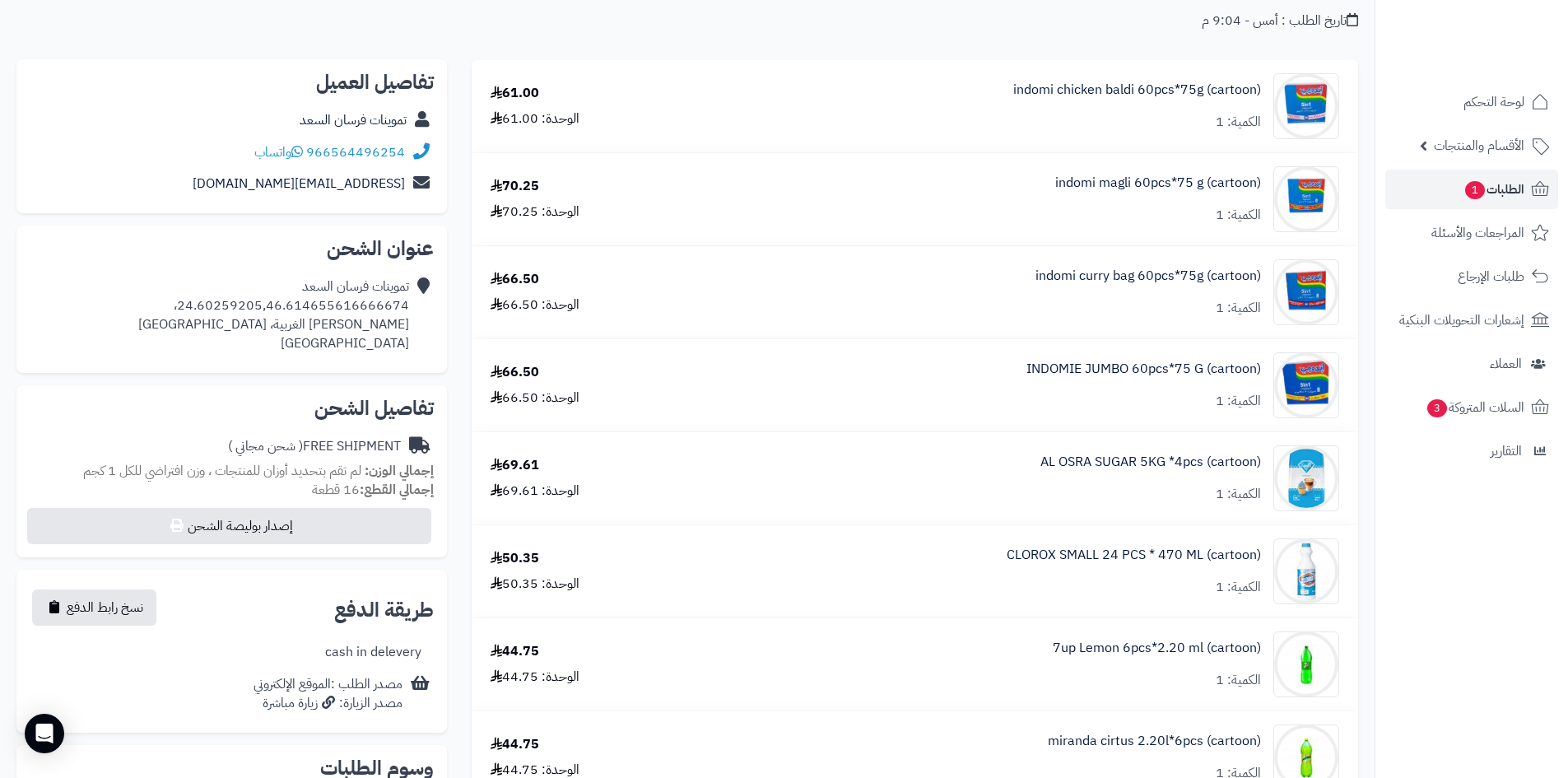
scroll to position [56, 0]
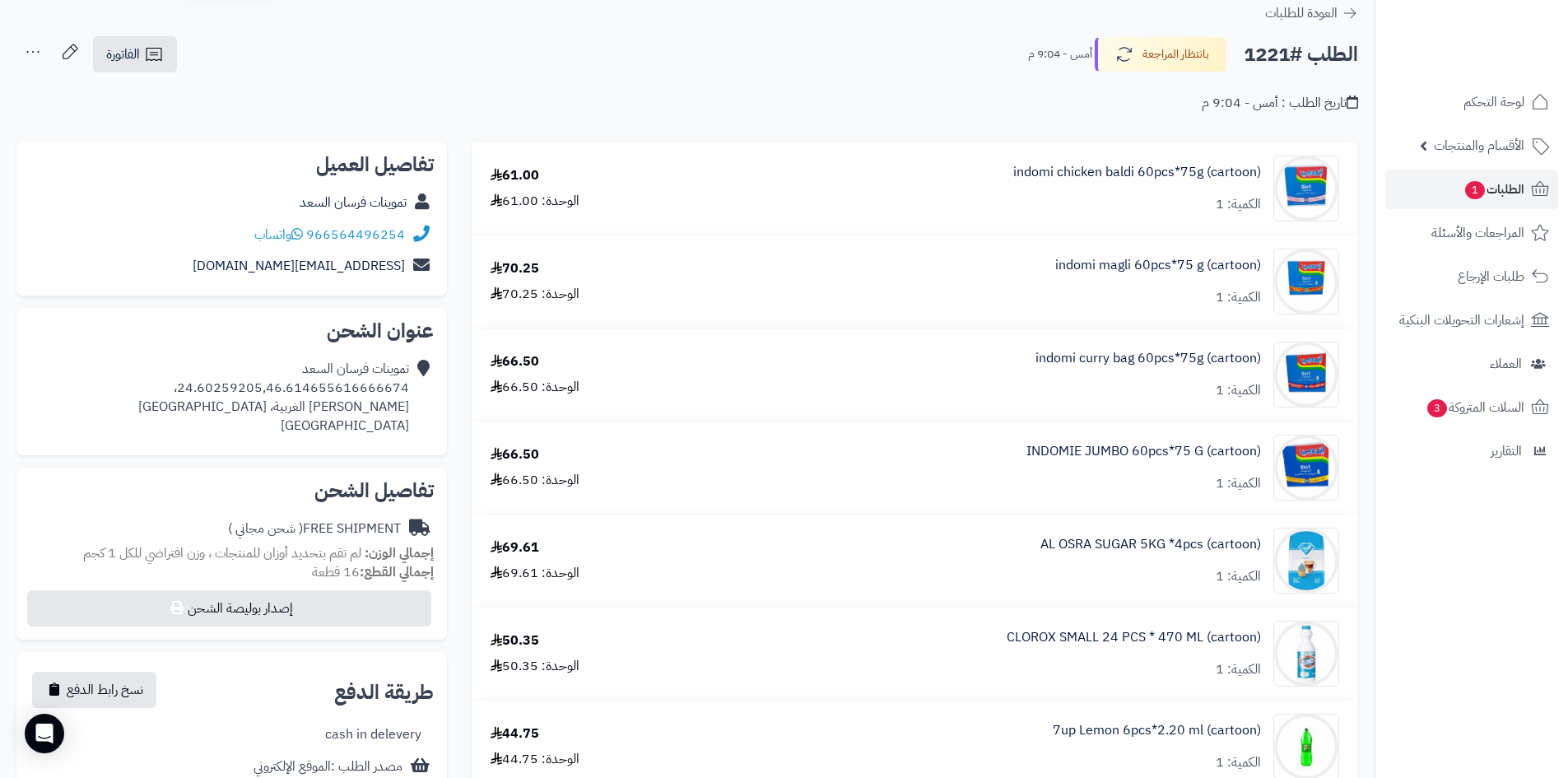
drag, startPoint x: 985, startPoint y: 307, endPoint x: 705, endPoint y: 126, distance: 333.4
click at [705, 126] on input "**********" at bounding box center [687, 127] width 1375 height 4
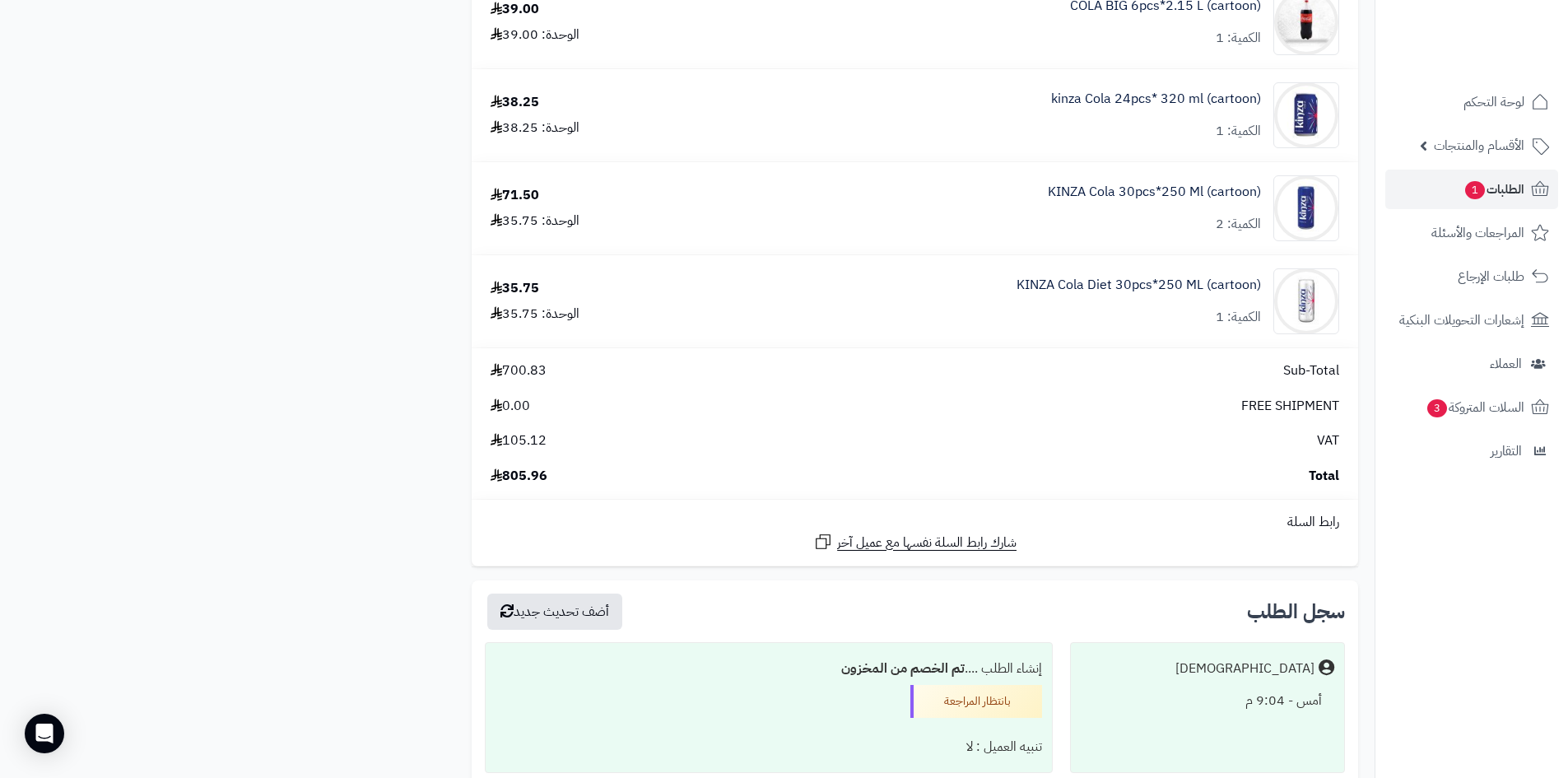
scroll to position [1415, 0]
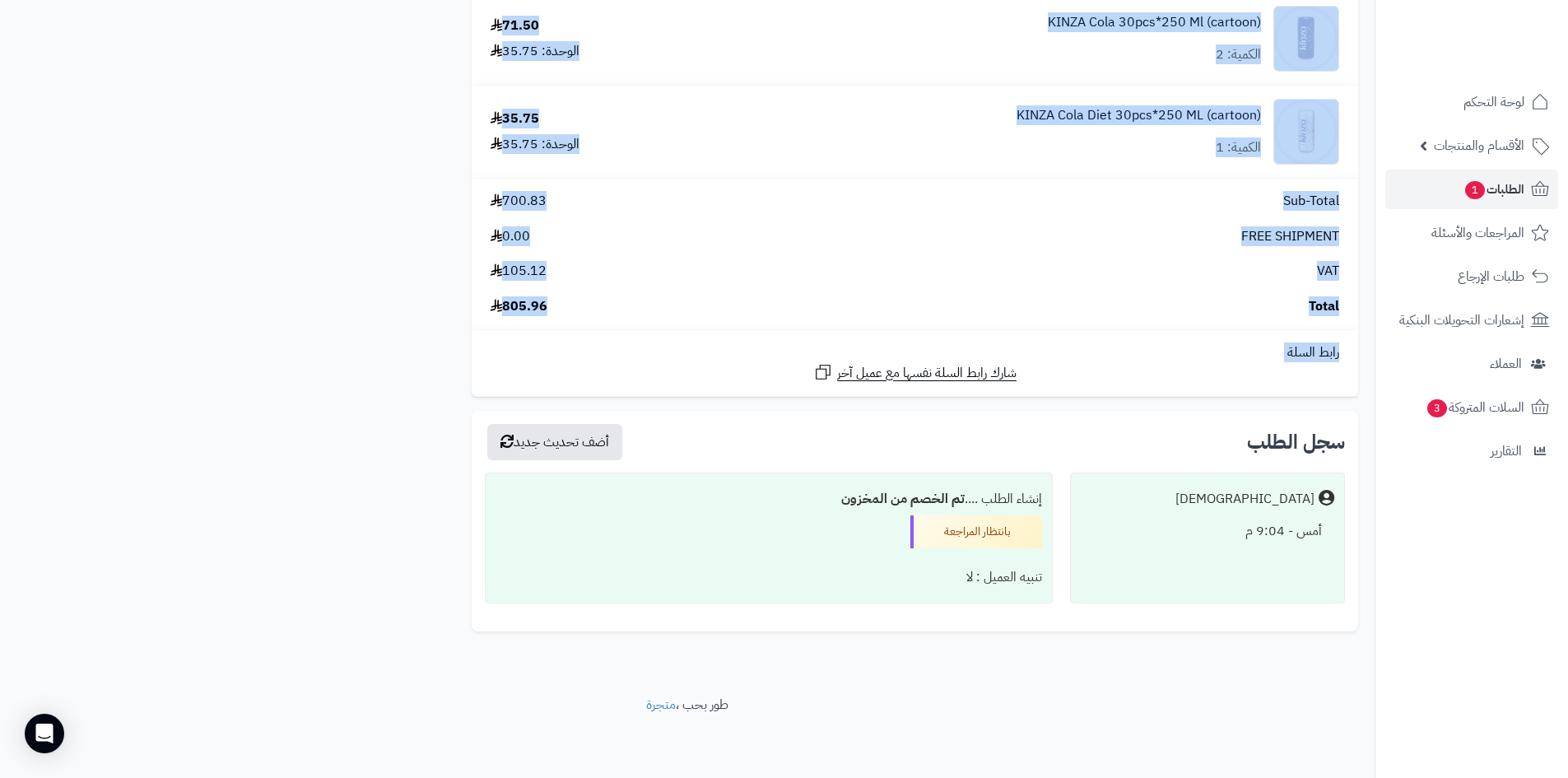
drag, startPoint x: 469, startPoint y: 133, endPoint x: 1187, endPoint y: 385, distance: 760.9
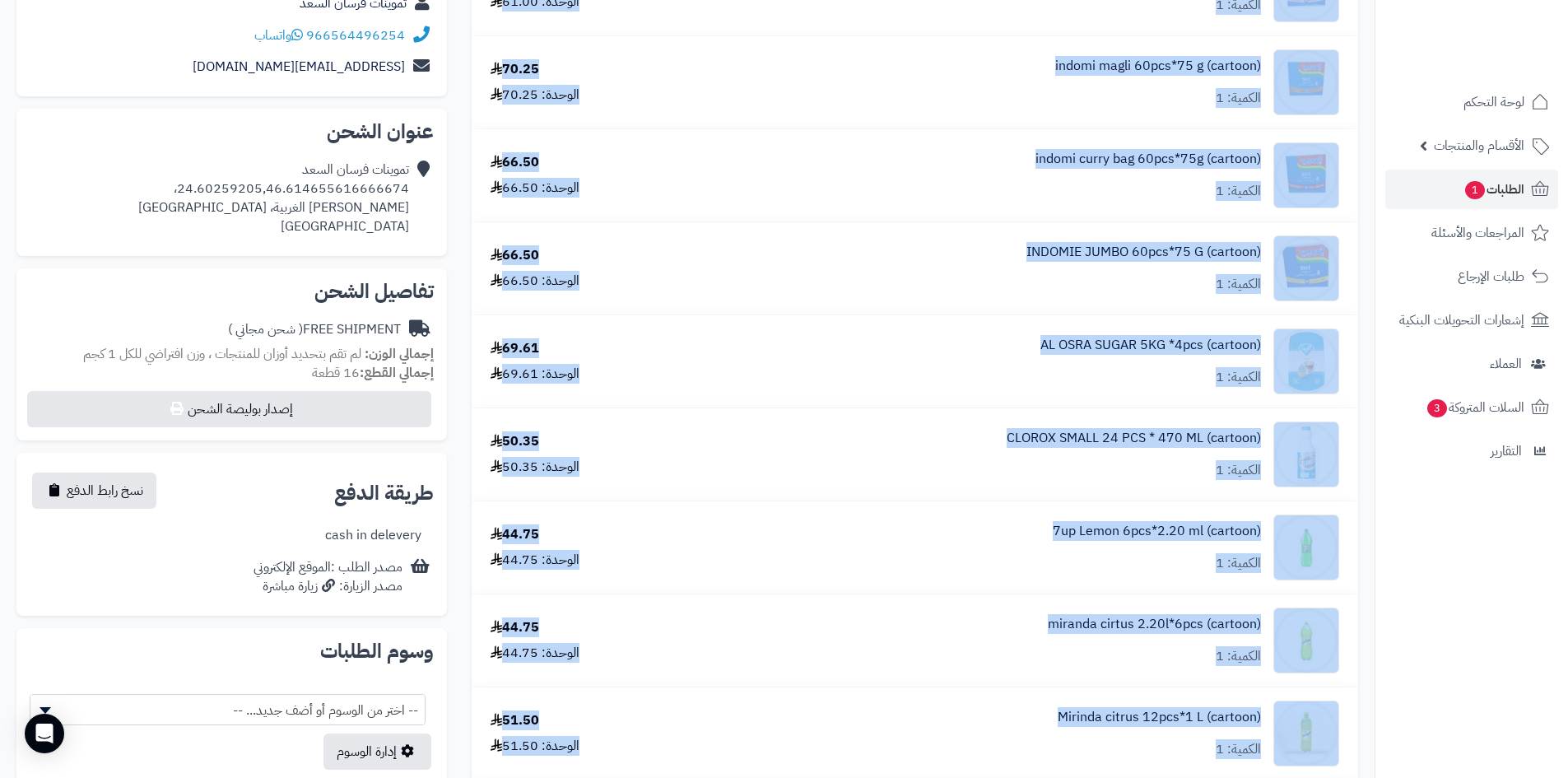
scroll to position [98, 0]
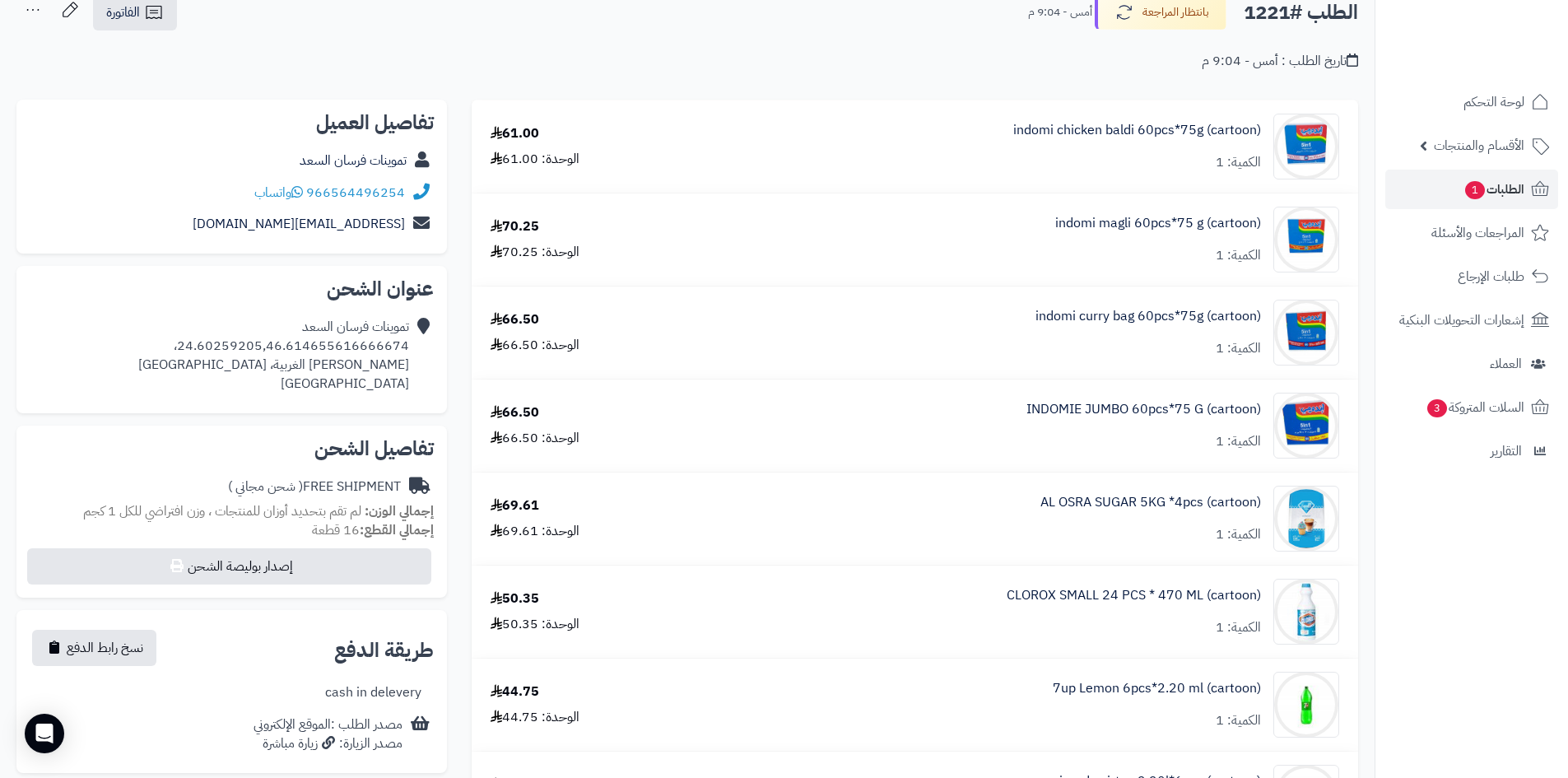
click at [877, 69] on div "تاريخ الطلب : أمس - 9:04 م" at bounding box center [687, 51] width 1342 height 39
click at [1116, 172] on div "CLOROX SMALL 24 PCS * 470 ML (cartoon) الكمية: 1" at bounding box center [1137, 146] width 248 height 51
drag, startPoint x: 1029, startPoint y: 503, endPoint x: 1199, endPoint y: 509, distance: 170.1
click at [1199, 180] on div "AL OSRA SUGAR 5KG *4pcs (cartoon) الكمية: 1" at bounding box center [1027, 147] width 647 height 66
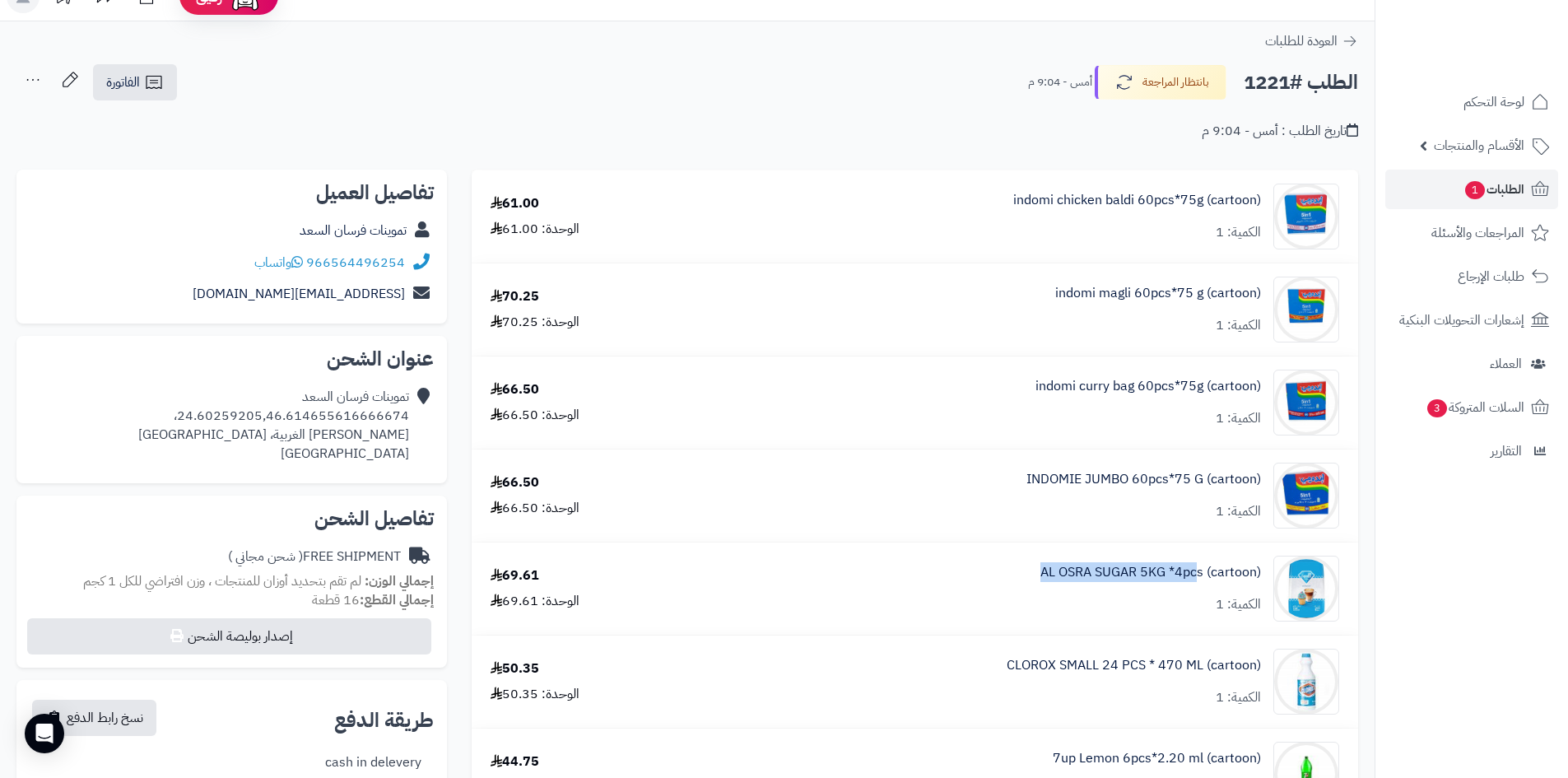
scroll to position [0, 0]
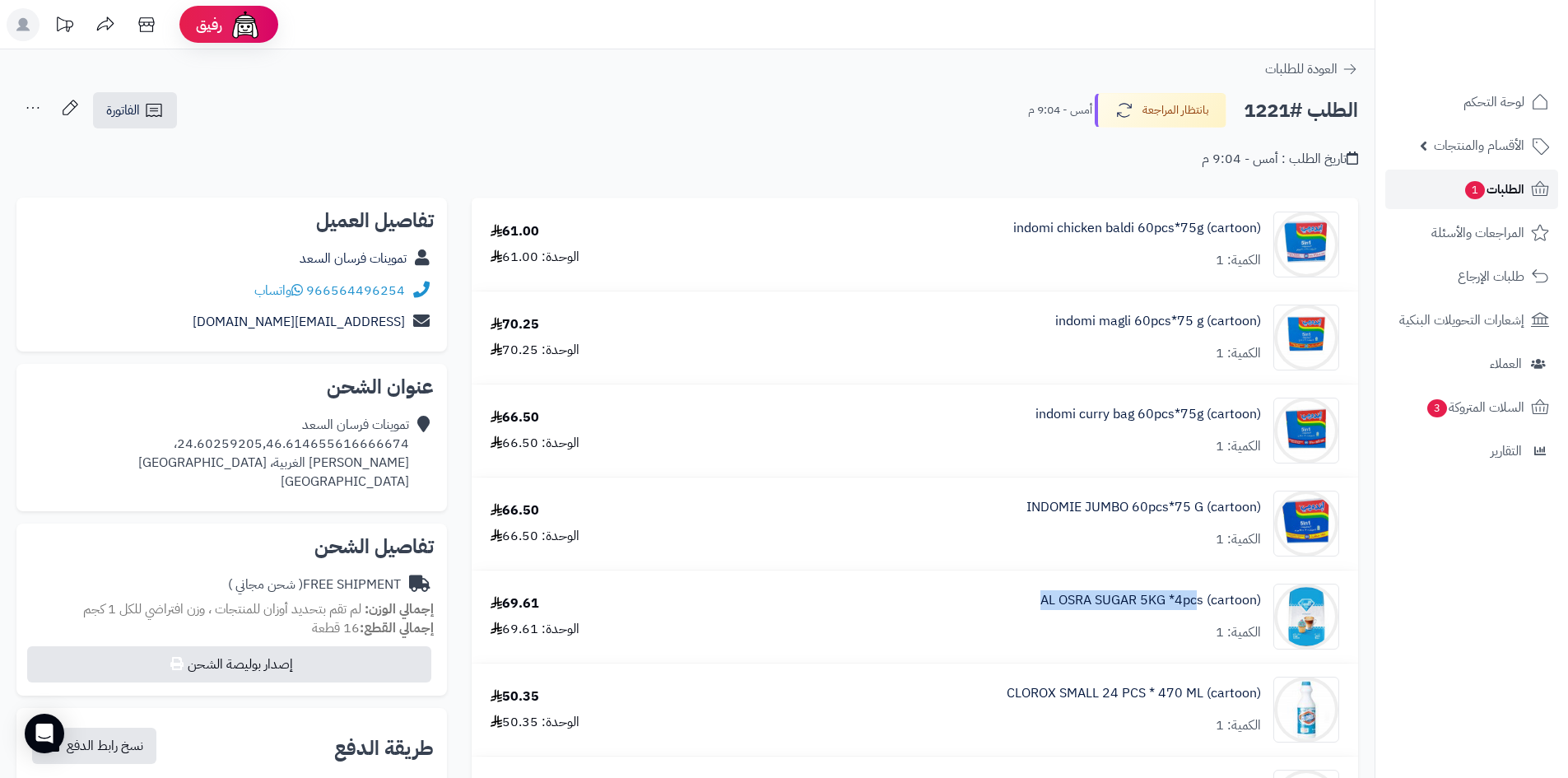
click at [1486, 198] on span "الطلبات 1" at bounding box center [1494, 189] width 61 height 23
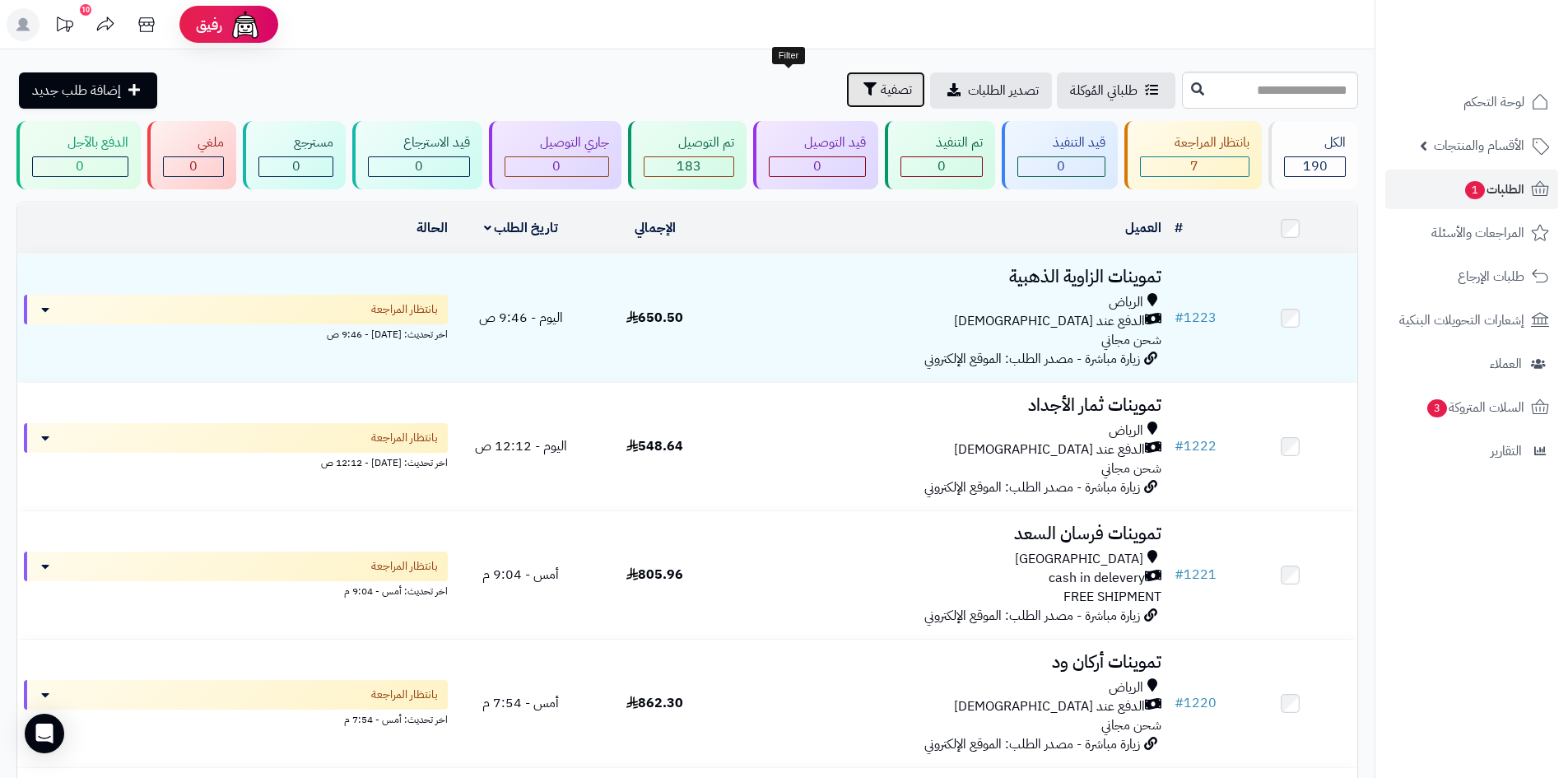
click at [881, 83] on span "تصفية" at bounding box center [896, 89] width 31 height 20
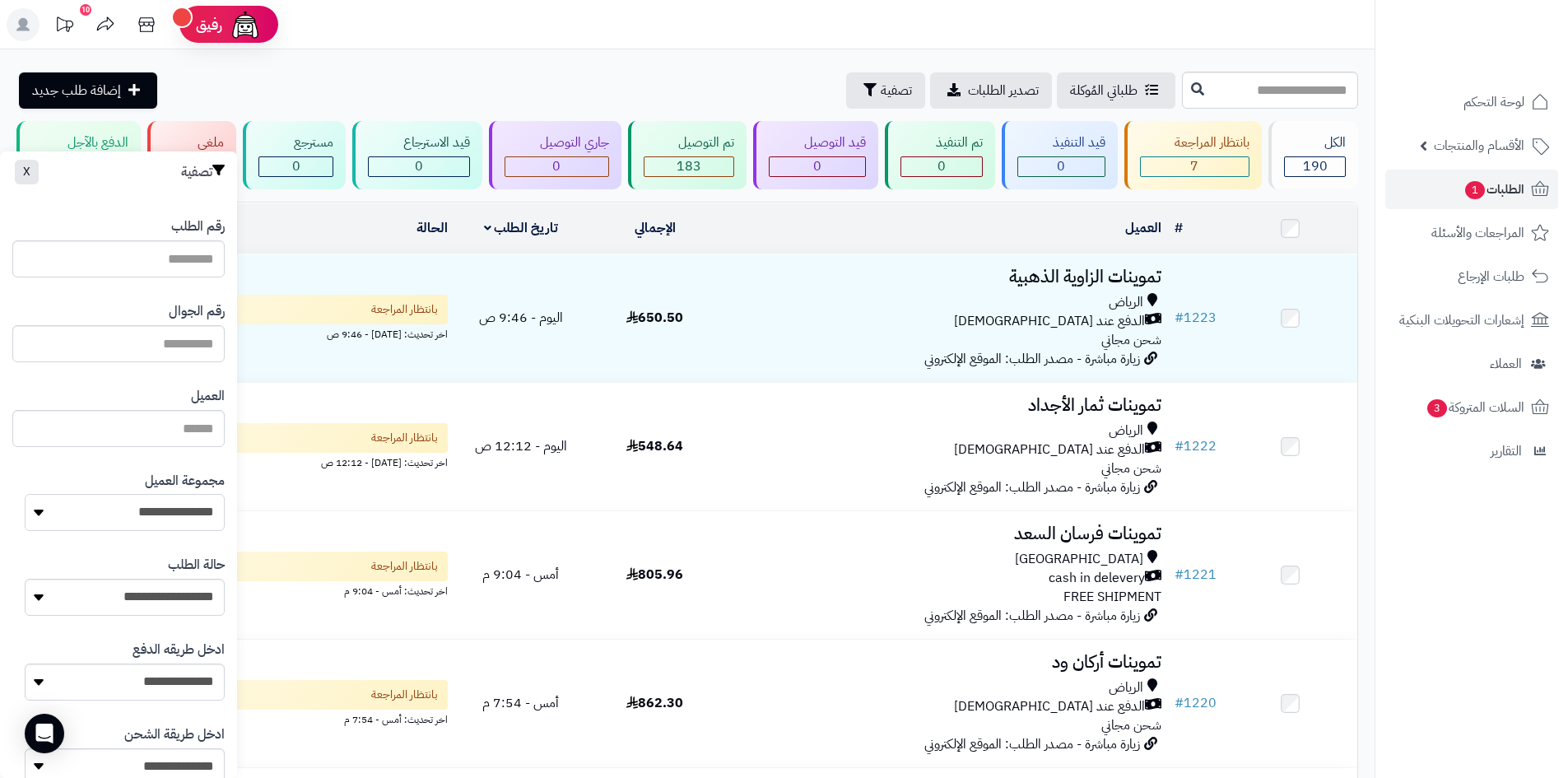
click at [137, 520] on select "**********" at bounding box center [125, 512] width 200 height 37
select select "*"
click at [25, 494] on select "**********" at bounding box center [125, 512] width 200 height 37
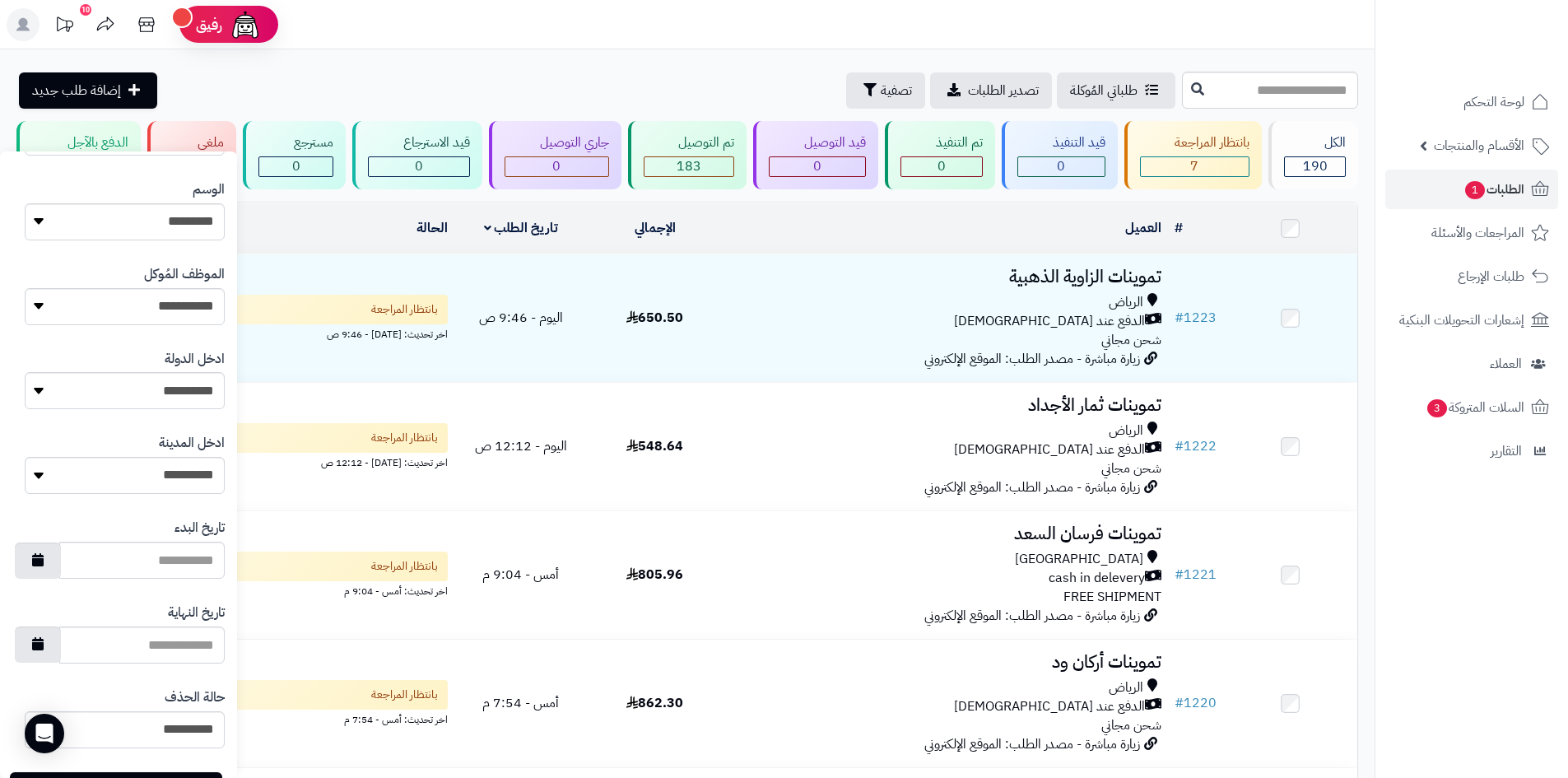
scroll to position [699, 0]
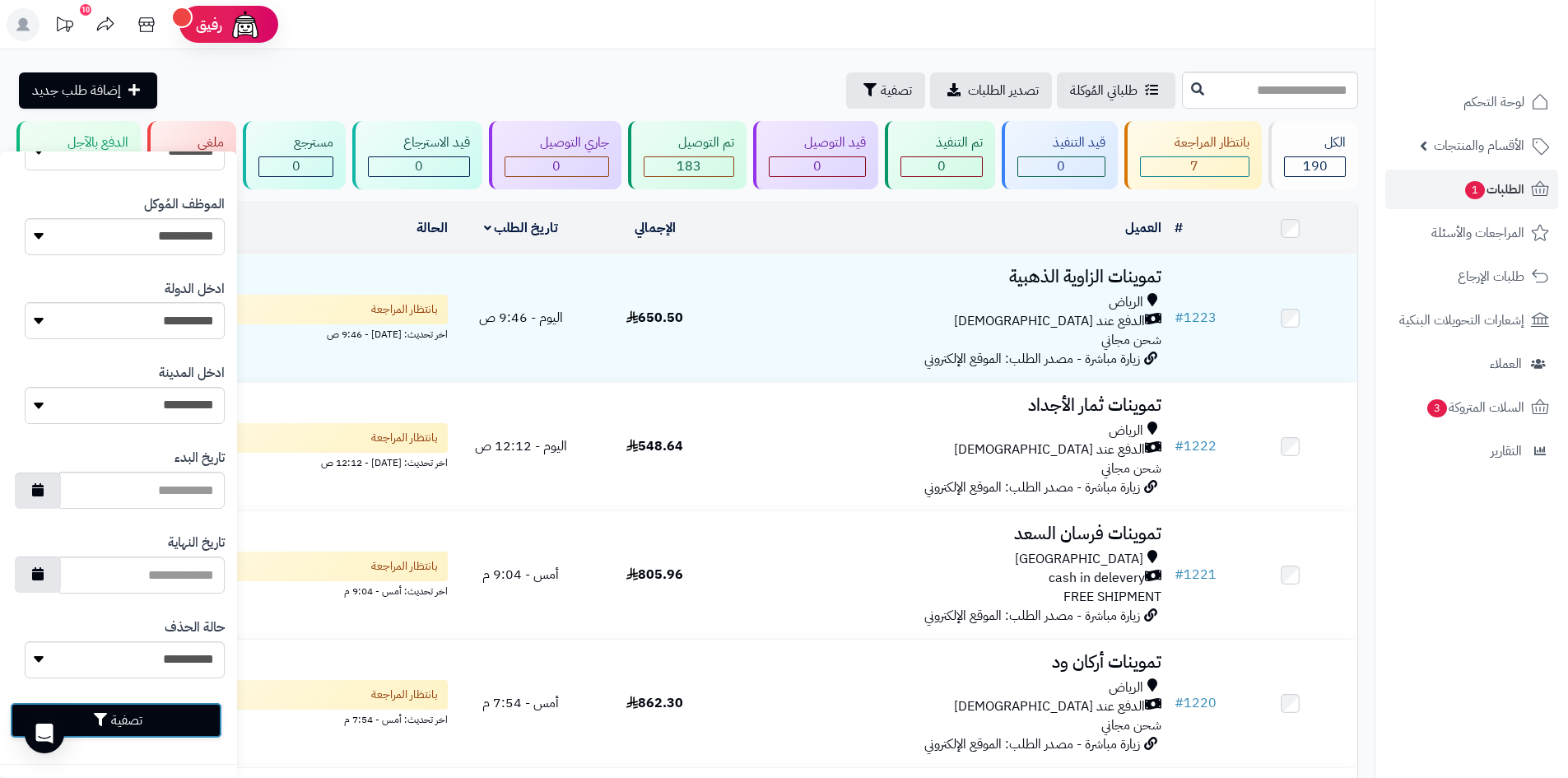
click at [196, 722] on button "تصفية" at bounding box center [116, 720] width 212 height 36
